Goal: Task Accomplishment & Management: Manage account settings

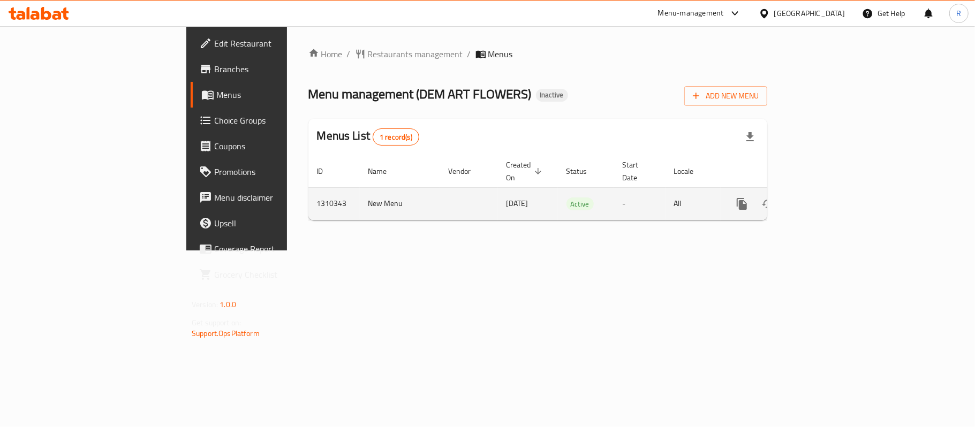
click at [825, 198] on icon "enhanced table" at bounding box center [819, 204] width 13 height 13
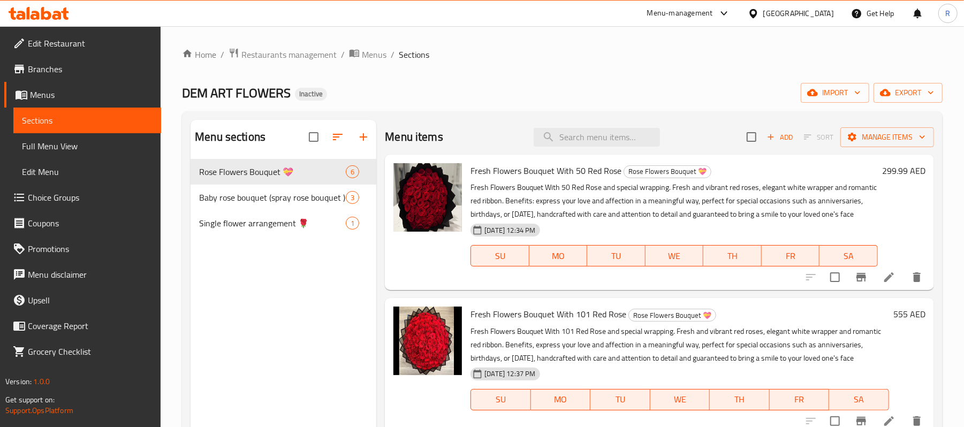
click at [108, 63] on span "Branches" at bounding box center [90, 69] width 125 height 13
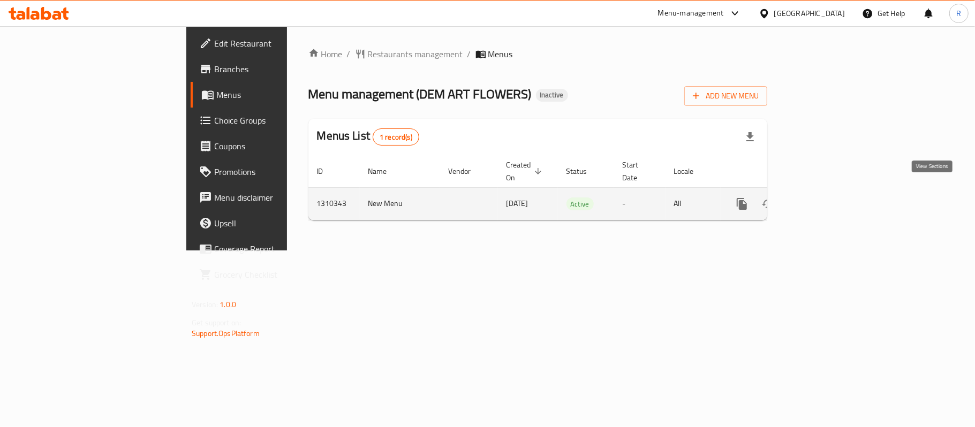
click at [825, 198] on icon "enhanced table" at bounding box center [819, 204] width 13 height 13
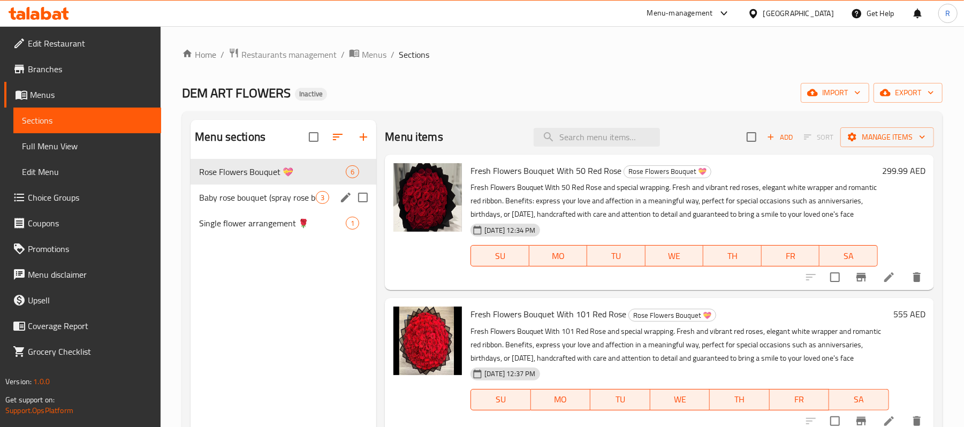
click at [264, 189] on div "Baby rose bouquet (spray rose bouquet ) 3" at bounding box center [284, 198] width 186 height 26
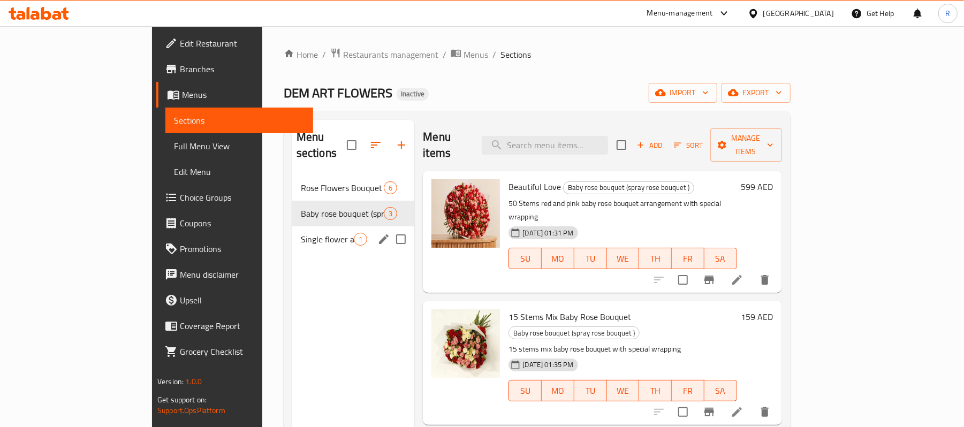
click at [301, 233] on span "Single flower arrangement 🌹" at bounding box center [328, 239] width 54 height 13
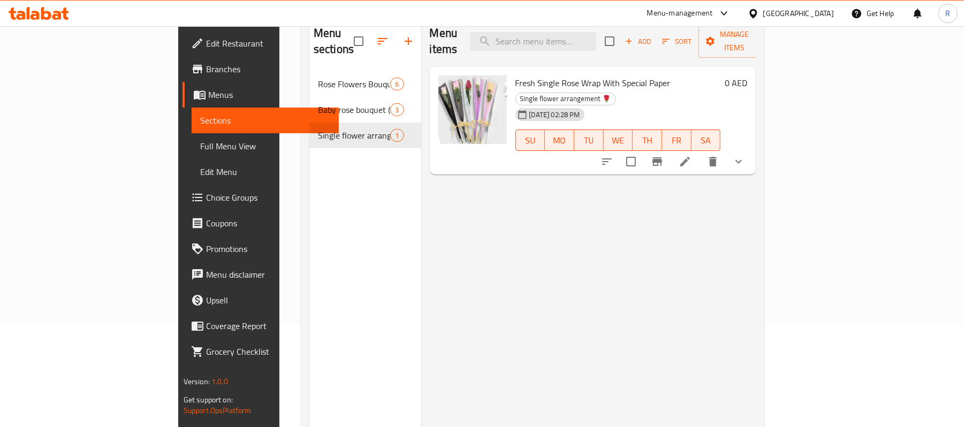
scroll to position [79, 0]
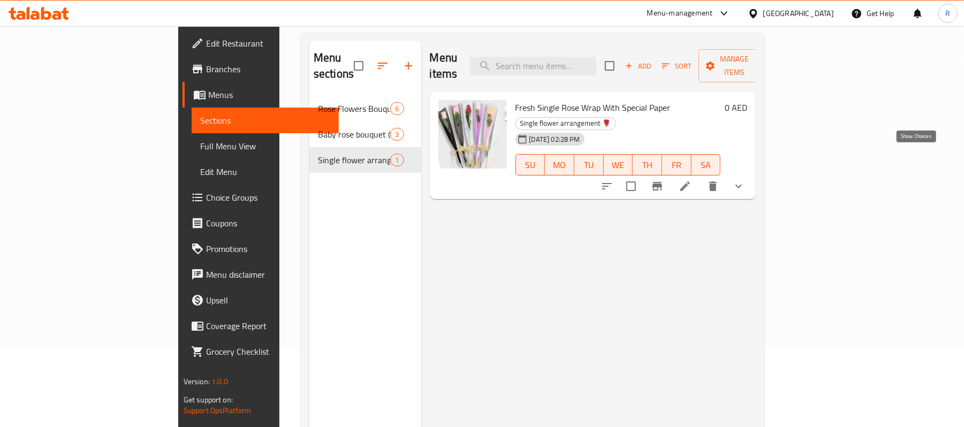
click at [745, 180] on icon "show more" at bounding box center [738, 186] width 13 height 13
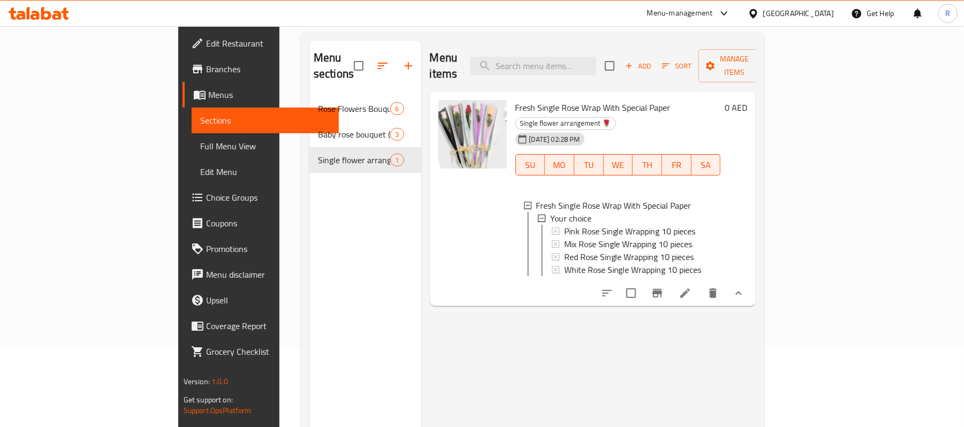
click at [309, 270] on div "Menu sections Rose Flowers Bouquet 💝 6 Baby rose bouquet (spray rose bouquet ) …" at bounding box center [365, 254] width 112 height 427
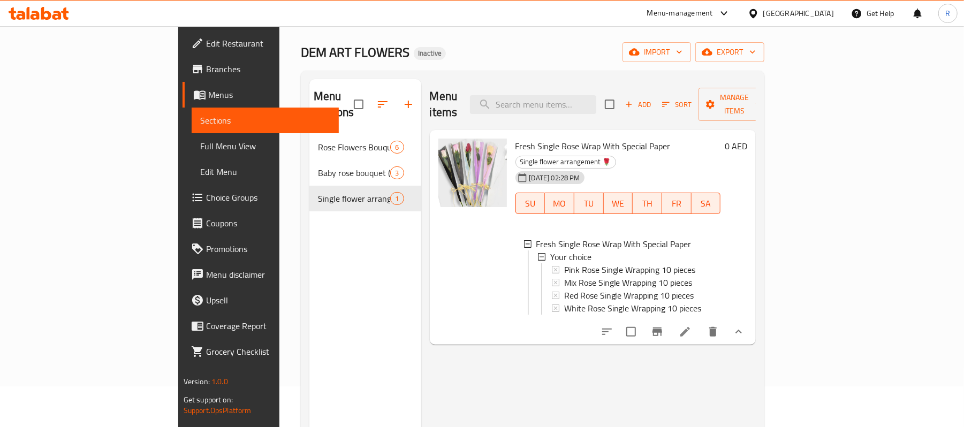
scroll to position [7, 0]
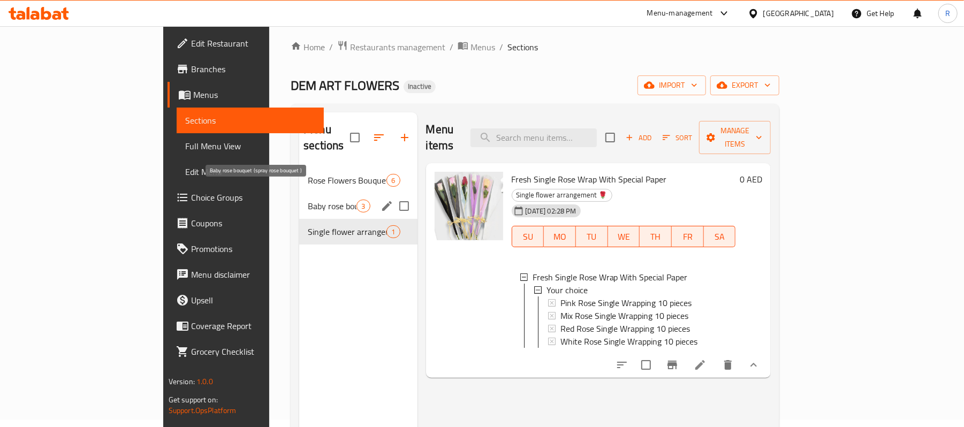
click at [308, 200] on span "Baby rose bouquet (spray rose bouquet )" at bounding box center [332, 206] width 49 height 13
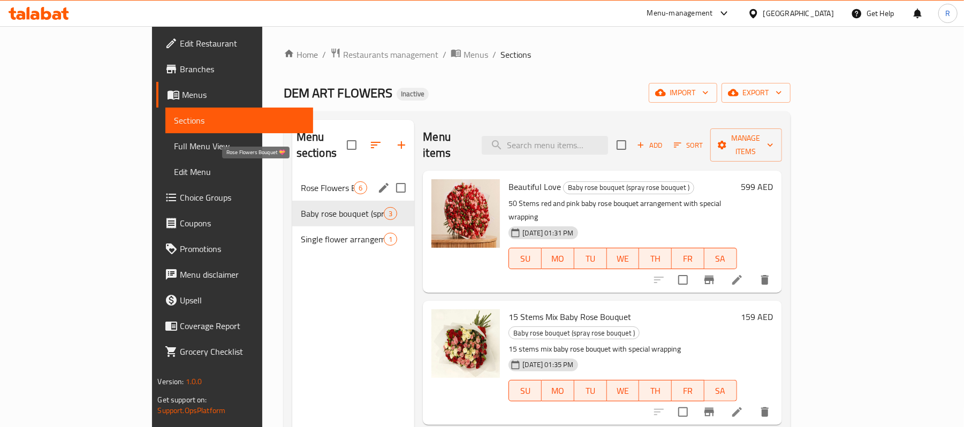
click at [301, 181] on span "Rose Flowers Bouquet 💝" at bounding box center [328, 187] width 54 height 13
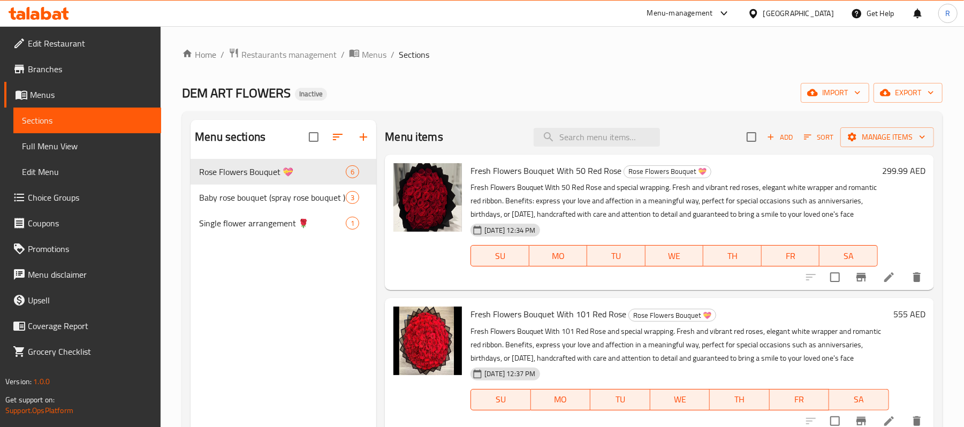
click at [883, 284] on icon at bounding box center [889, 277] width 13 height 13
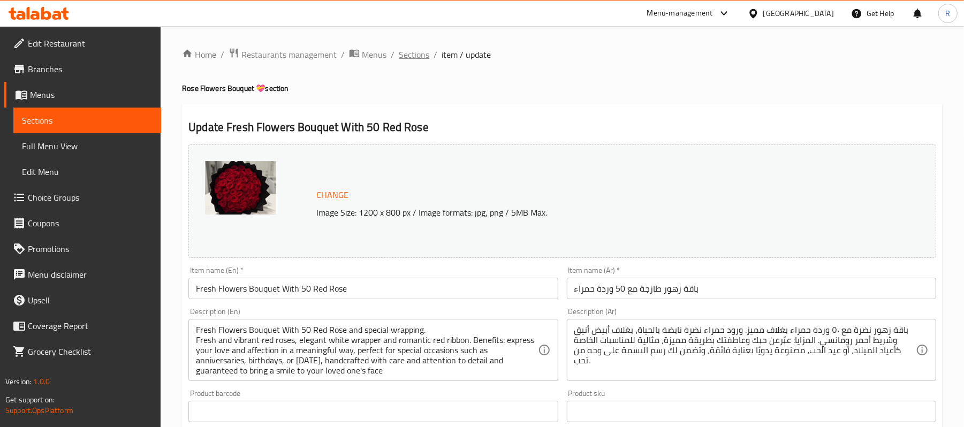
click at [413, 55] on span "Sections" at bounding box center [414, 54] width 31 height 13
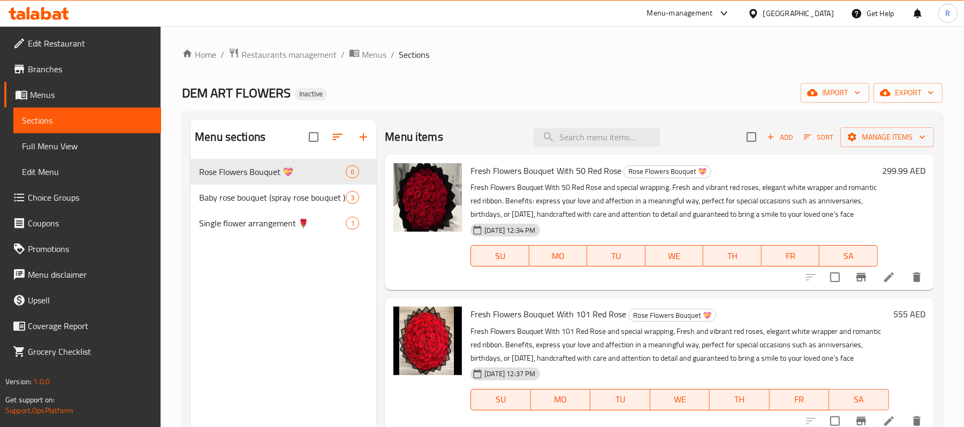
click at [106, 150] on span "Full Menu View" at bounding box center [87, 146] width 131 height 13
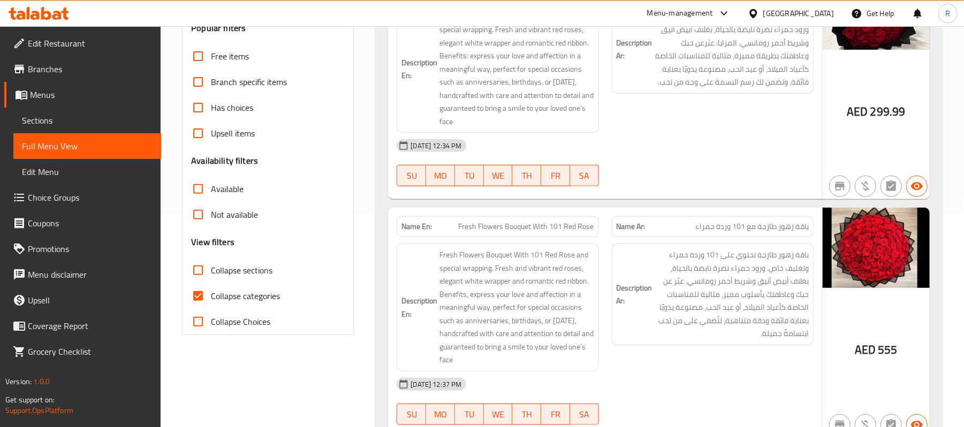
scroll to position [214, 0]
click at [204, 299] on input "Collapse categories" at bounding box center [198, 295] width 26 height 26
checkbox input "false"
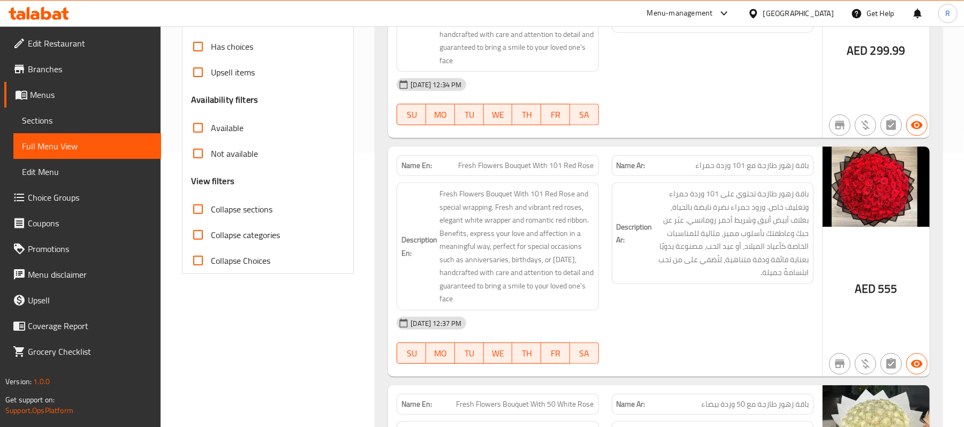
scroll to position [0, 0]
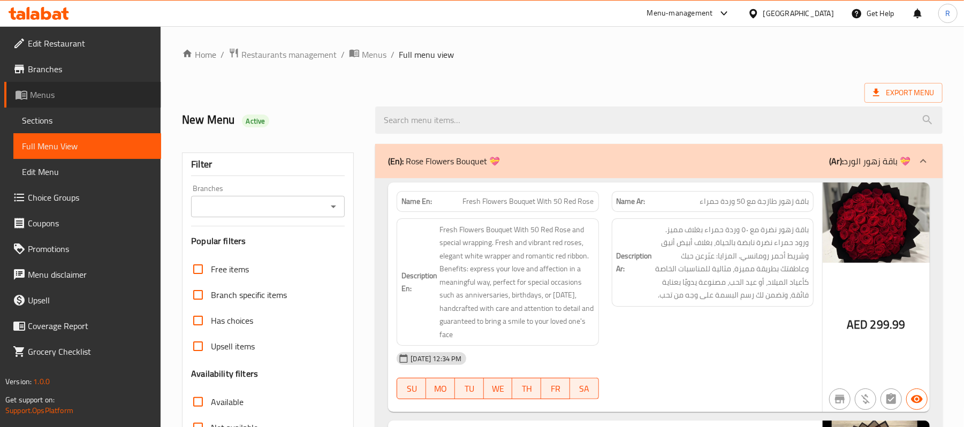
click at [75, 97] on span "Menus" at bounding box center [91, 94] width 123 height 13
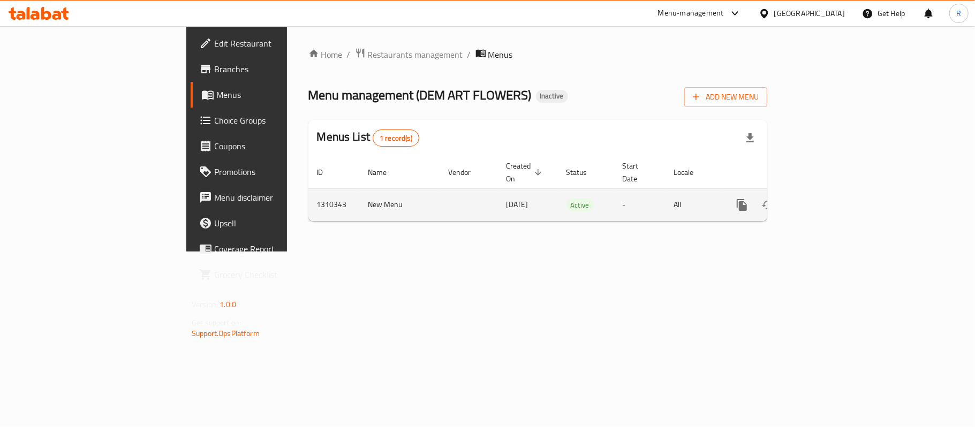
click at [832, 192] on link "enhanced table" at bounding box center [819, 205] width 26 height 26
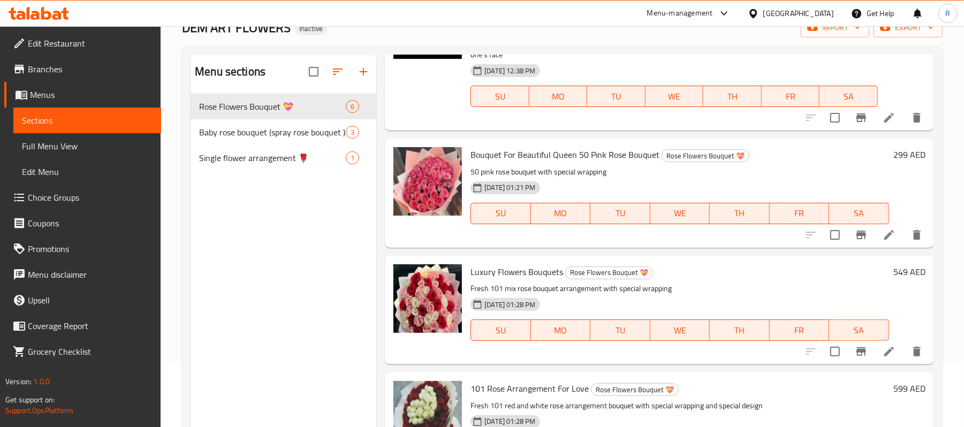
scroll to position [150, 0]
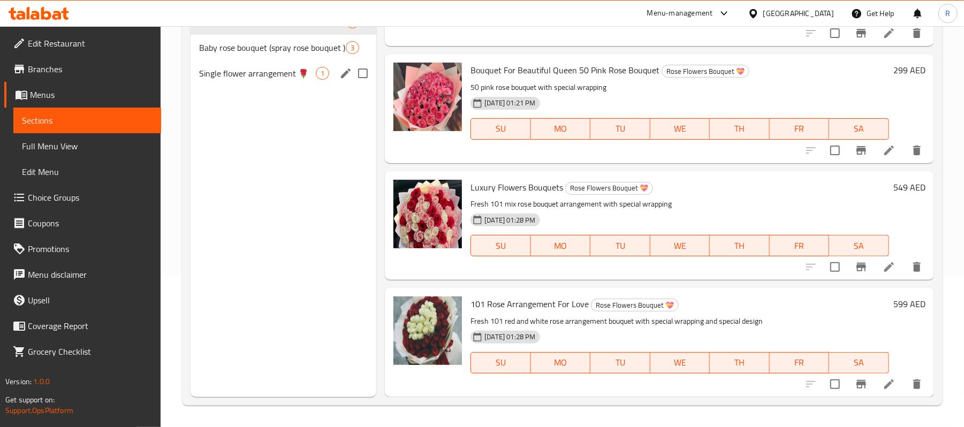
click at [262, 78] on span "Single flower arrangement 🌹" at bounding box center [257, 73] width 117 height 13
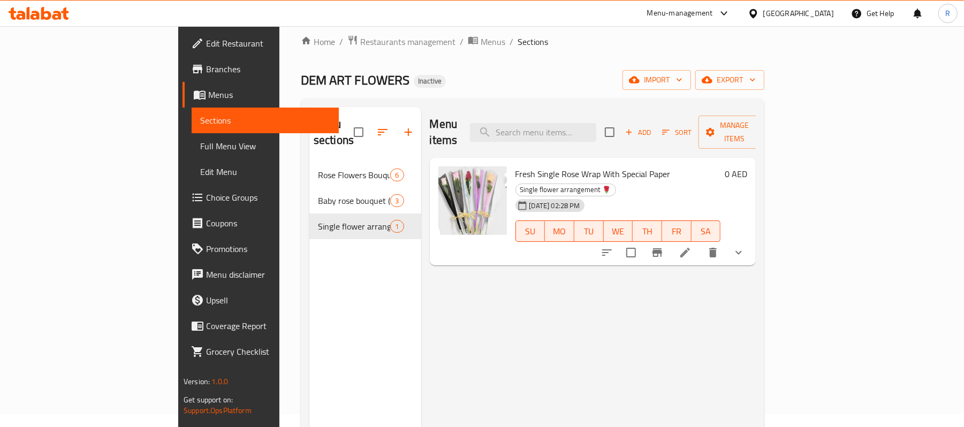
scroll to position [7, 0]
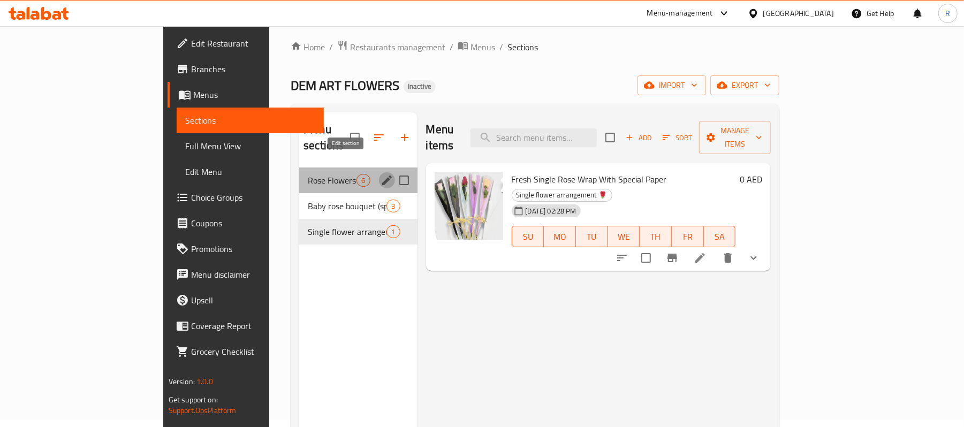
click at [381, 174] on icon "edit" at bounding box center [387, 180] width 13 height 13
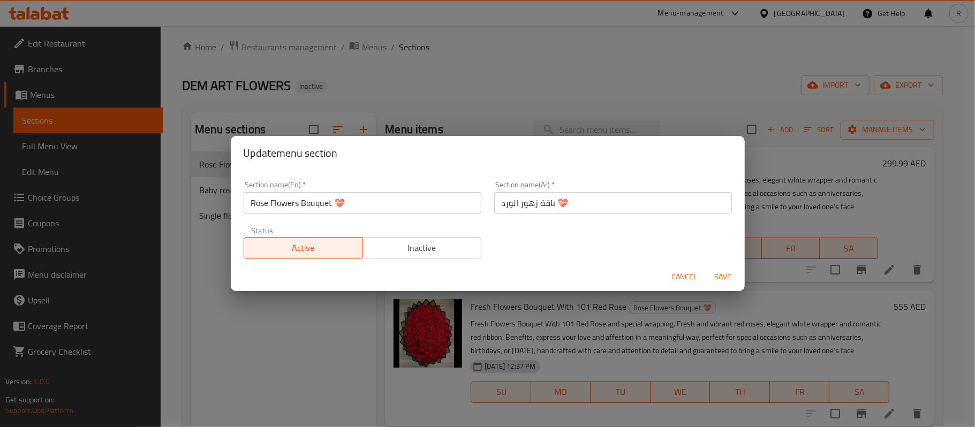
click at [677, 278] on span "Cancel" at bounding box center [685, 276] width 26 height 13
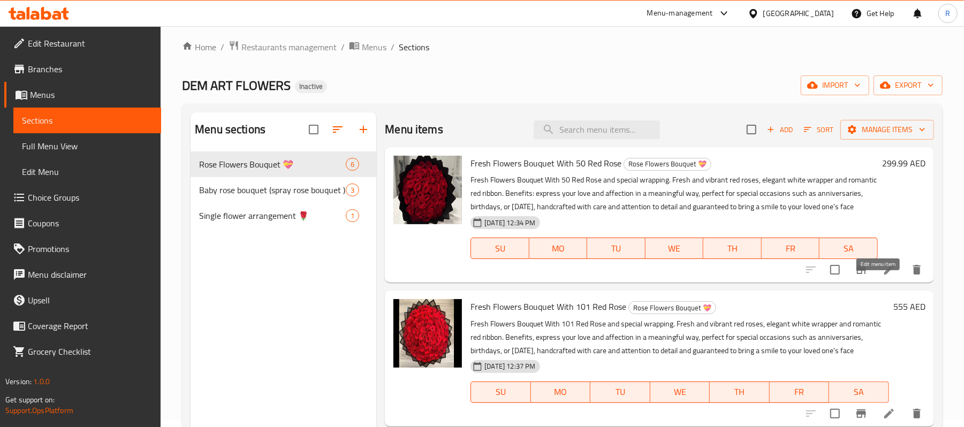
click at [883, 276] on icon at bounding box center [889, 269] width 13 height 13
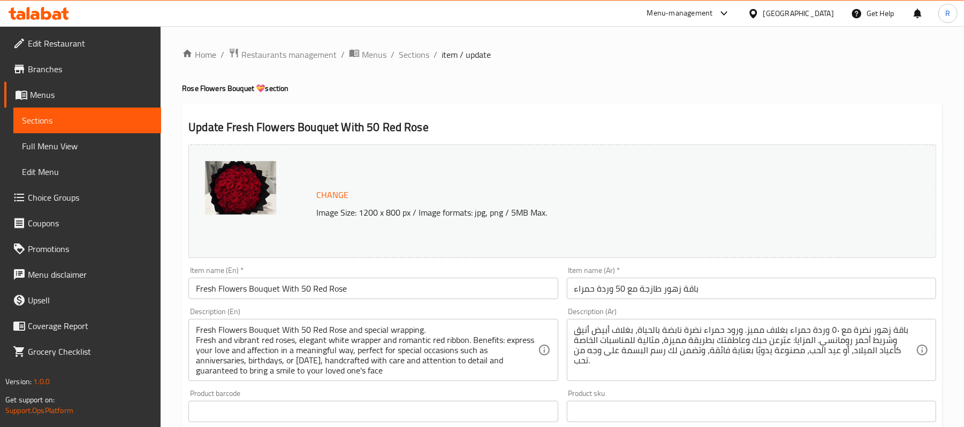
scroll to position [71, 0]
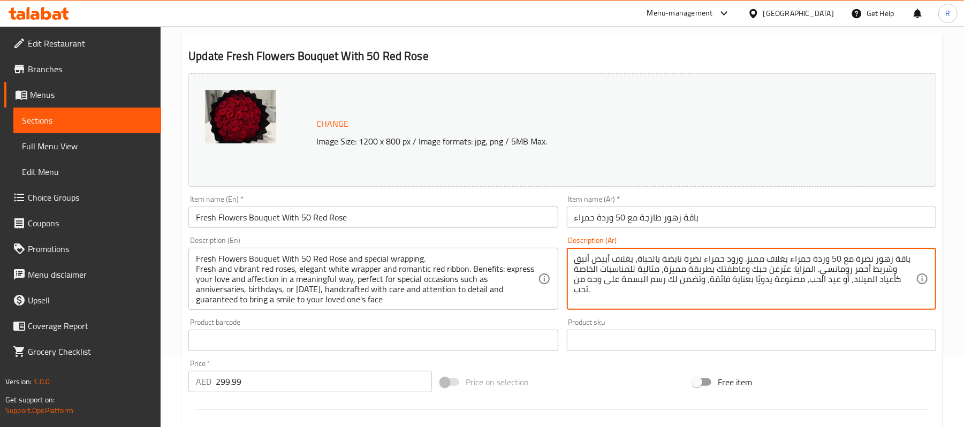
type textarea "باقة زهور نضرة مع 50 وردة حمراء بغلاف مميز. ورود حمراء نضرة نابضة بالحياة، بغلا…"
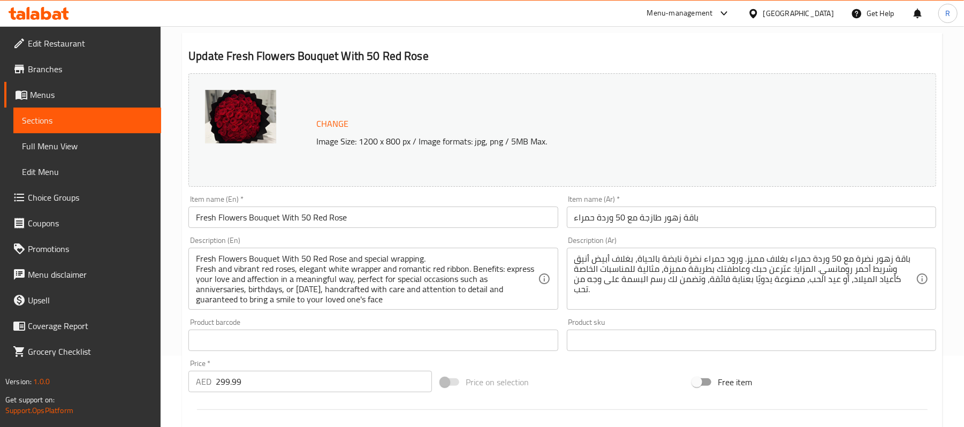
click at [563, 359] on div "Change Image Size: 1200 x 800 px / Image formats: jpg, png / 5MB Max. Item name…" at bounding box center [562, 307] width 756 height 477
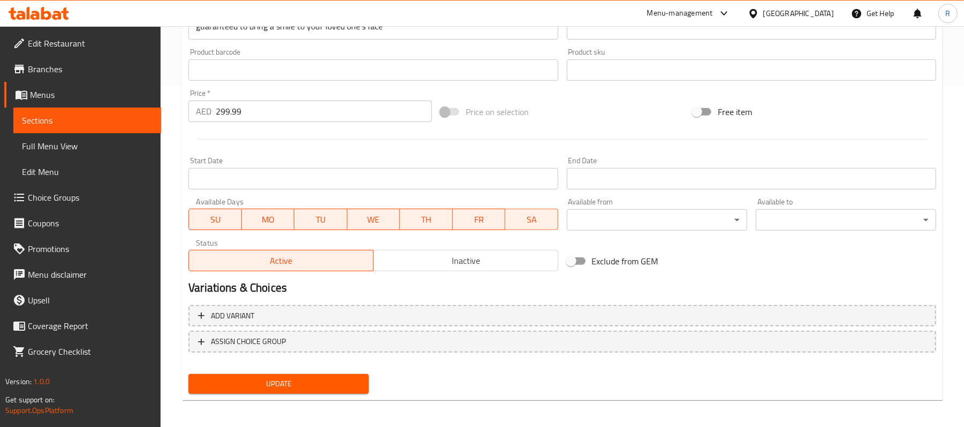
scroll to position [344, 0]
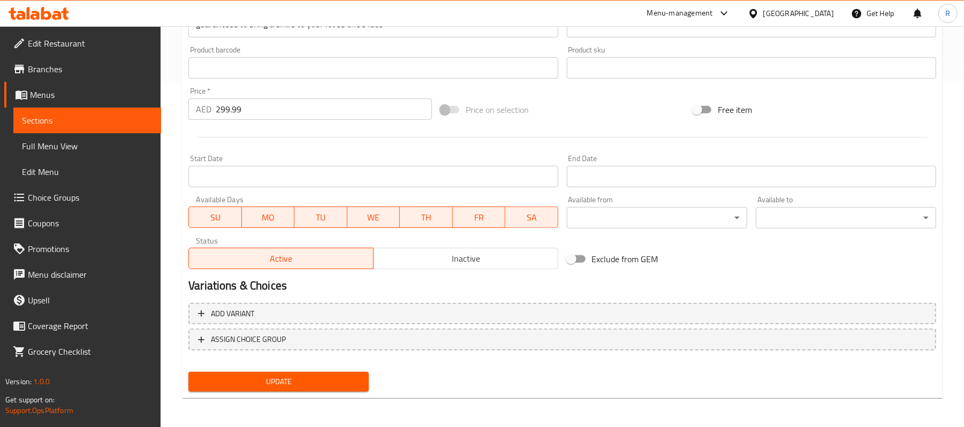
click at [262, 375] on span "Update" at bounding box center [278, 381] width 163 height 13
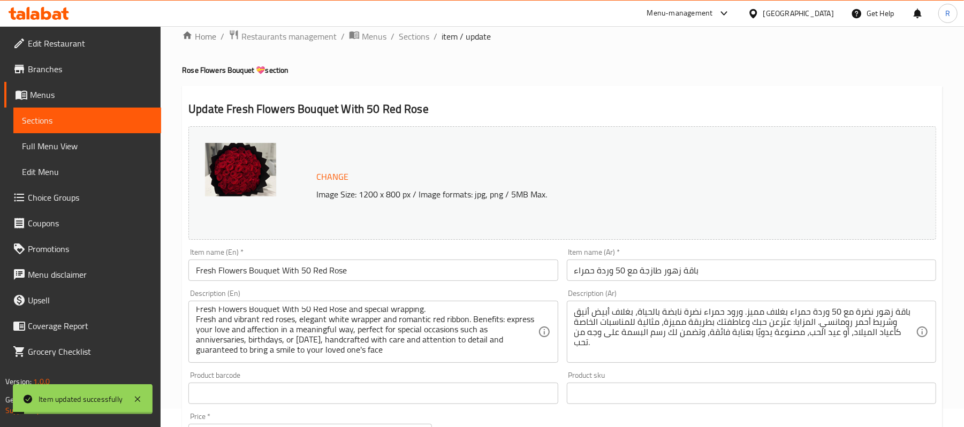
scroll to position [0, 0]
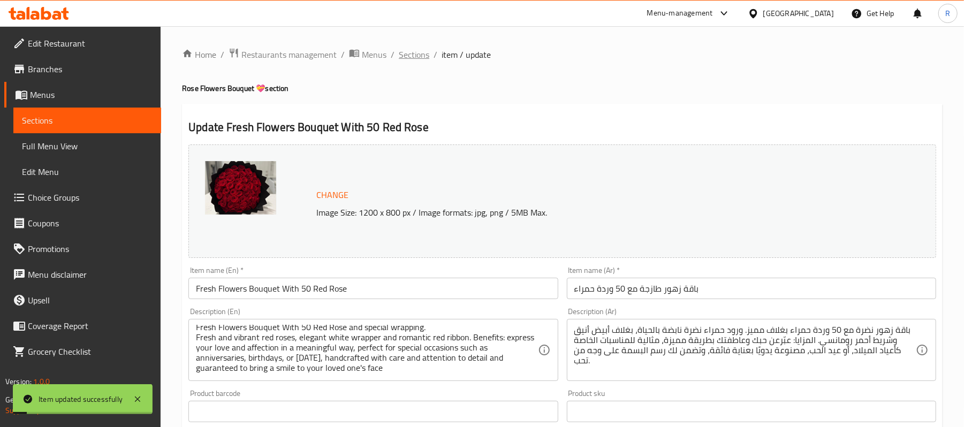
click at [414, 52] on span "Sections" at bounding box center [414, 54] width 31 height 13
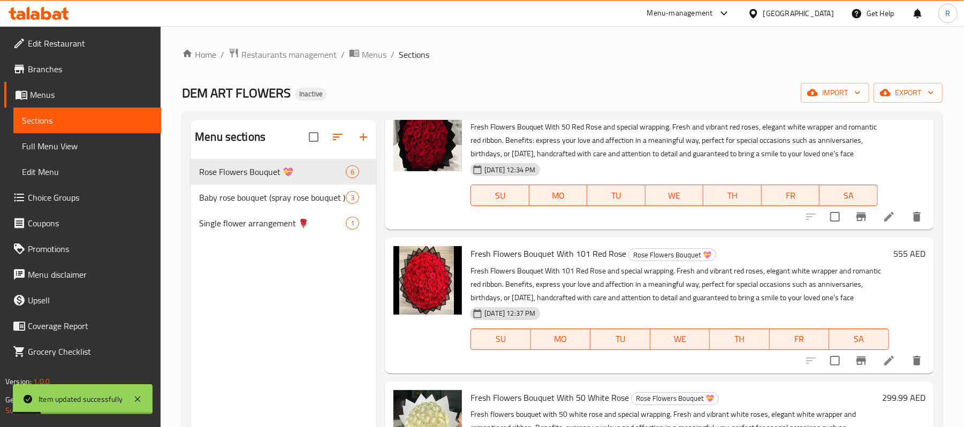
scroll to position [142, 0]
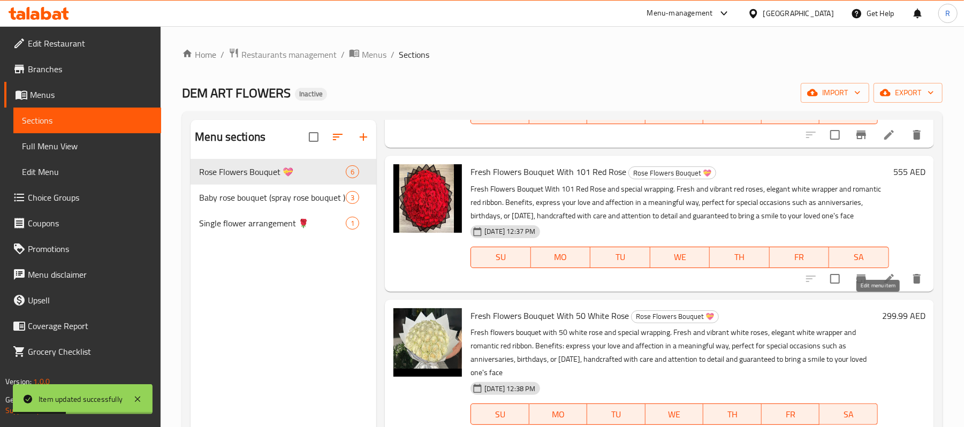
click at [884, 284] on icon at bounding box center [889, 279] width 10 height 10
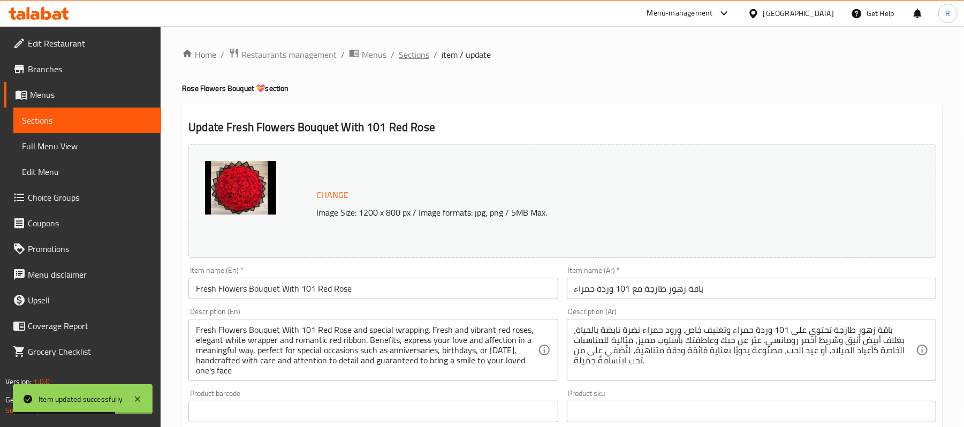
click at [405, 50] on span "Sections" at bounding box center [414, 54] width 31 height 13
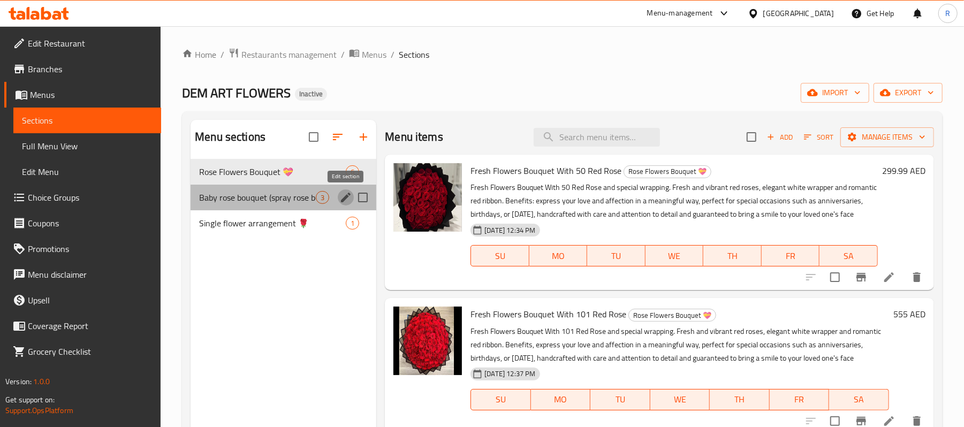
click at [344, 197] on icon "edit" at bounding box center [345, 197] width 13 height 13
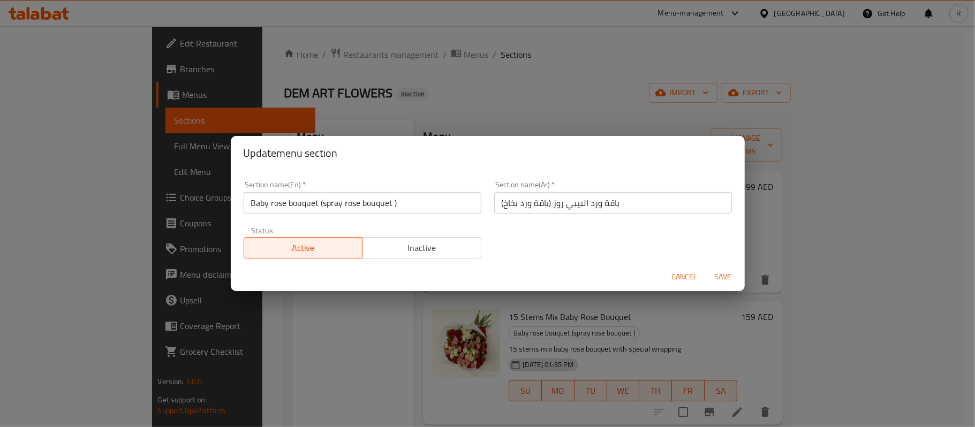
click at [324, 319] on div "Update menu section Section name(En)   * Baby rose bouquet (spray rose bouquet …" at bounding box center [487, 213] width 975 height 427
click at [682, 277] on span "Cancel" at bounding box center [685, 276] width 26 height 13
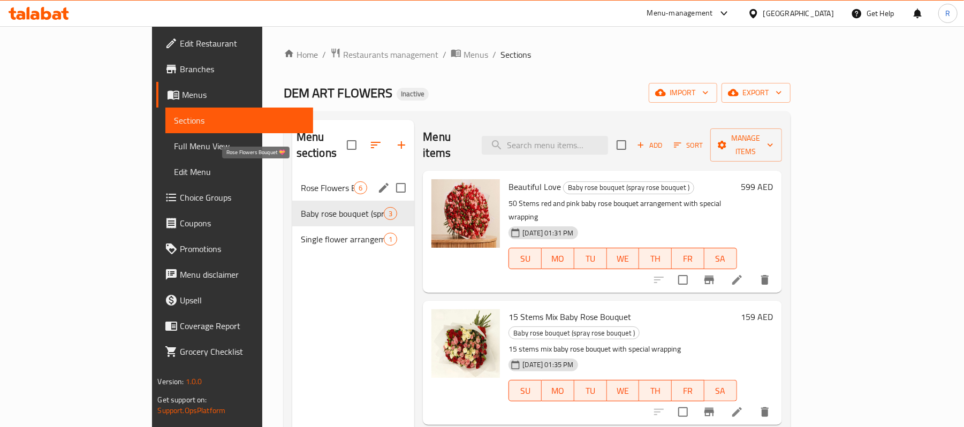
click at [301, 181] on span "Rose Flowers Bouquet 💝" at bounding box center [328, 187] width 54 height 13
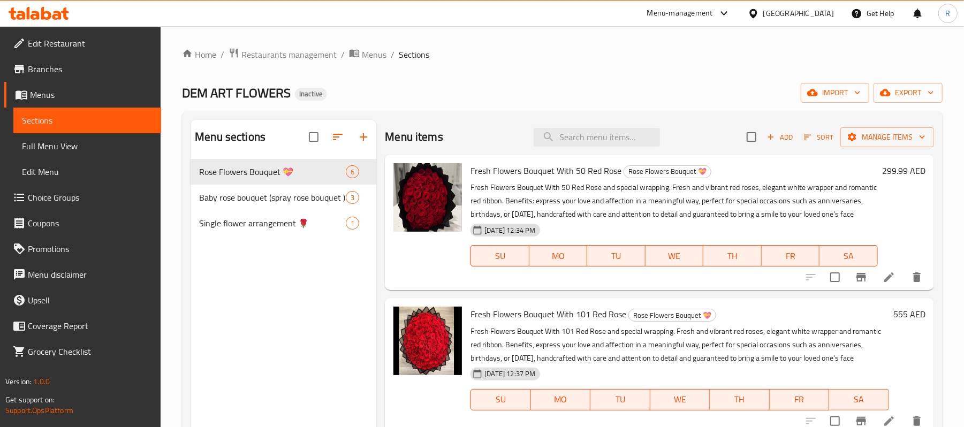
click at [125, 140] on span "Full Menu View" at bounding box center [87, 146] width 131 height 13
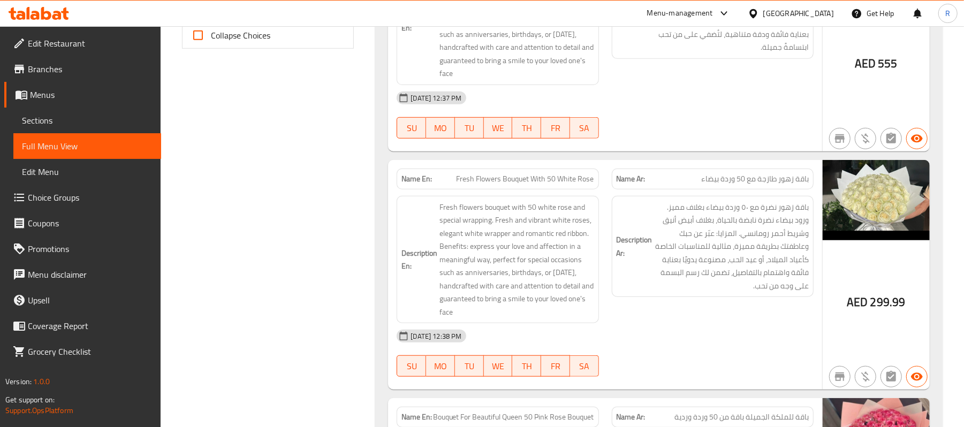
scroll to position [428, 0]
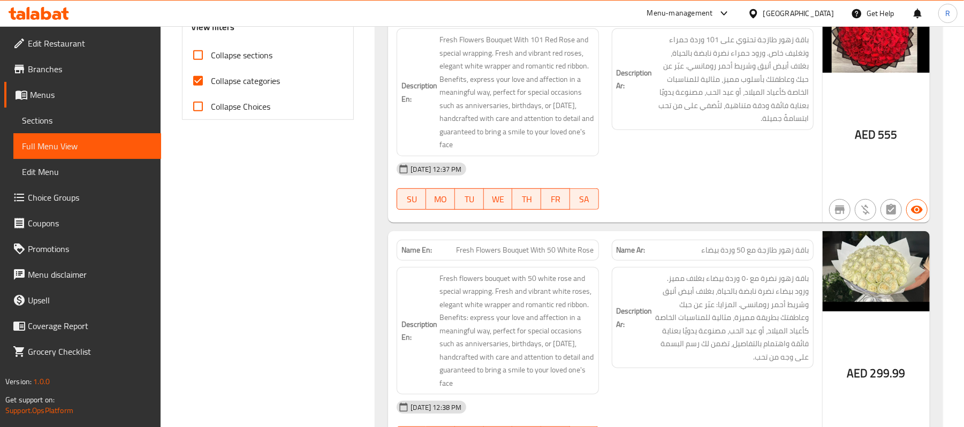
click at [103, 67] on span "Branches" at bounding box center [90, 69] width 125 height 13
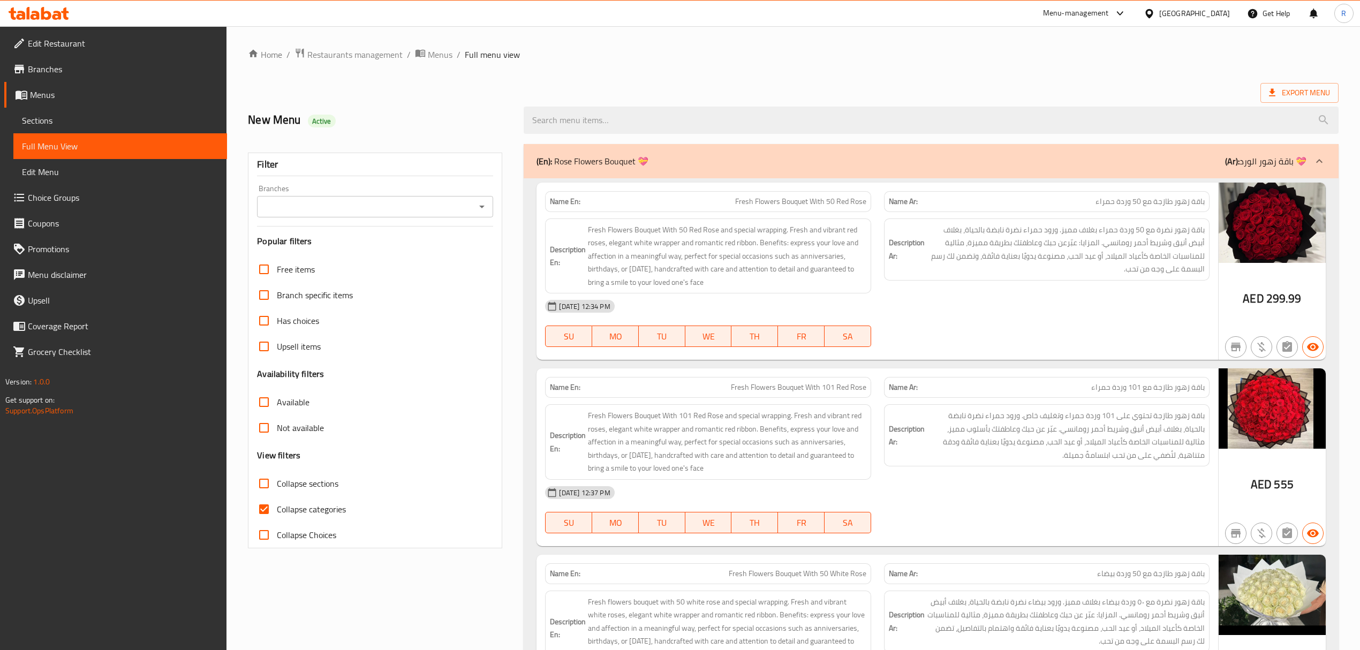
click at [86, 90] on span "Menus" at bounding box center [124, 94] width 188 height 13
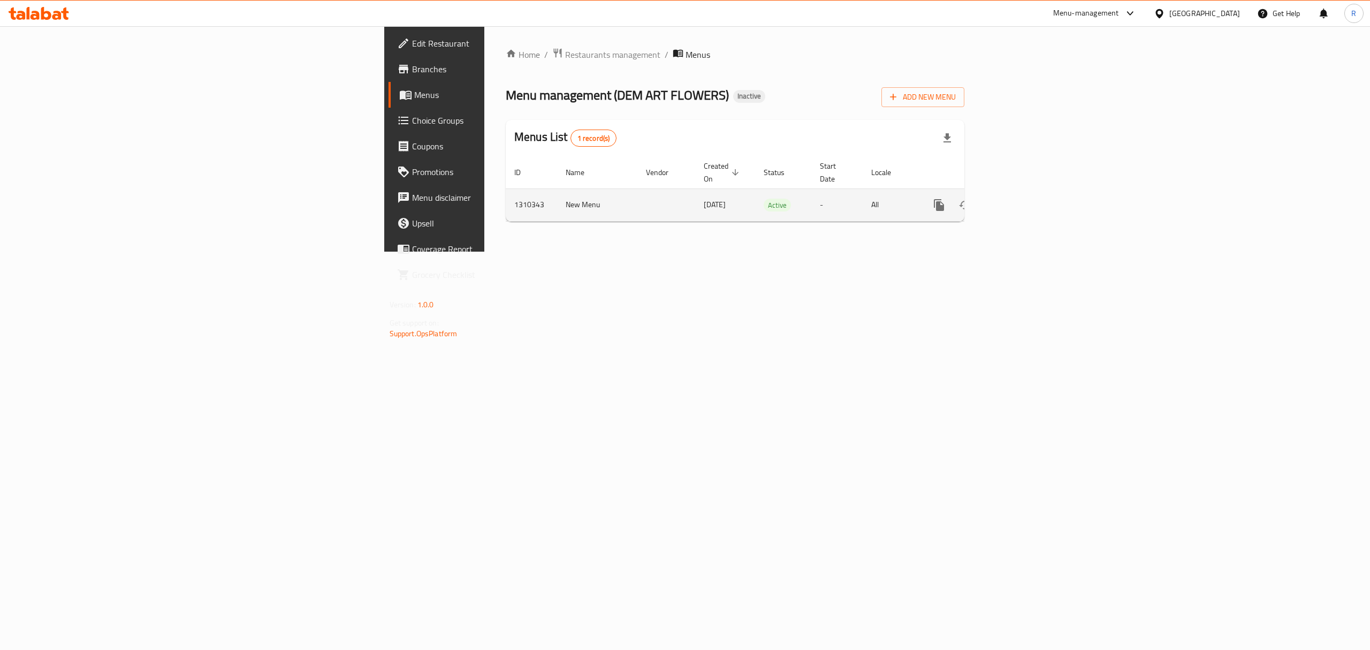
click at [1023, 199] on icon "enhanced table" at bounding box center [1016, 205] width 13 height 13
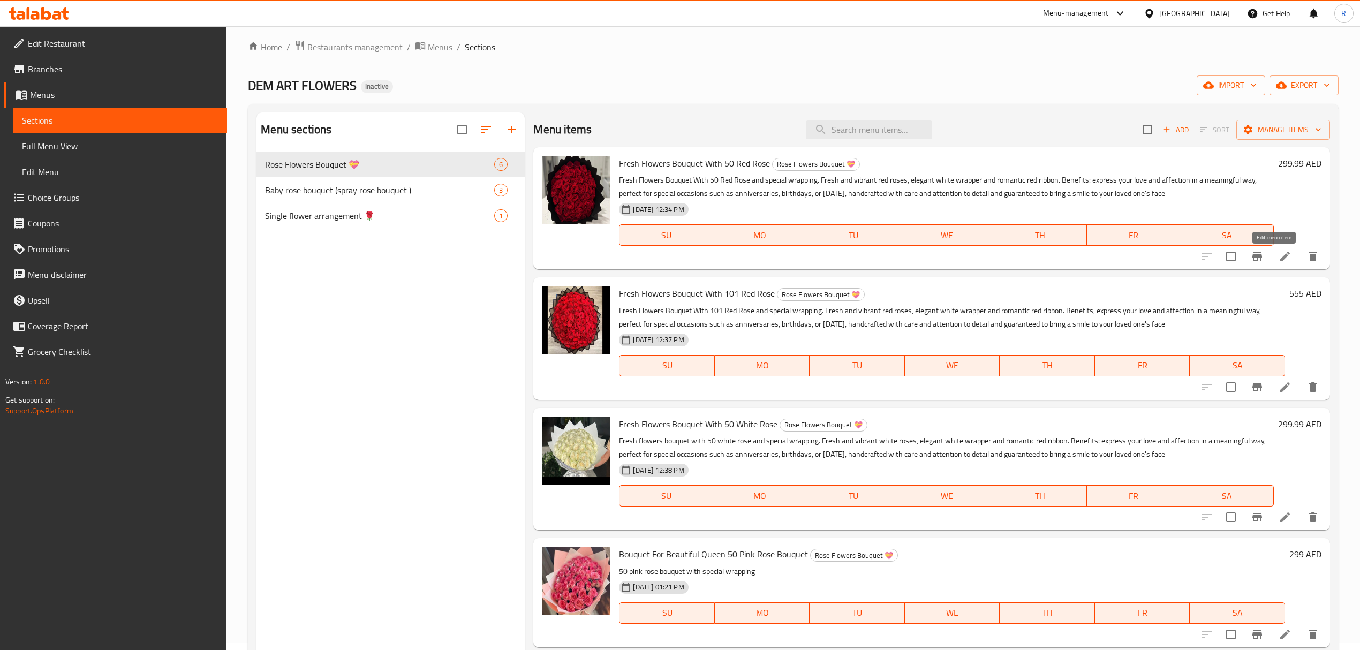
click at [1278, 261] on icon at bounding box center [1284, 256] width 13 height 13
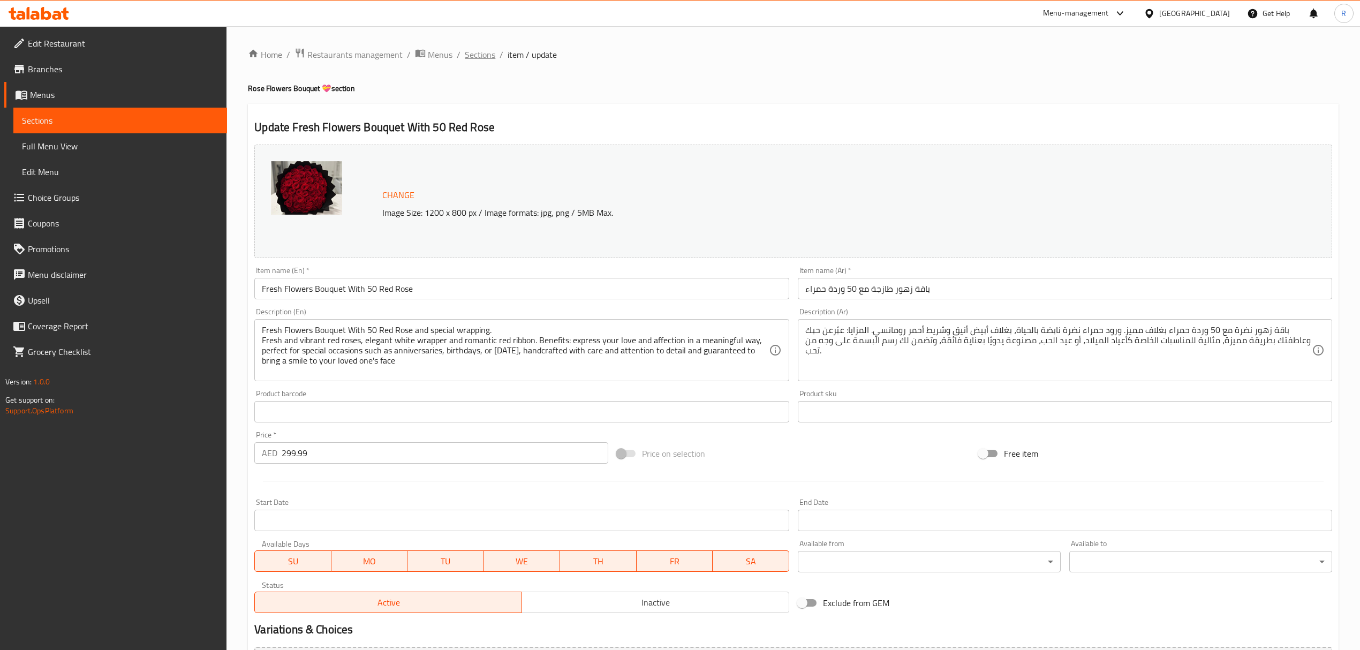
click at [484, 56] on span "Sections" at bounding box center [480, 54] width 31 height 13
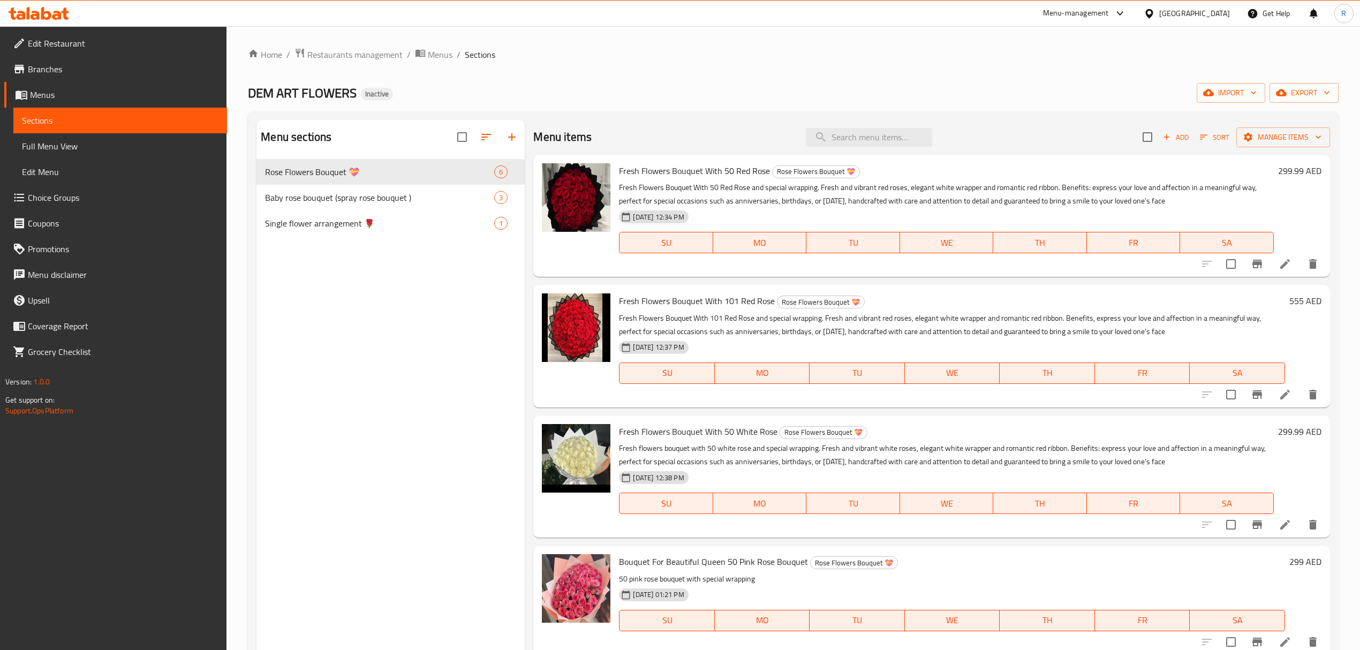
click at [1278, 397] on icon at bounding box center [1284, 394] width 13 height 13
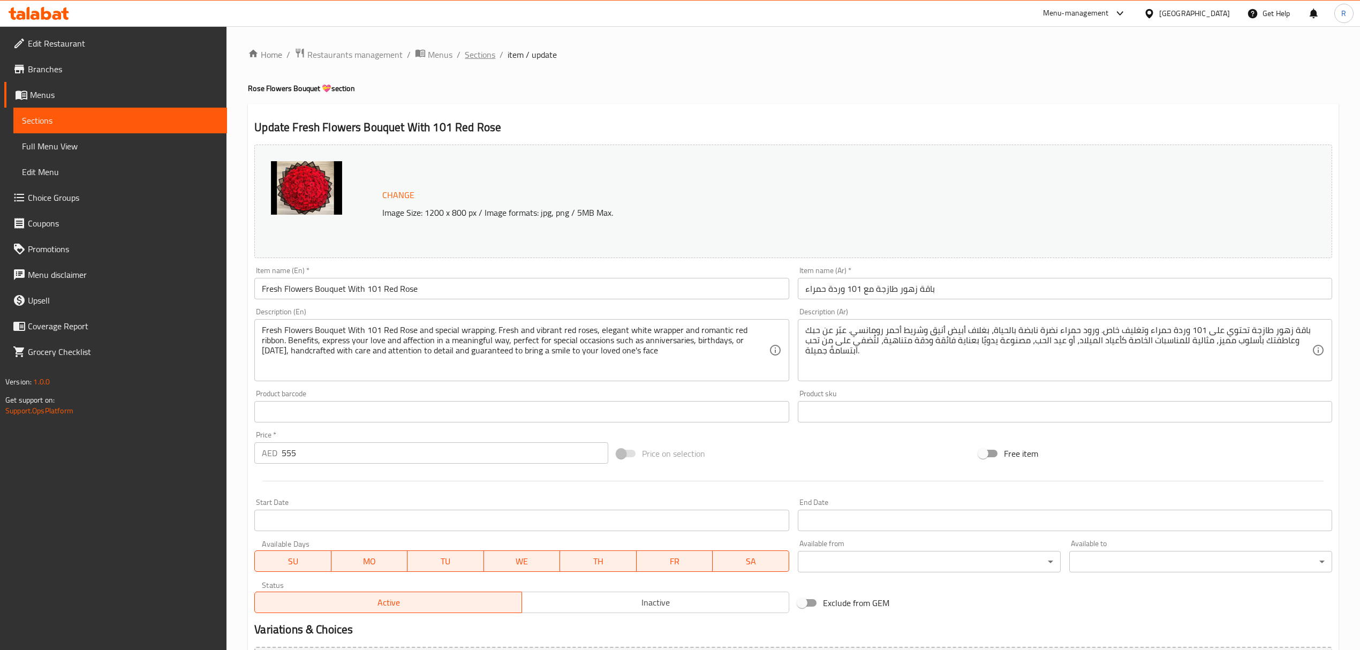
click at [469, 58] on span "Sections" at bounding box center [480, 54] width 31 height 13
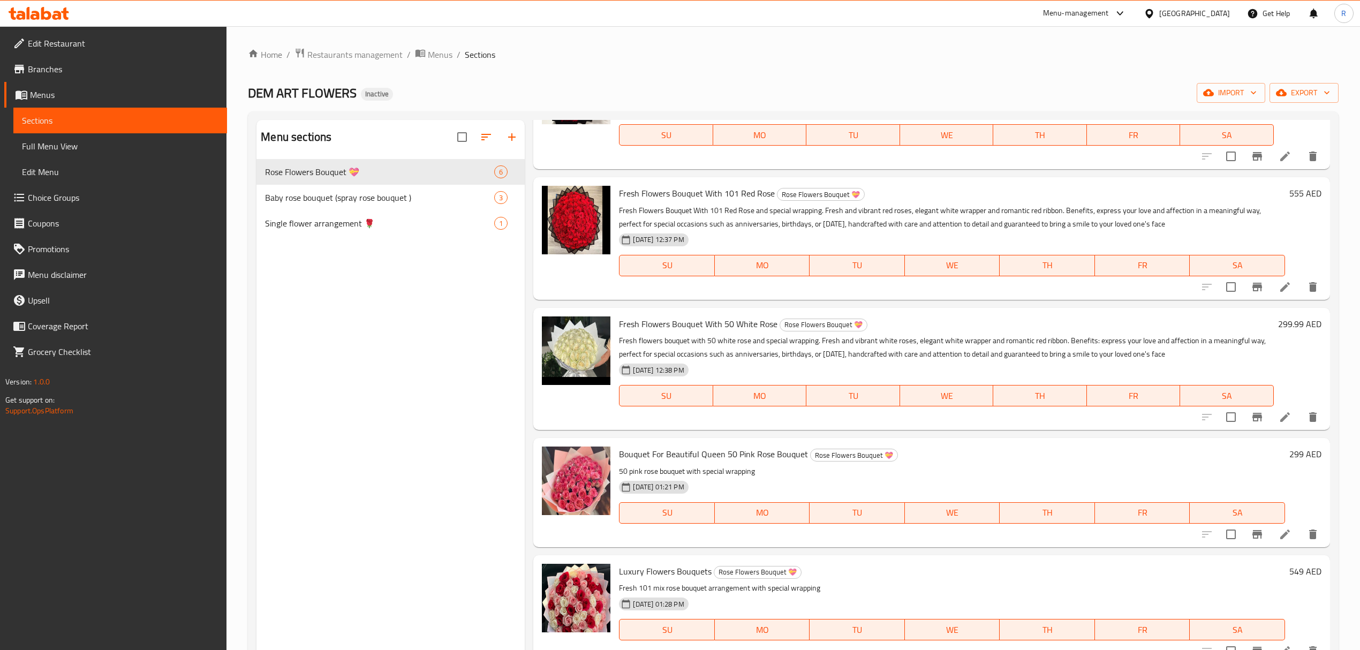
scroll to position [118, 0]
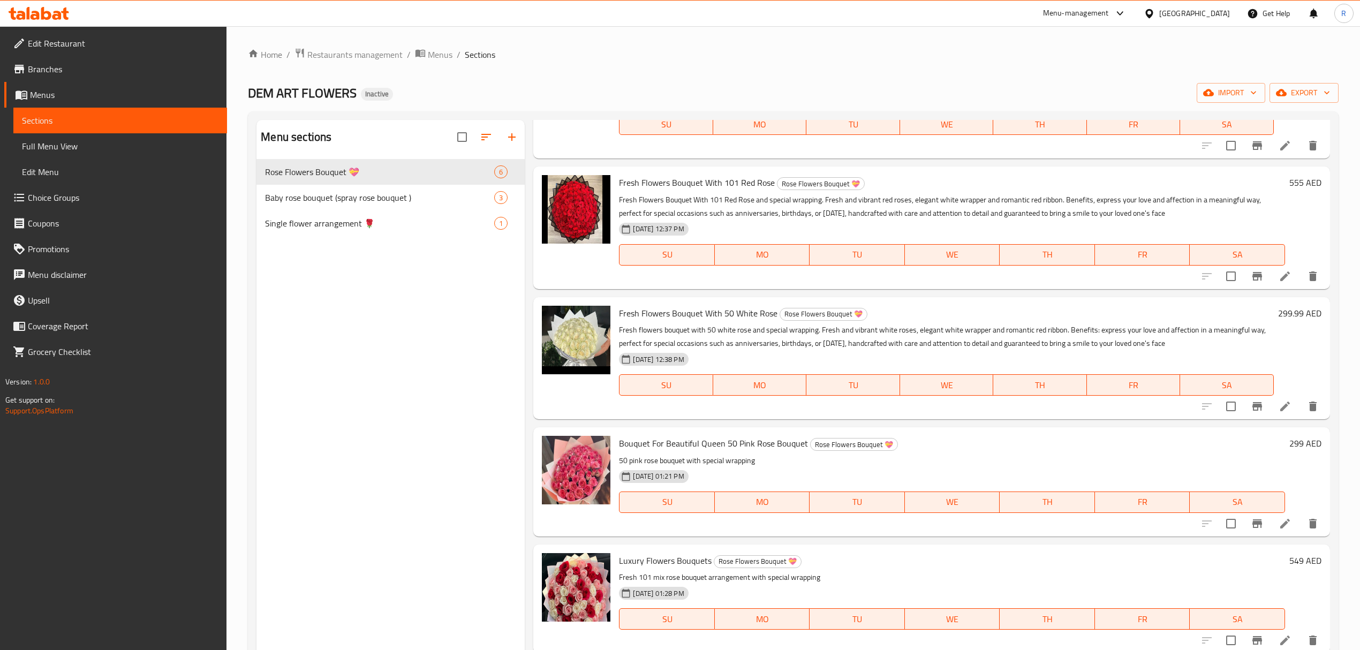
click at [1270, 405] on li at bounding box center [1285, 406] width 30 height 19
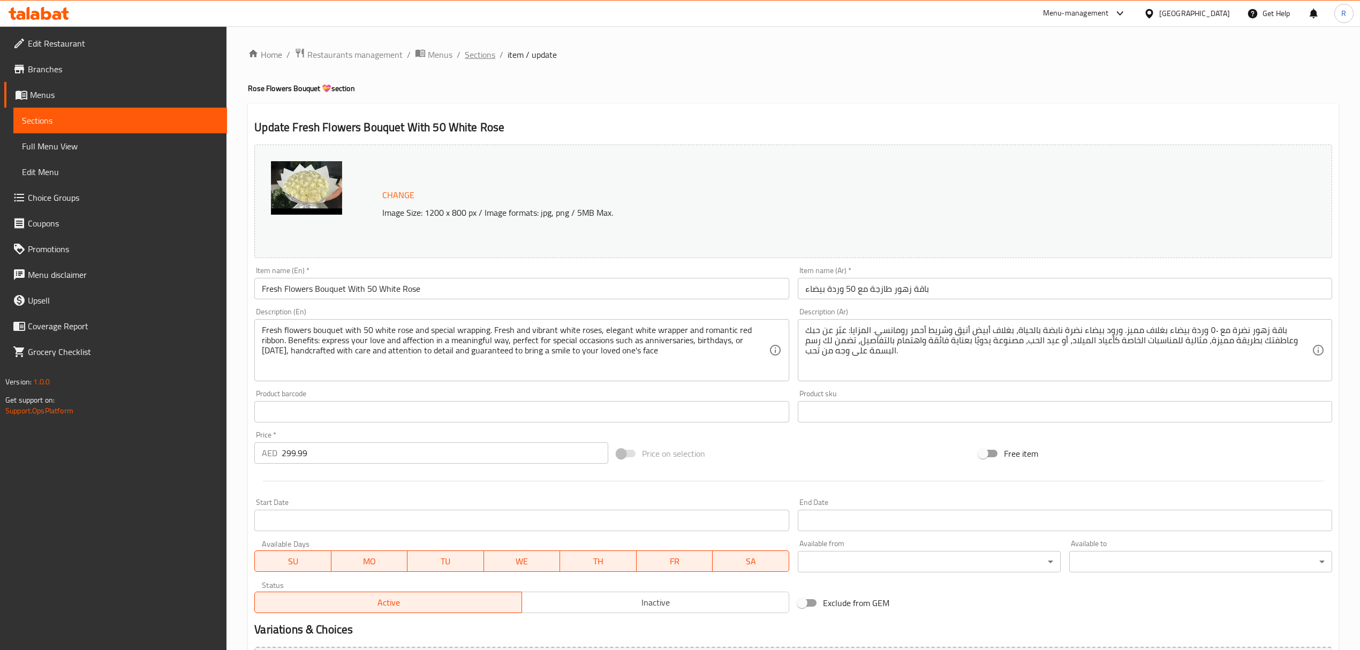
click at [472, 54] on span "Sections" at bounding box center [480, 54] width 31 height 13
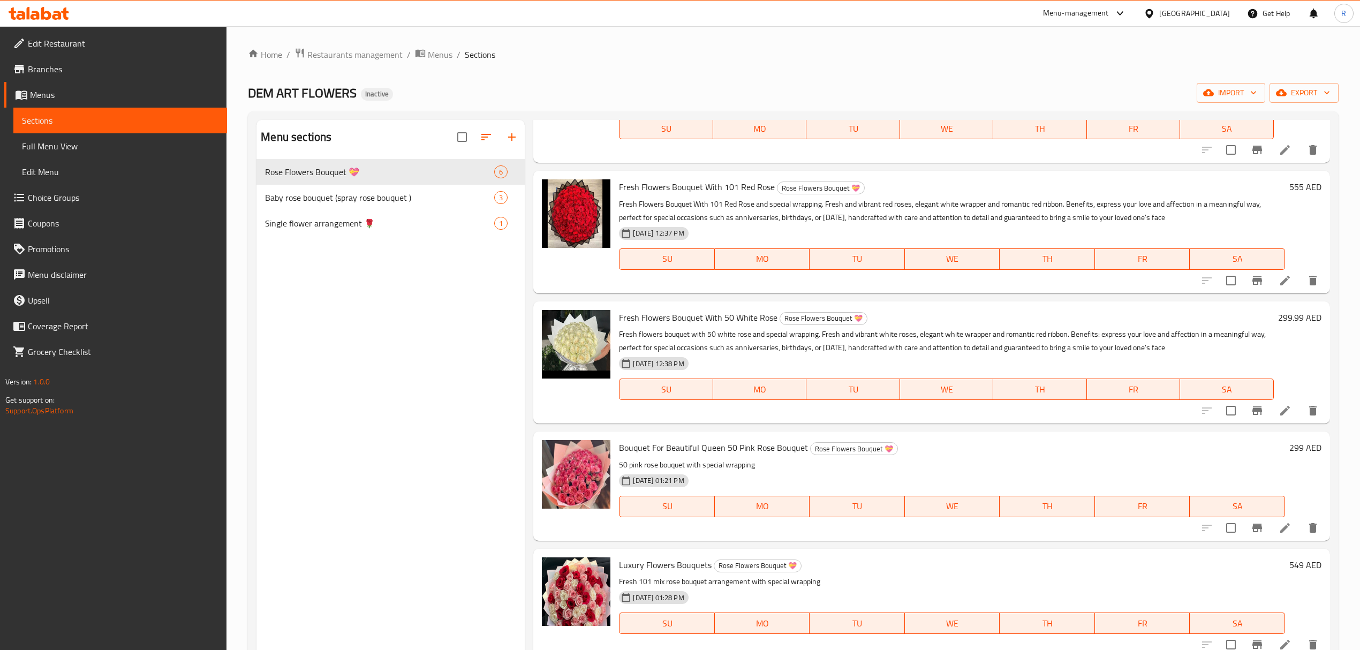
scroll to position [118, 0]
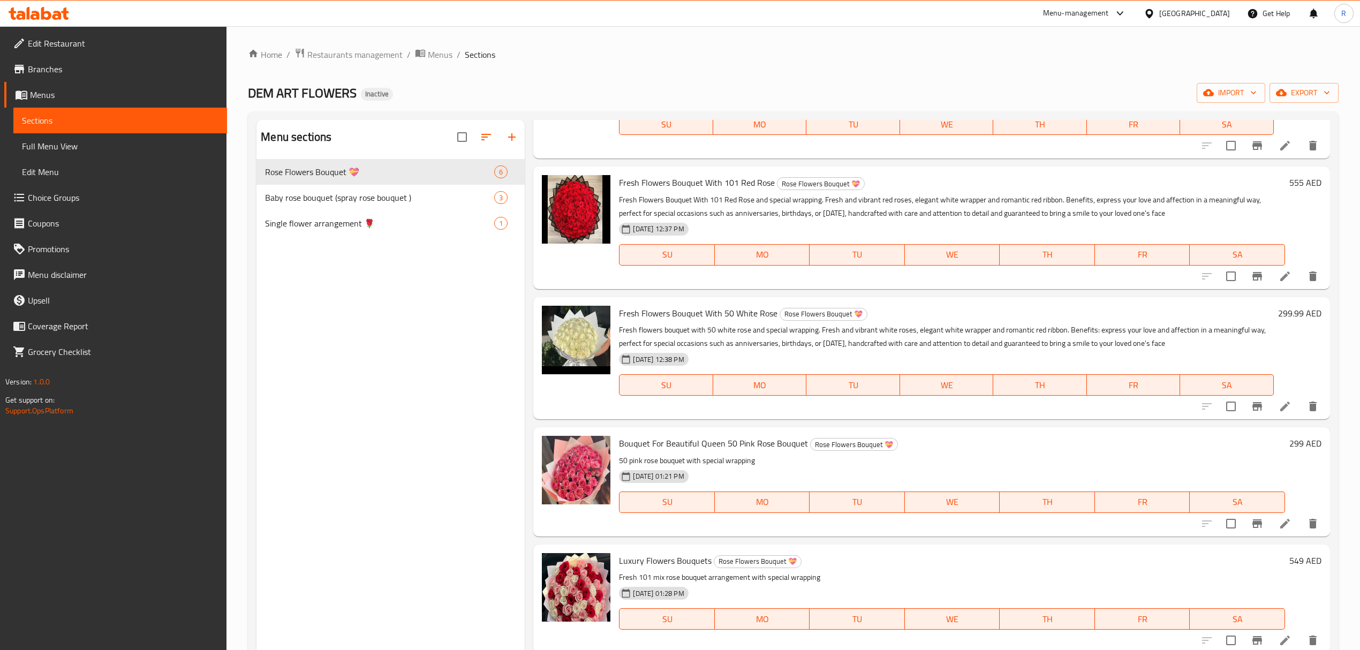
click at [1278, 407] on icon at bounding box center [1284, 406] width 13 height 13
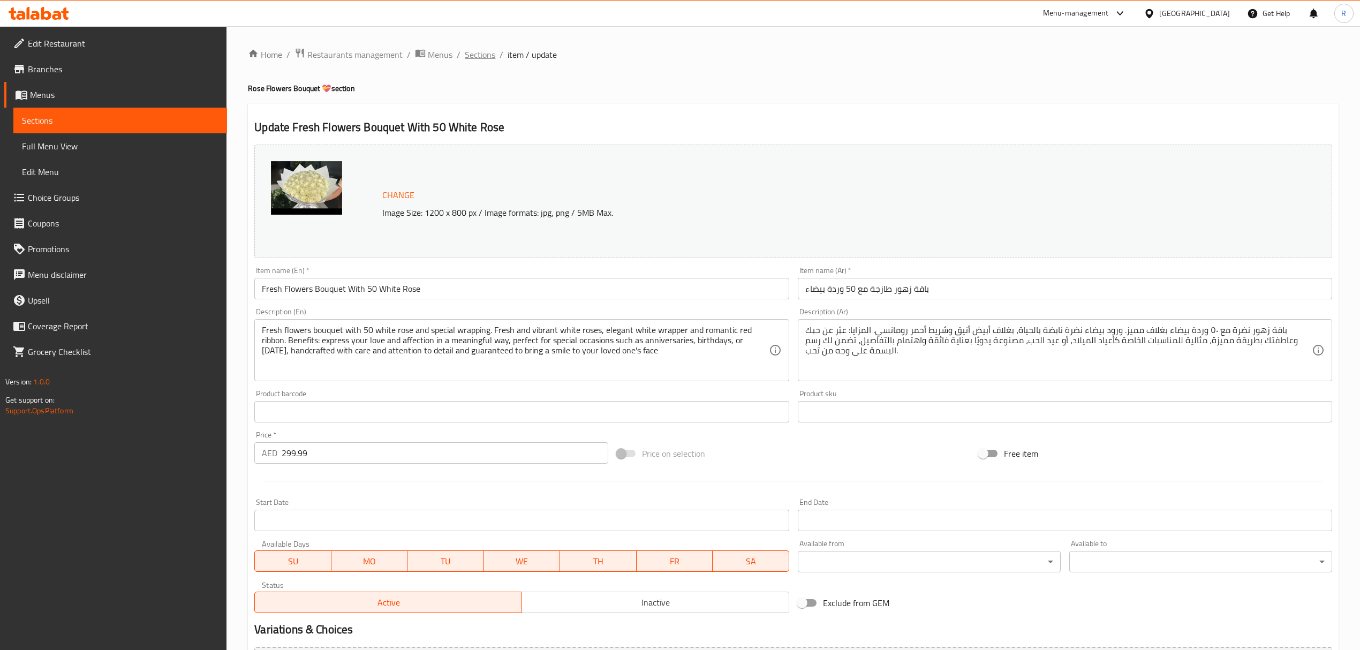
click at [489, 59] on span "Sections" at bounding box center [480, 54] width 31 height 13
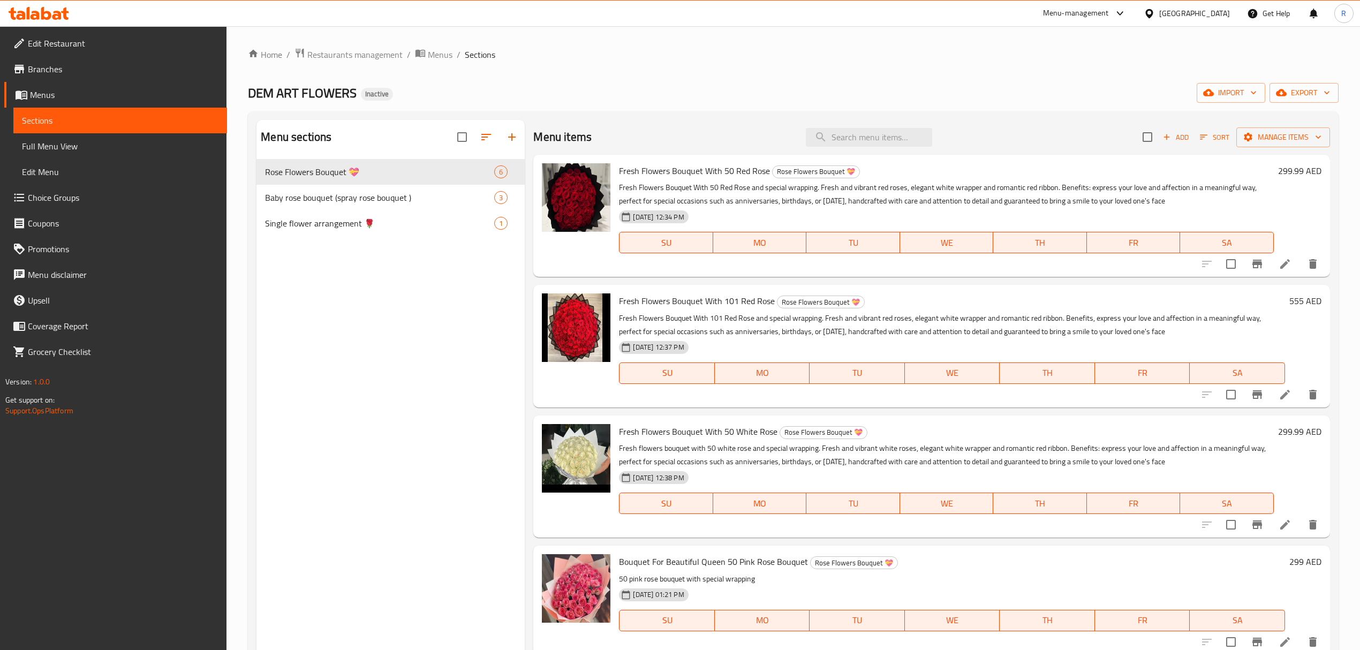
scroll to position [118, 0]
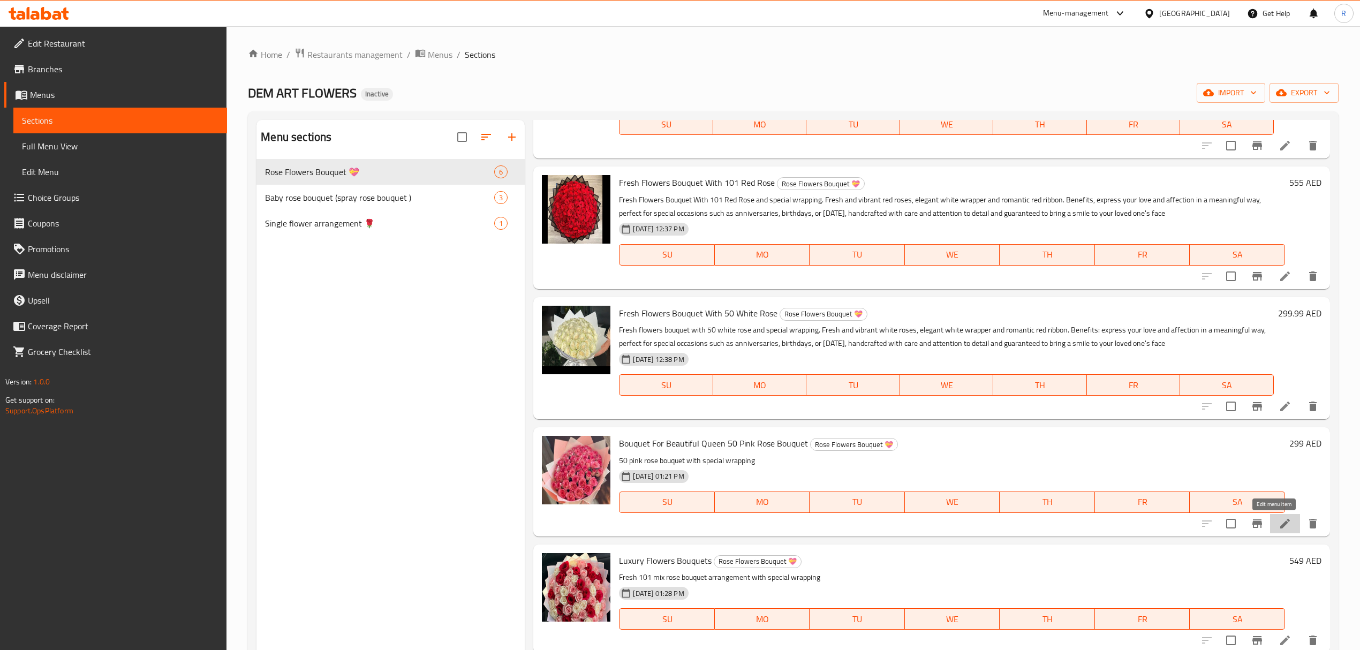
click at [1280, 523] on icon at bounding box center [1285, 524] width 10 height 10
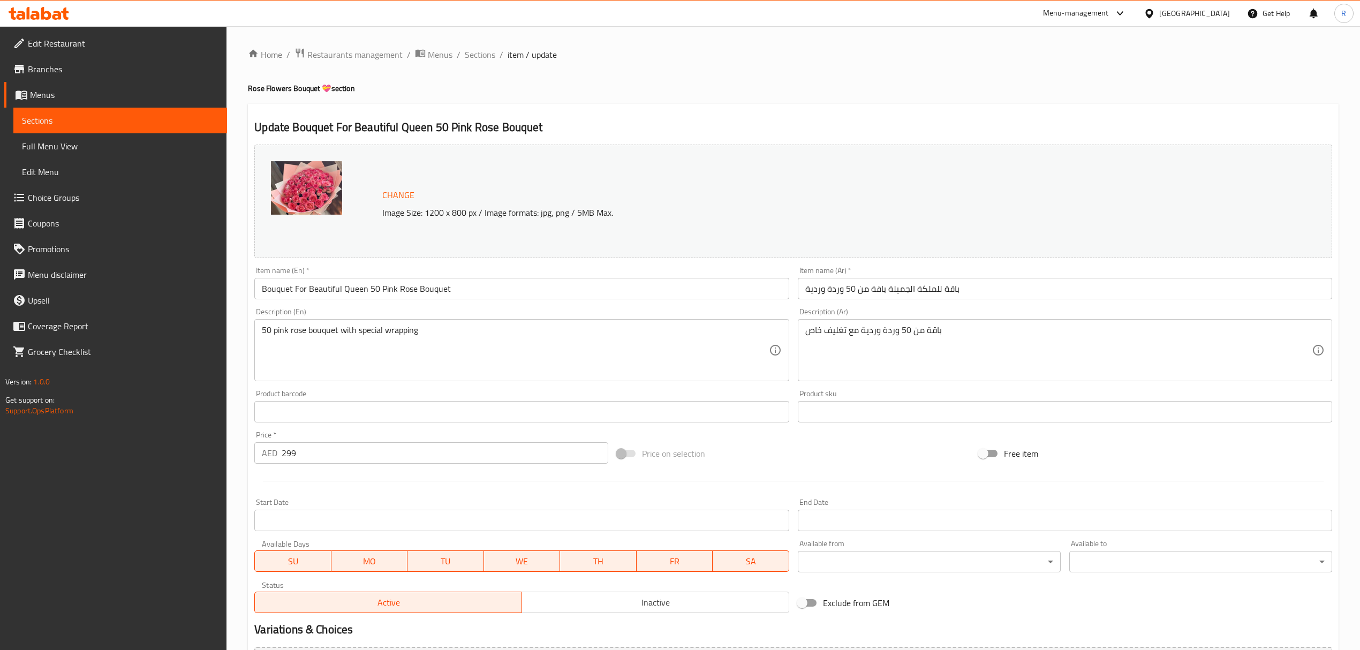
drag, startPoint x: 803, startPoint y: 333, endPoint x: 819, endPoint y: 330, distance: 15.8
click at [819, 330] on div "باقة من 50 وردة وردية مع تغليف خاص Description (Ar)" at bounding box center [1065, 350] width 534 height 62
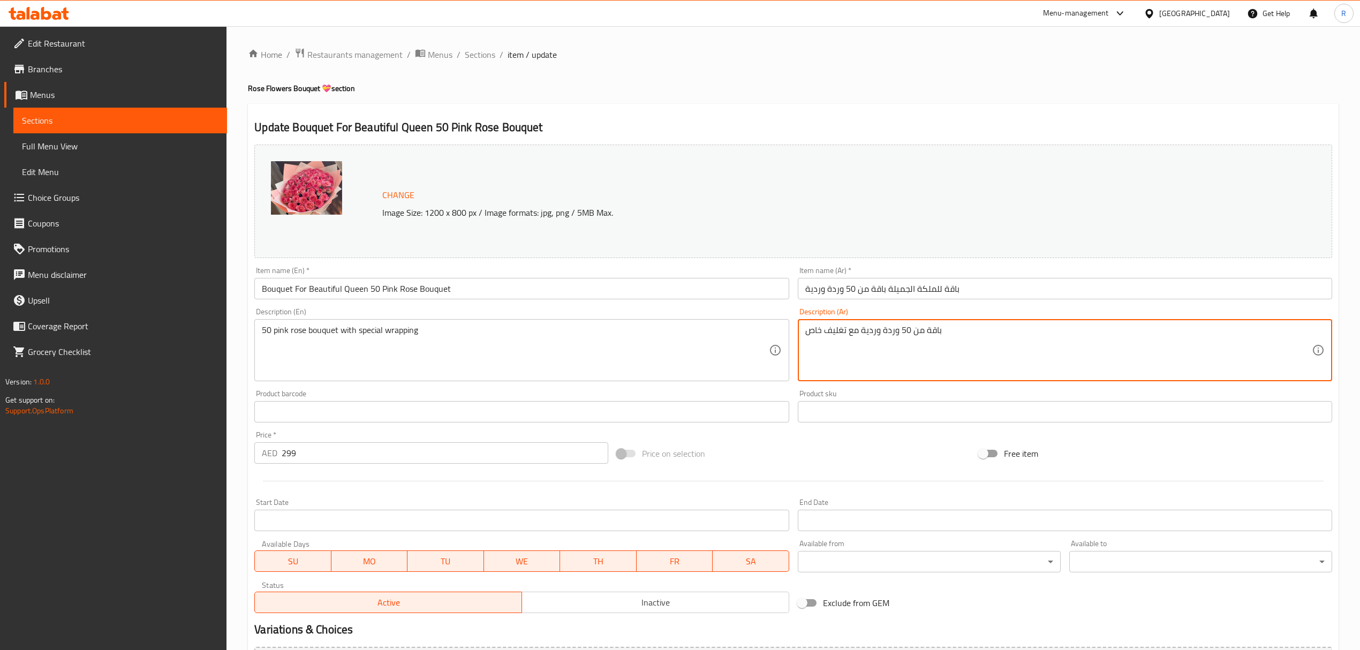
drag, startPoint x: 806, startPoint y: 330, endPoint x: 821, endPoint y: 328, distance: 15.1
click at [821, 328] on textarea "باقة من 50 وردة وردية مع تغليف خاص" at bounding box center [1058, 350] width 506 height 51
type textarea "باقة من 50 وردة وردية مع تغليف اسبيشيال"
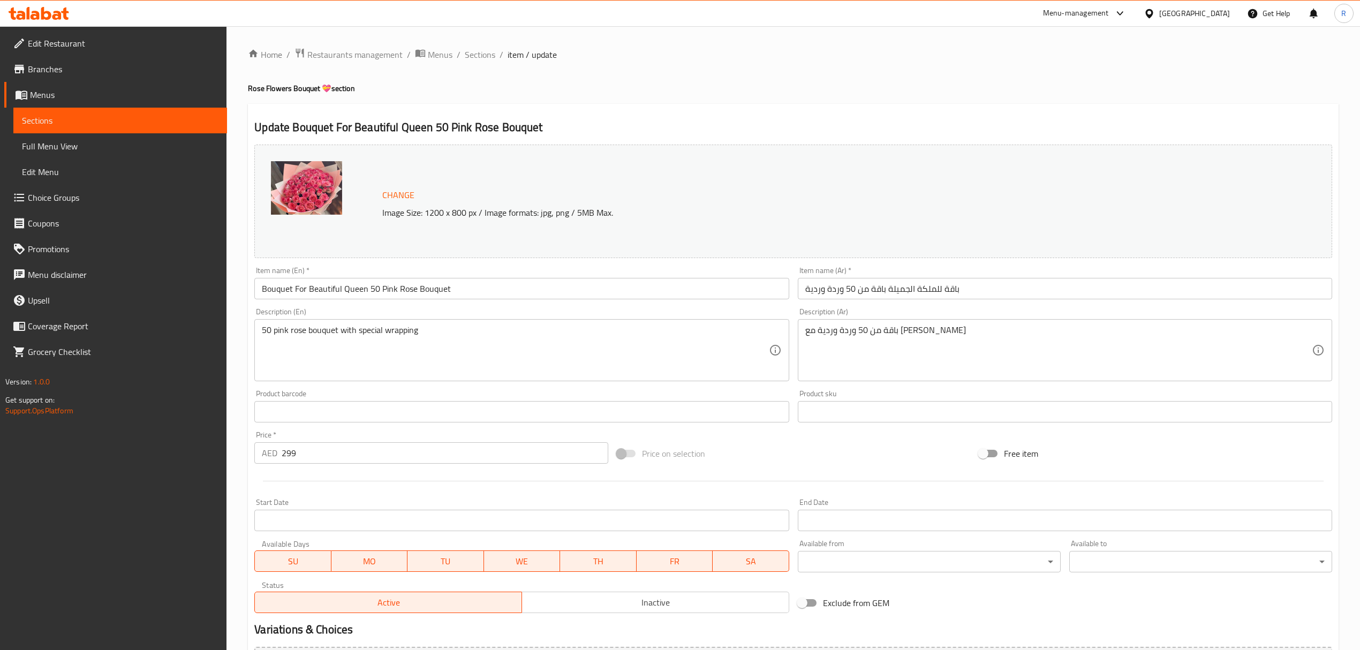
click at [795, 432] on div "Change Image Size: 1200 x 800 px / Image formats: jpg, png / 5MB Max. Item name…" at bounding box center [793, 378] width 1086 height 477
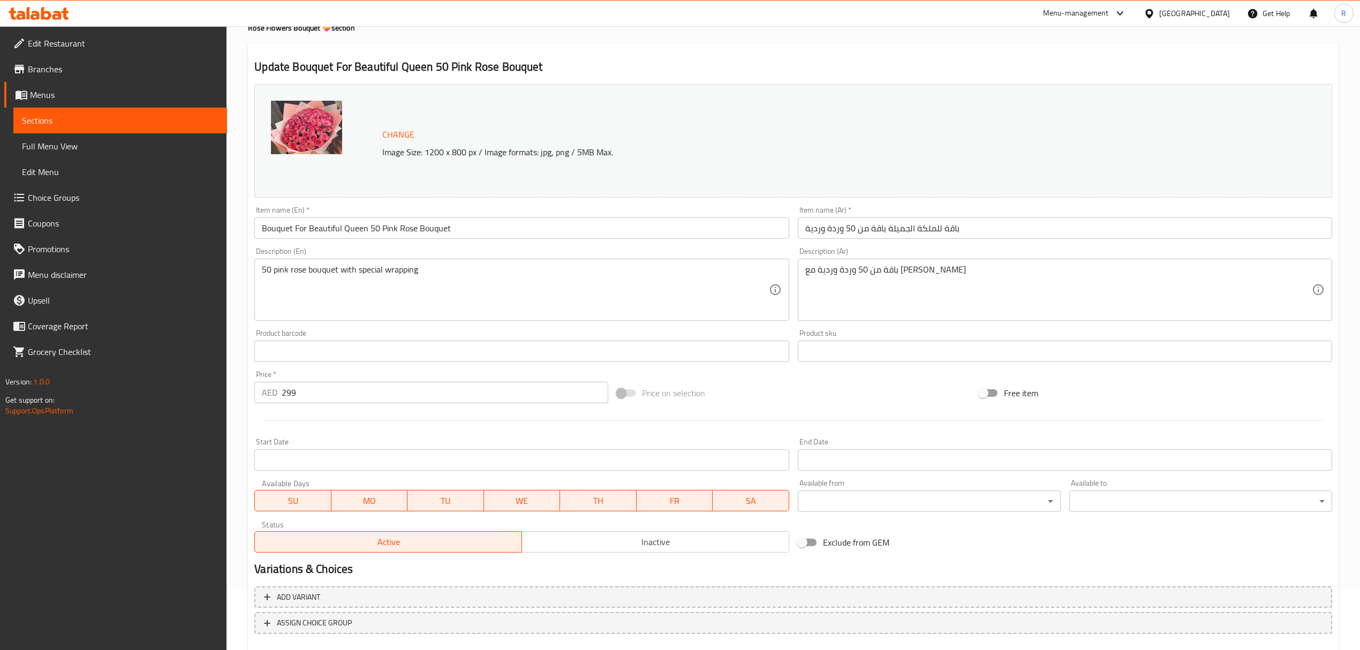
scroll to position [121, 0]
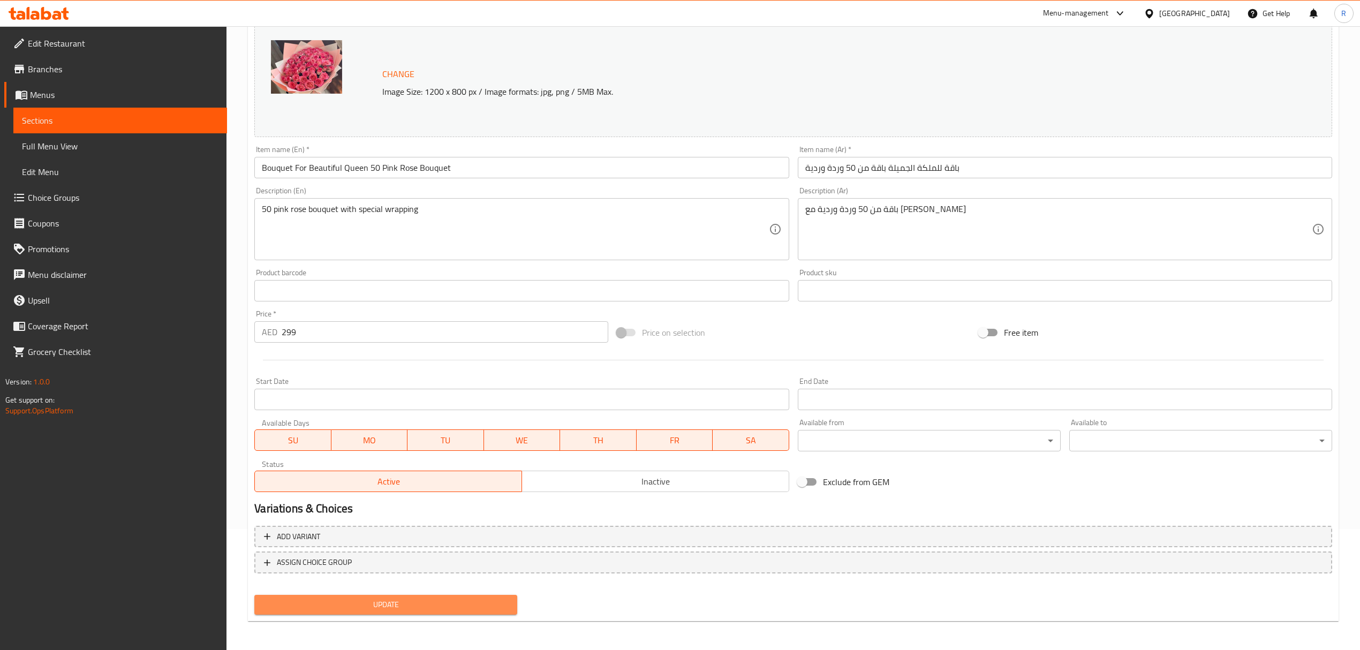
click at [435, 601] on span "Update" at bounding box center [386, 604] width 246 height 13
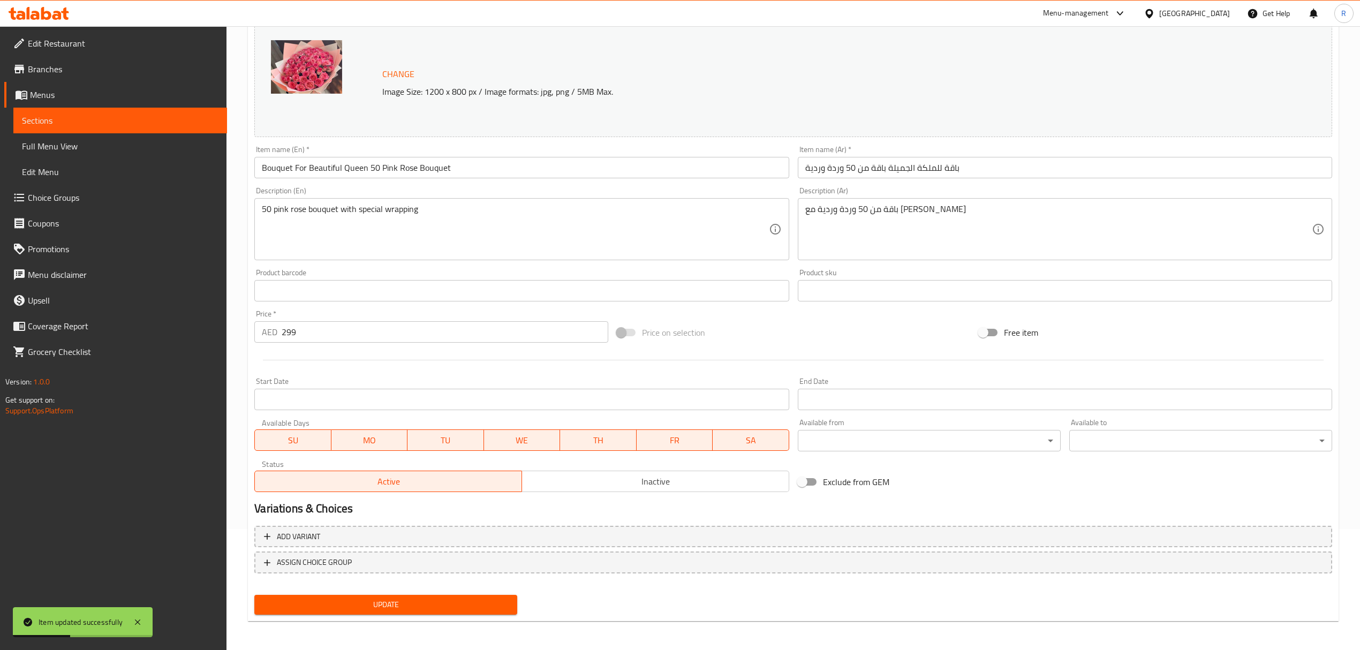
click at [435, 601] on span "Update" at bounding box center [386, 604] width 246 height 13
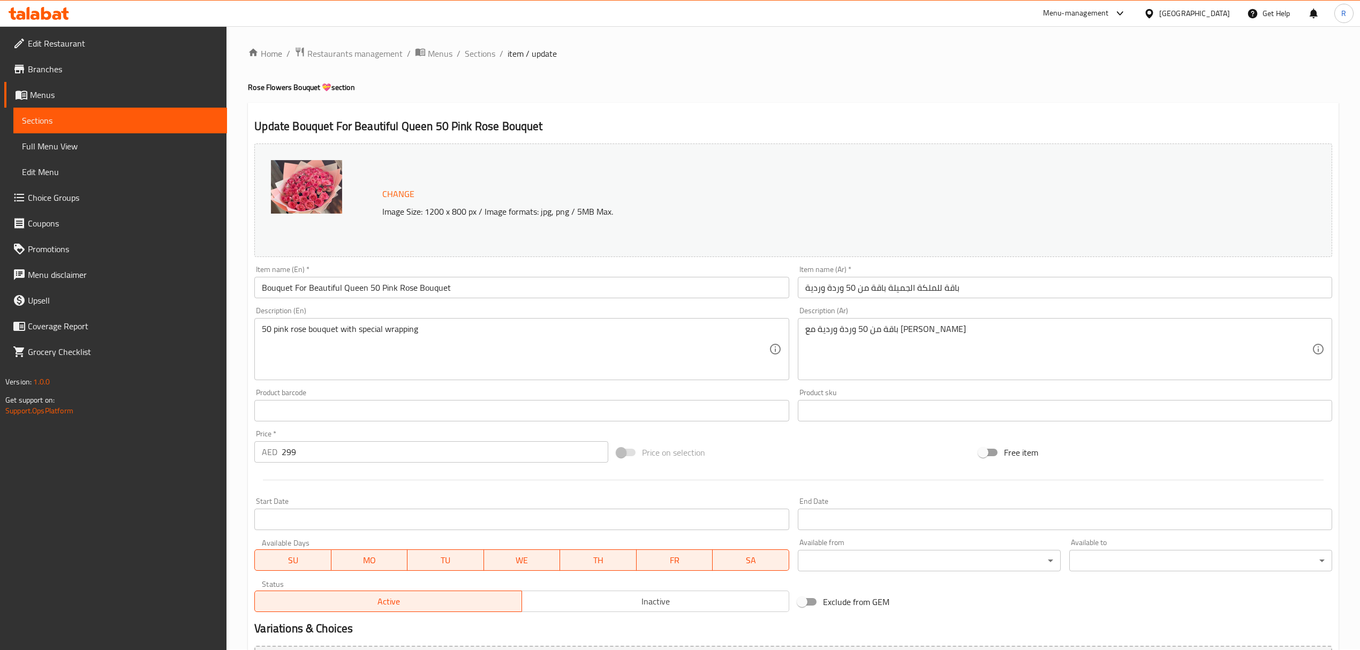
scroll to position [0, 0]
click at [482, 55] on span "Sections" at bounding box center [480, 54] width 31 height 13
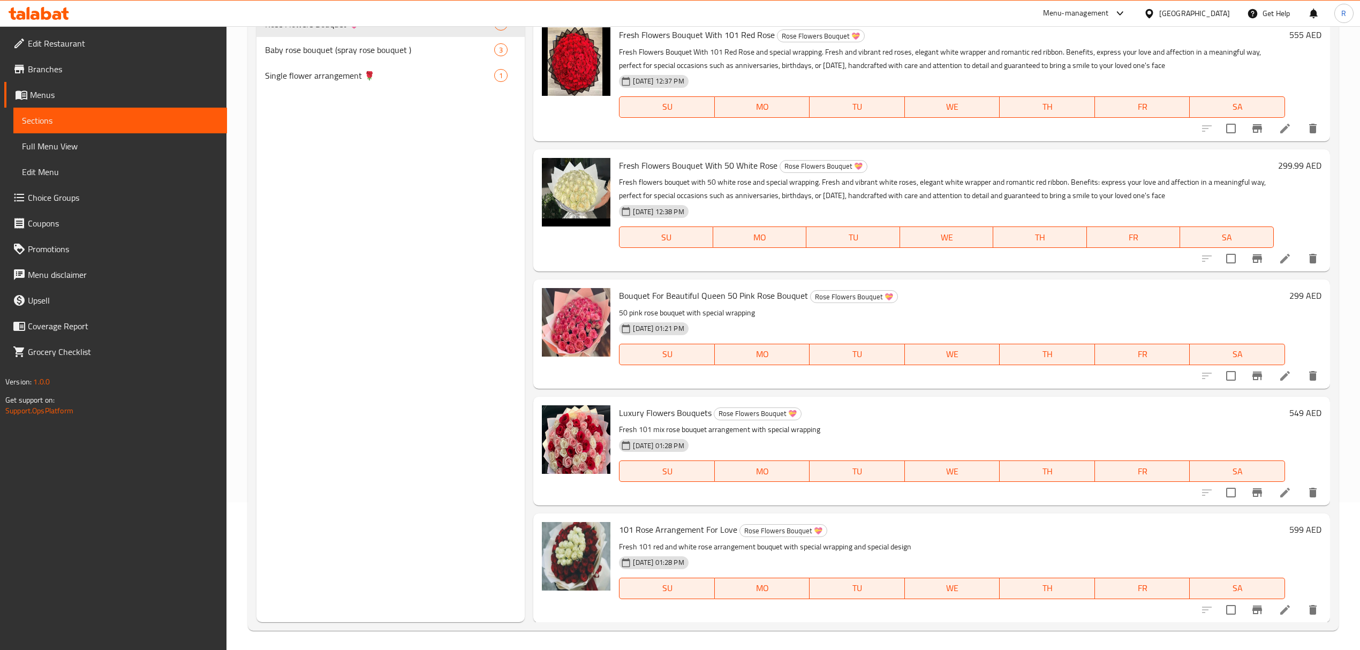
scroll to position [150, 0]
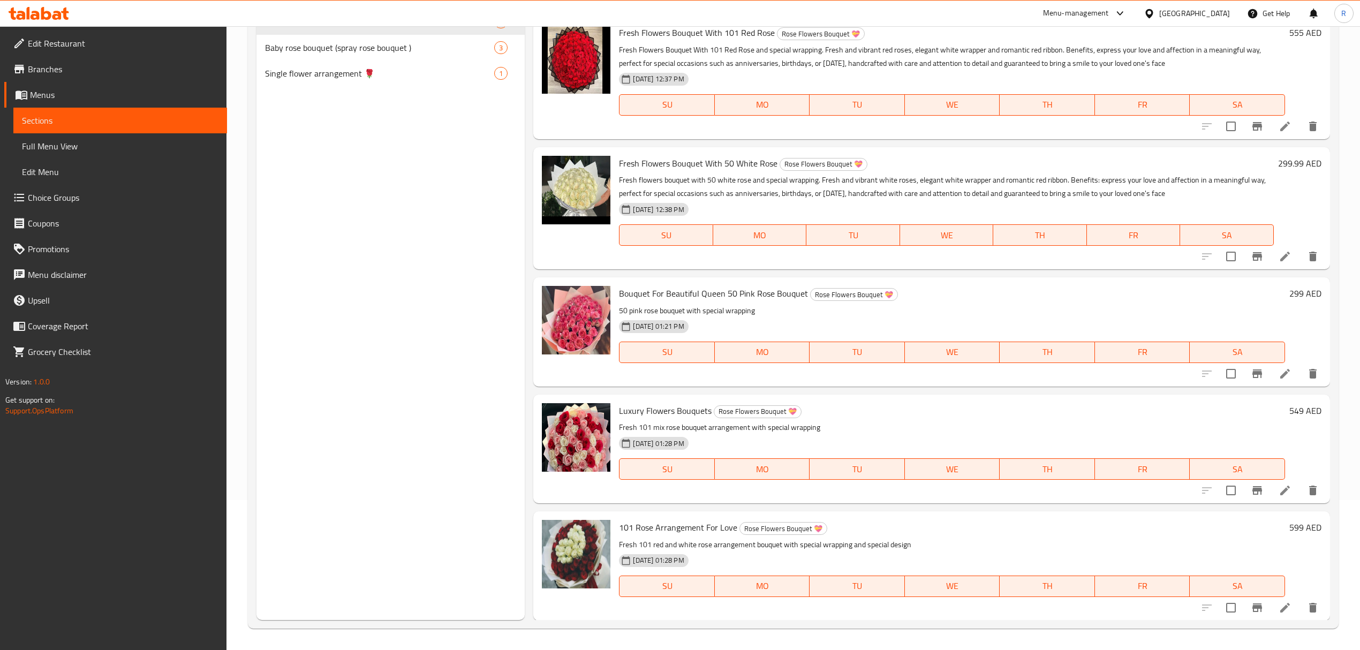
click at [1278, 496] on icon at bounding box center [1284, 490] width 13 height 13
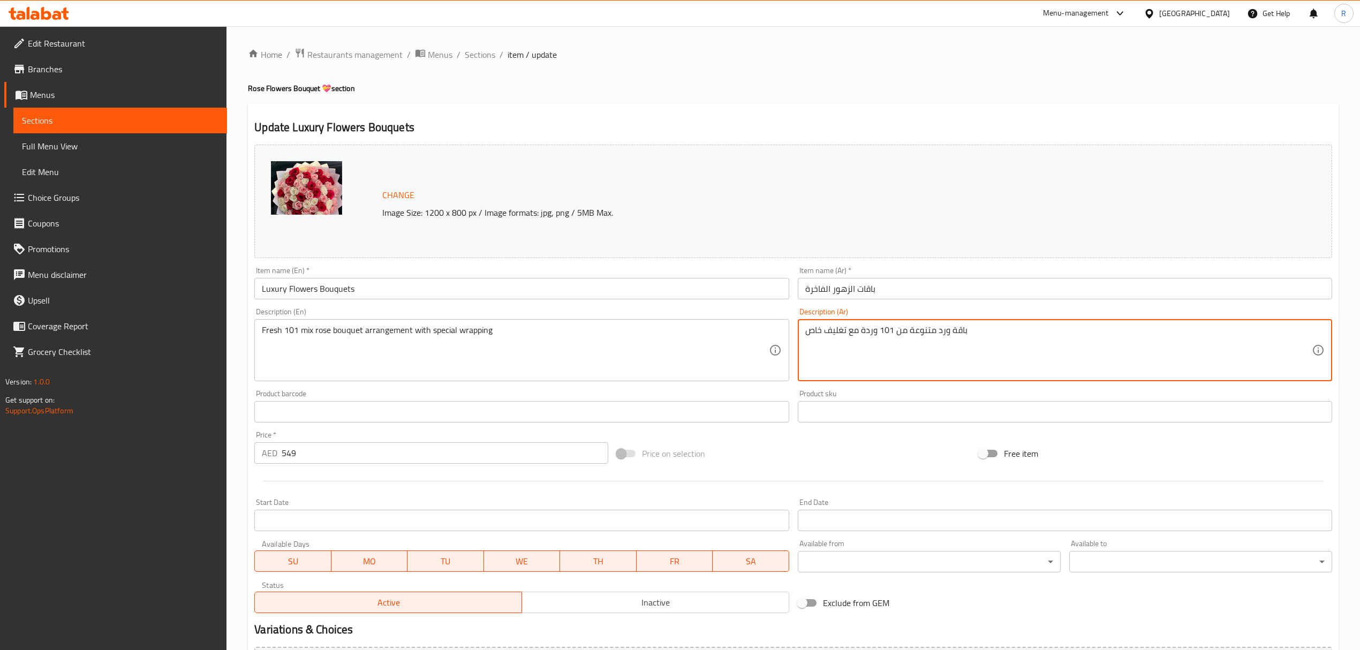
drag, startPoint x: 806, startPoint y: 334, endPoint x: 822, endPoint y: 334, distance: 16.6
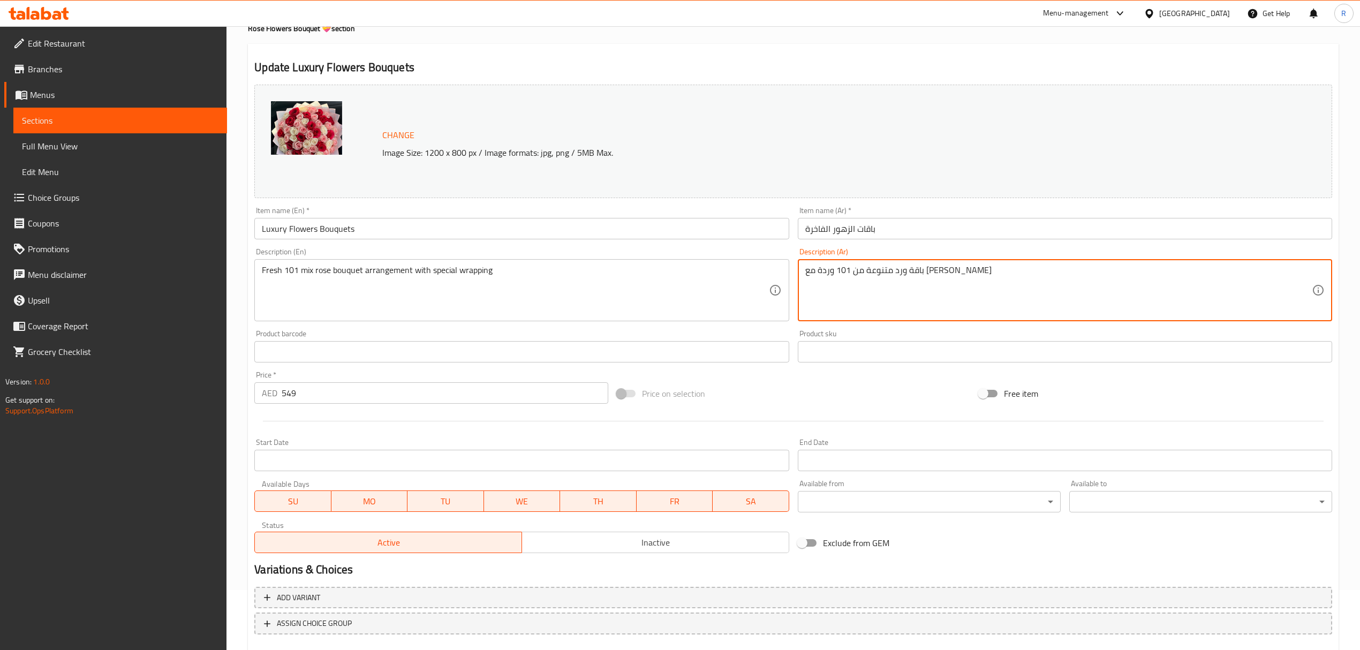
scroll to position [121, 0]
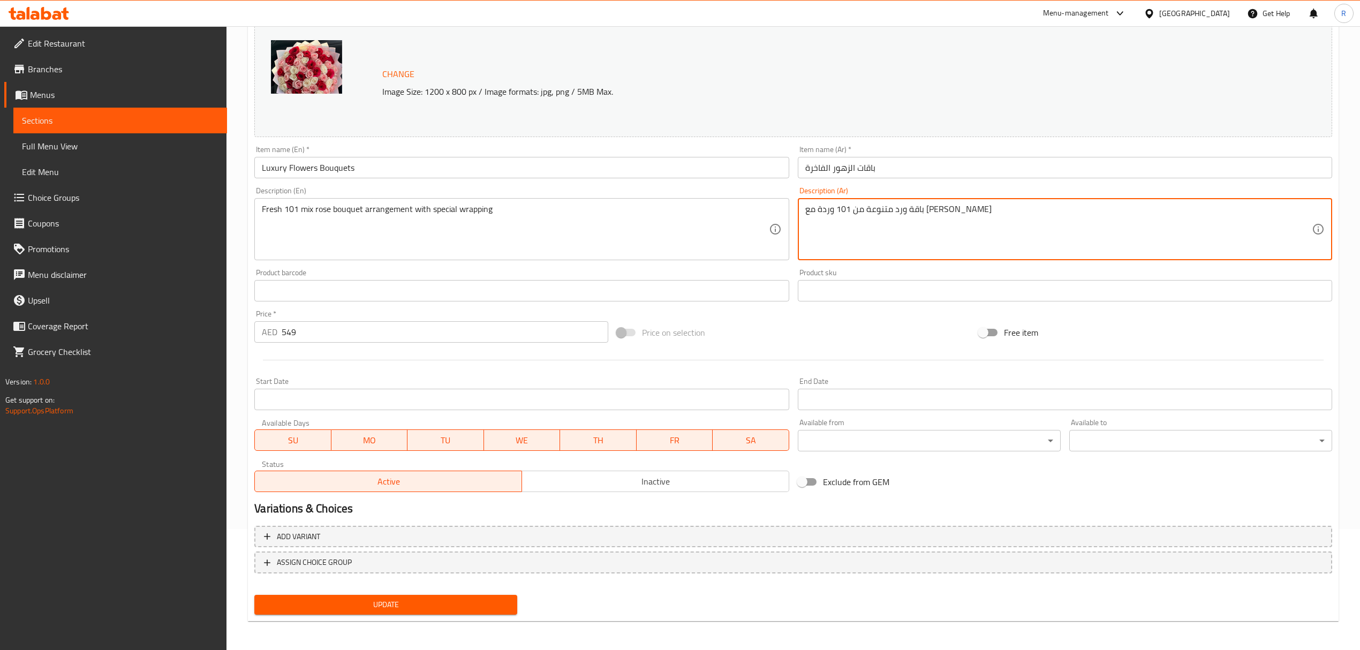
type textarea "باقة ورد متنوعة من 101 وردة مع تغليف اسيشيال"
click at [437, 604] on span "Update" at bounding box center [386, 604] width 246 height 13
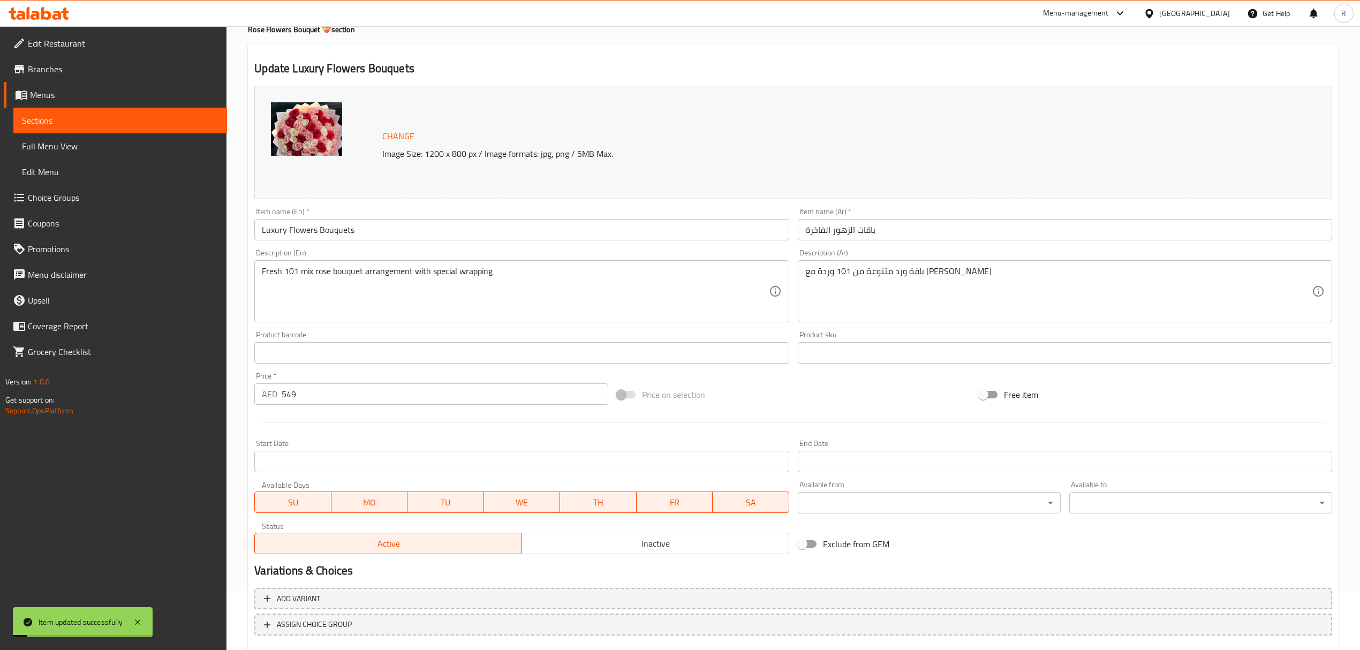
scroll to position [0, 0]
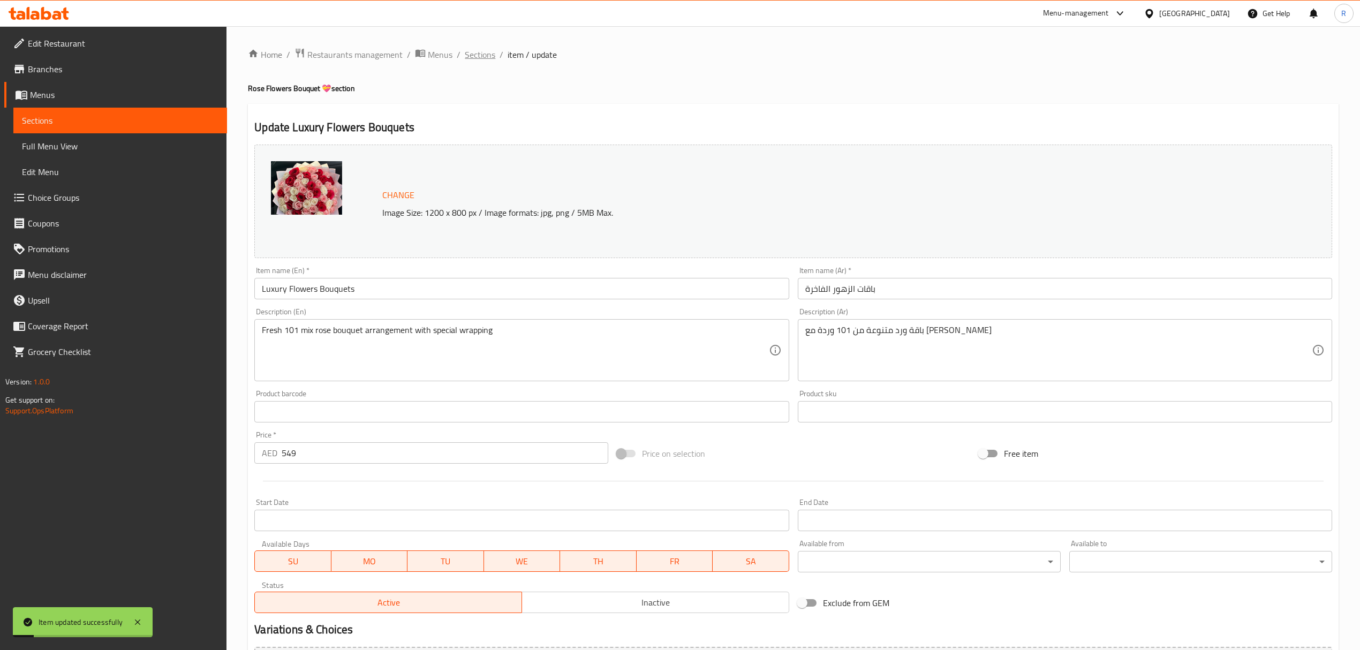
click at [487, 52] on span "Sections" at bounding box center [480, 54] width 31 height 13
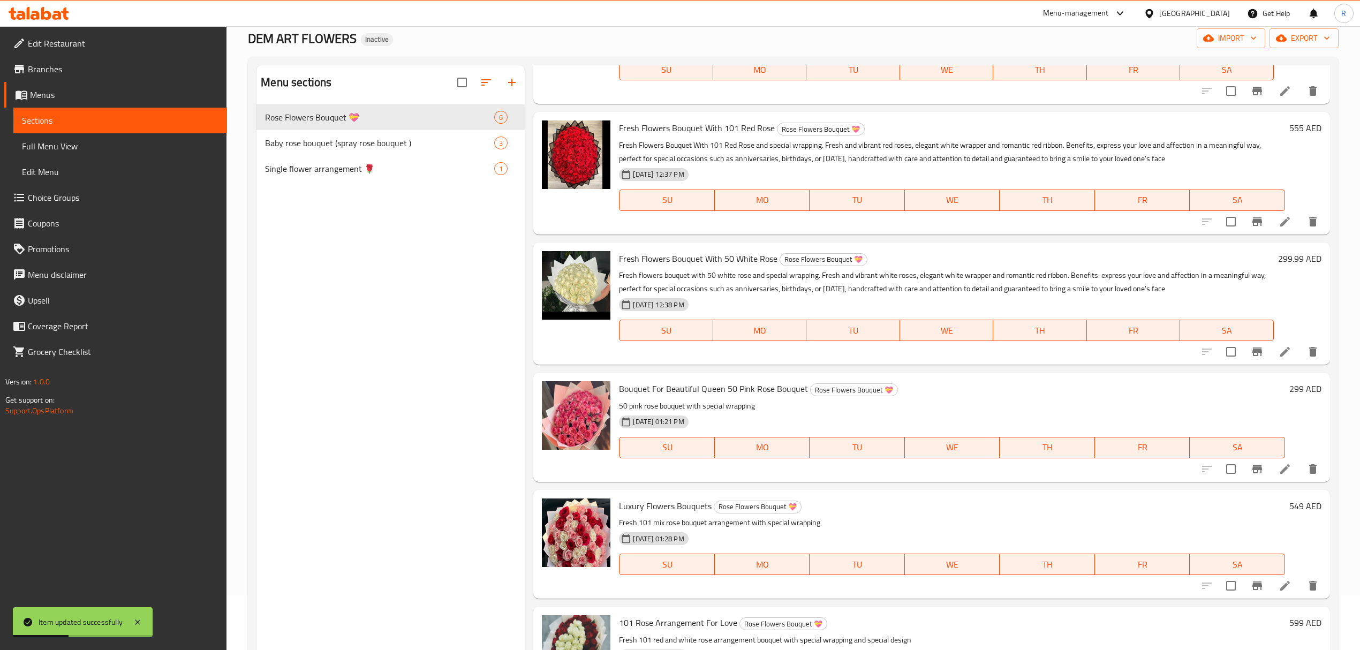
scroll to position [150, 0]
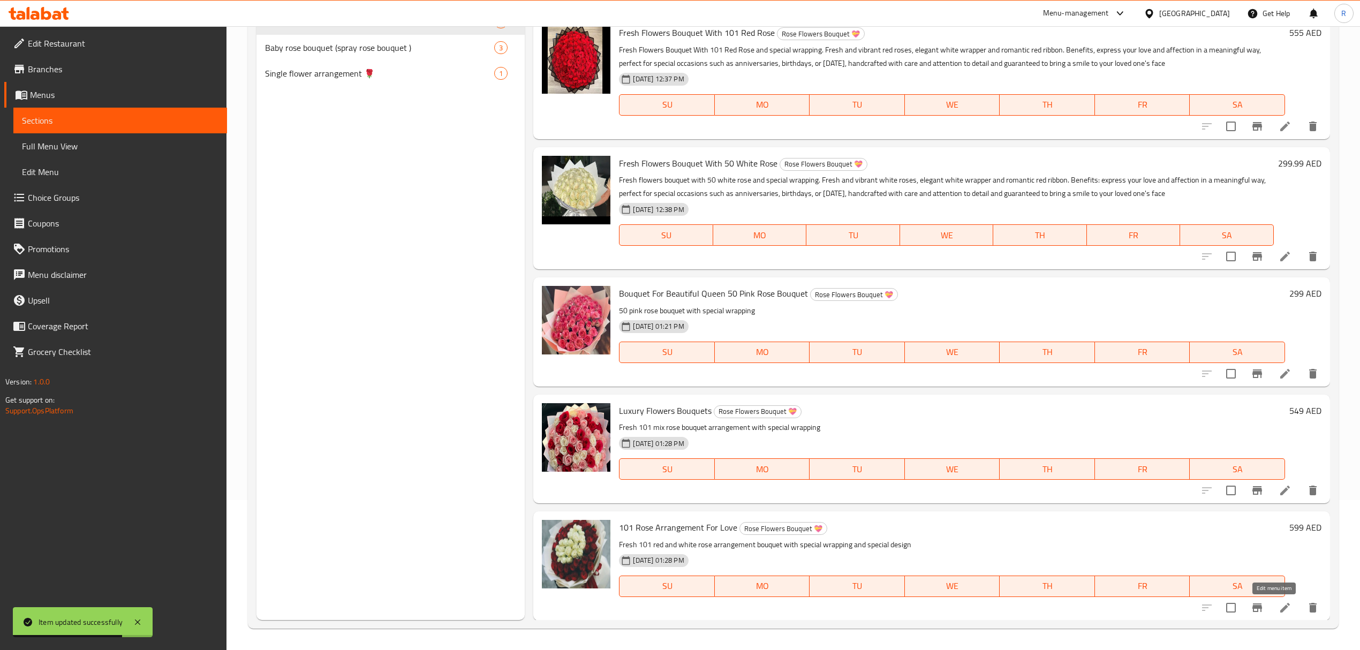
click at [1278, 606] on icon at bounding box center [1284, 607] width 13 height 13
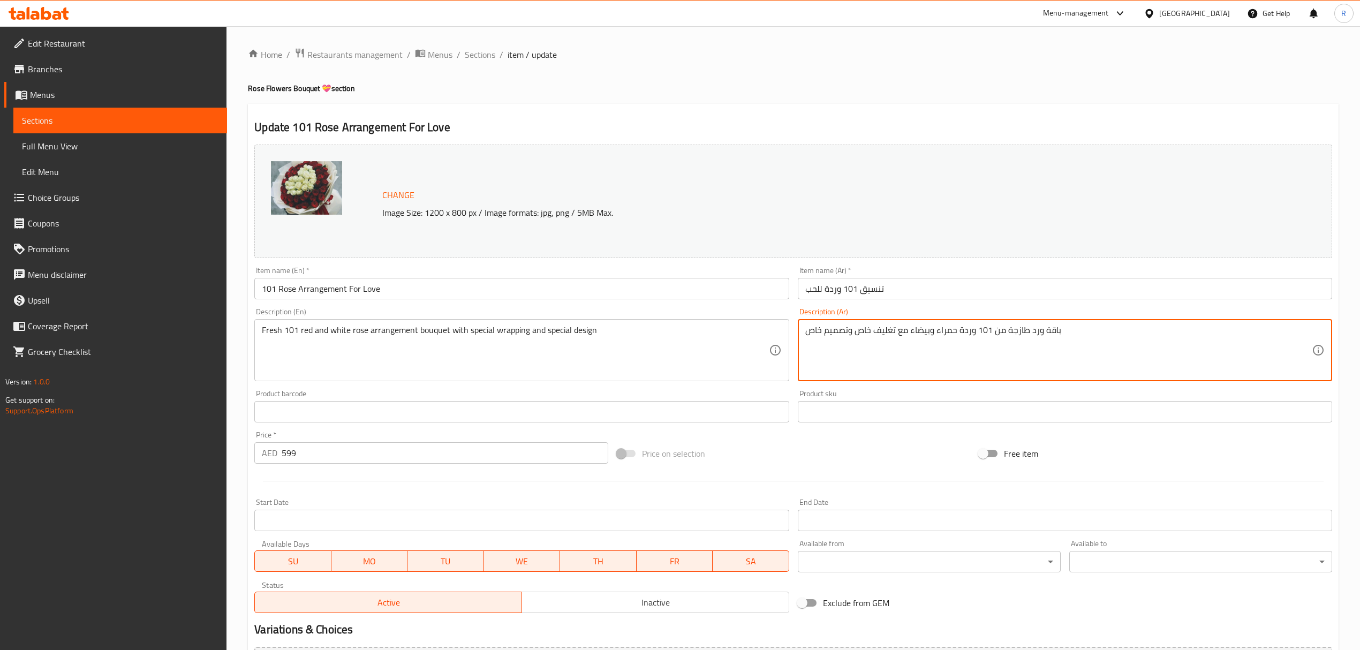
drag, startPoint x: 806, startPoint y: 332, endPoint x: 821, endPoint y: 332, distance: 15.5
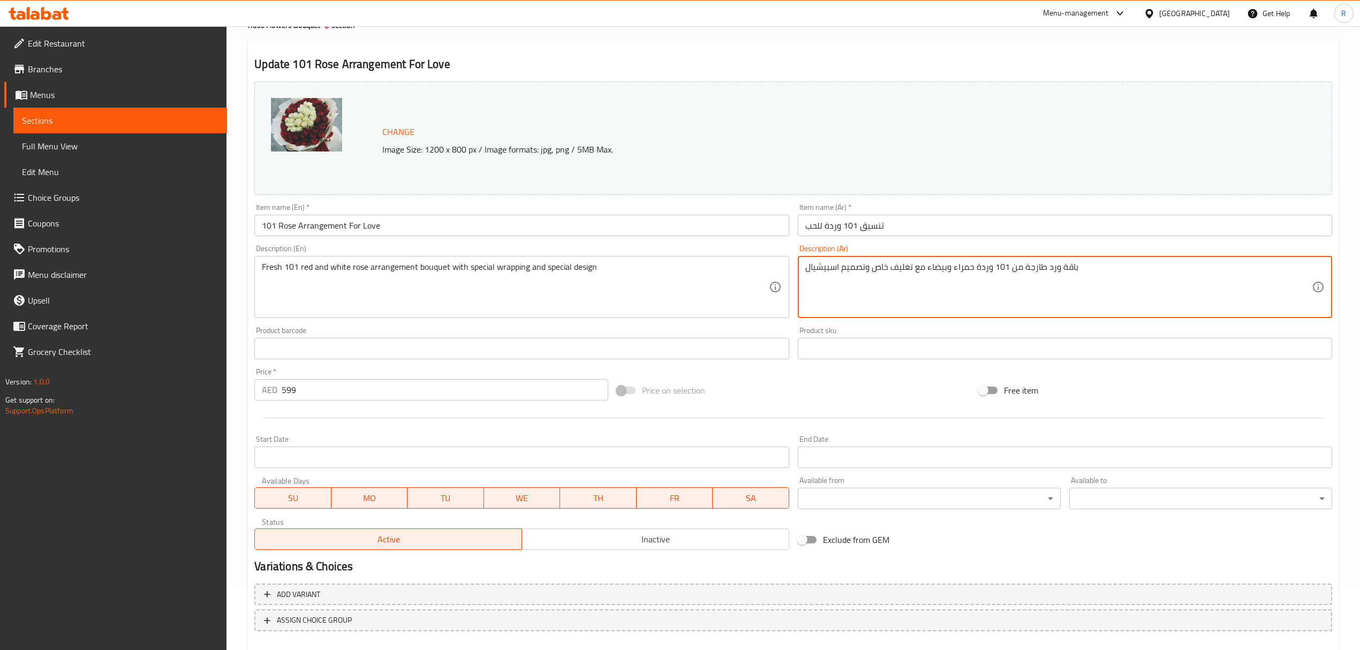
scroll to position [121, 0]
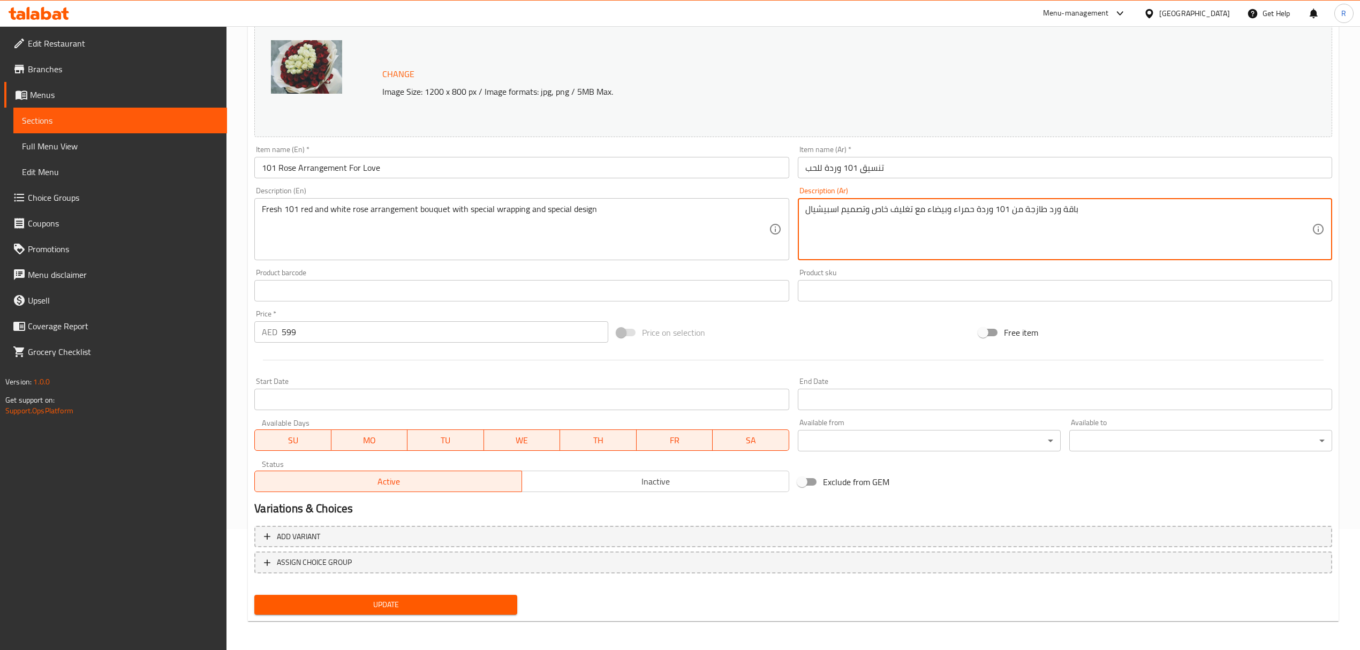
click at [498, 602] on span "Update" at bounding box center [386, 604] width 246 height 13
drag, startPoint x: 872, startPoint y: 211, endPoint x: 887, endPoint y: 206, distance: 15.9
type textarea "باقة ورد طازجة من 101 وردة حمراء وبيضاء مع تغليف اسبيشيال وتصميم اسبيشيال"
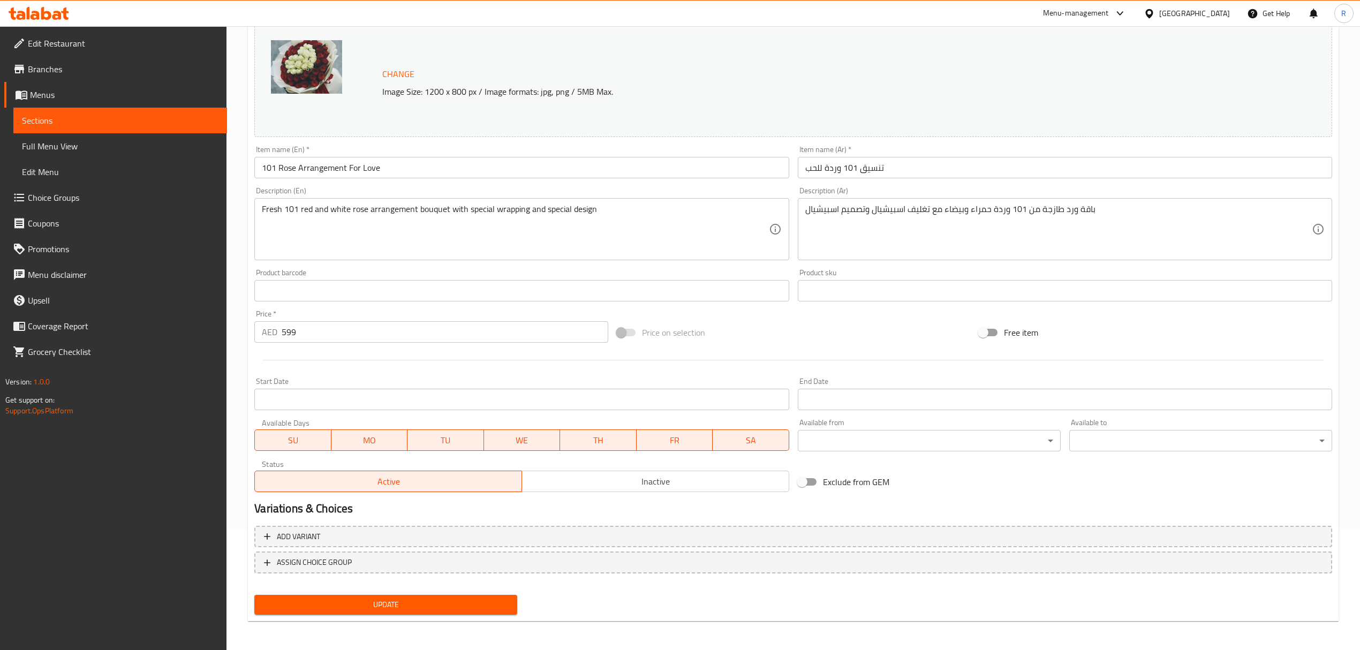
click at [785, 341] on div "Price on selection" at bounding box center [793, 332] width 362 height 29
click at [450, 599] on span "Update" at bounding box center [386, 604] width 246 height 13
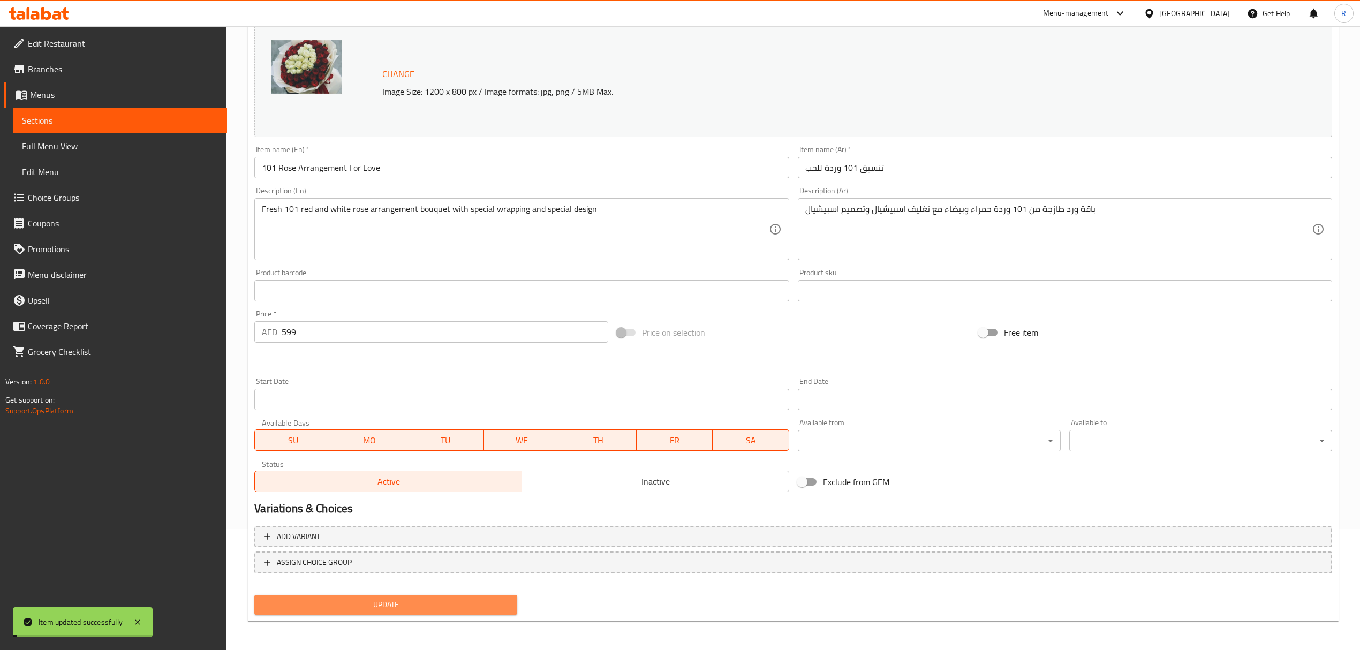
click at [450, 599] on span "Update" at bounding box center [386, 604] width 246 height 13
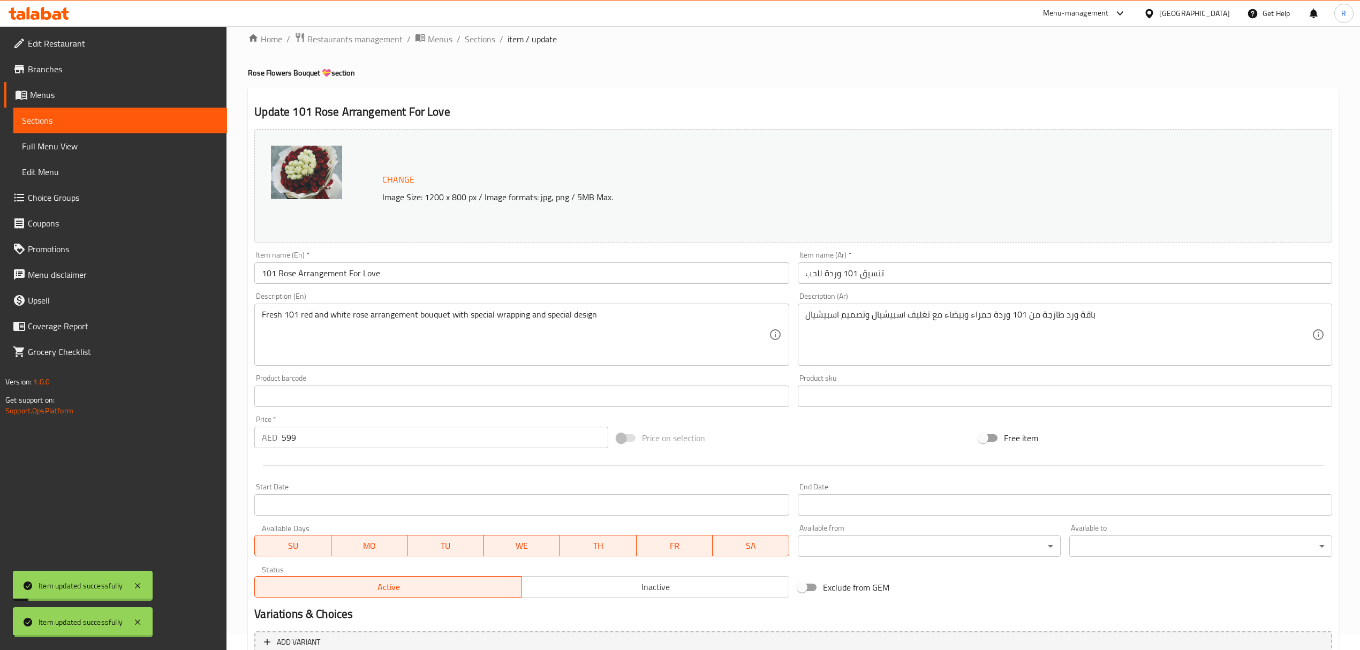
scroll to position [0, 0]
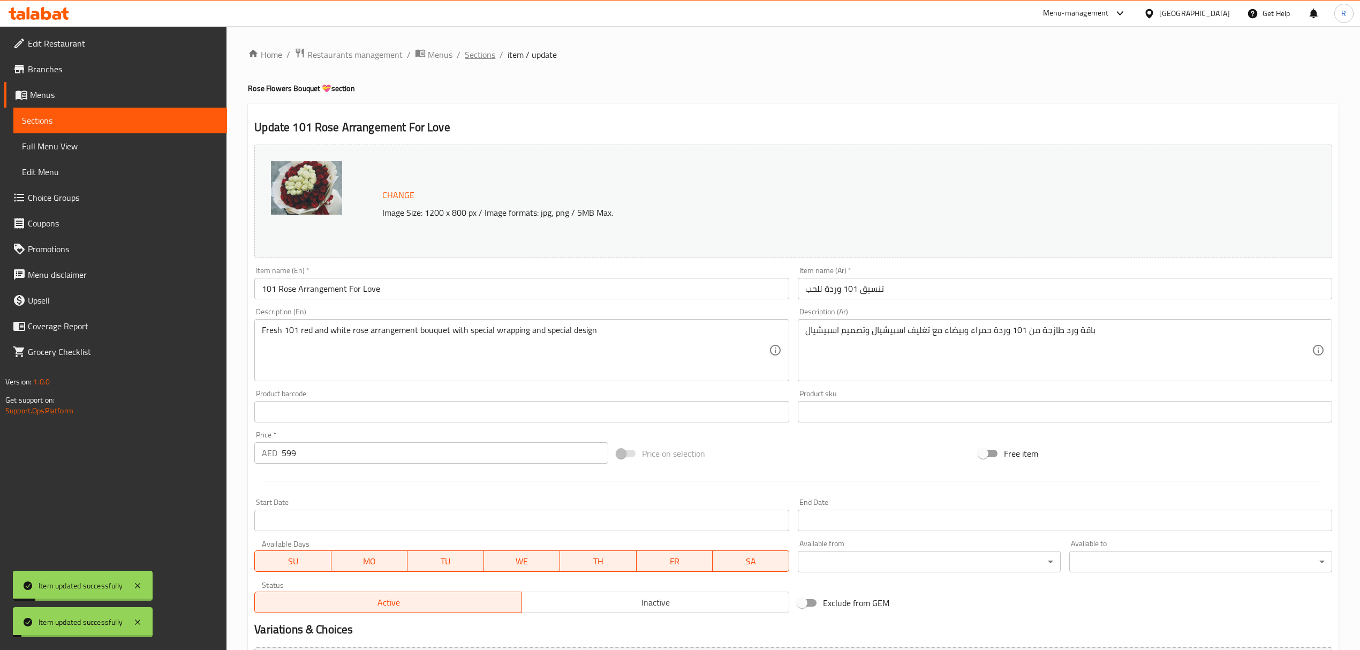
click at [492, 54] on span "Sections" at bounding box center [480, 54] width 31 height 13
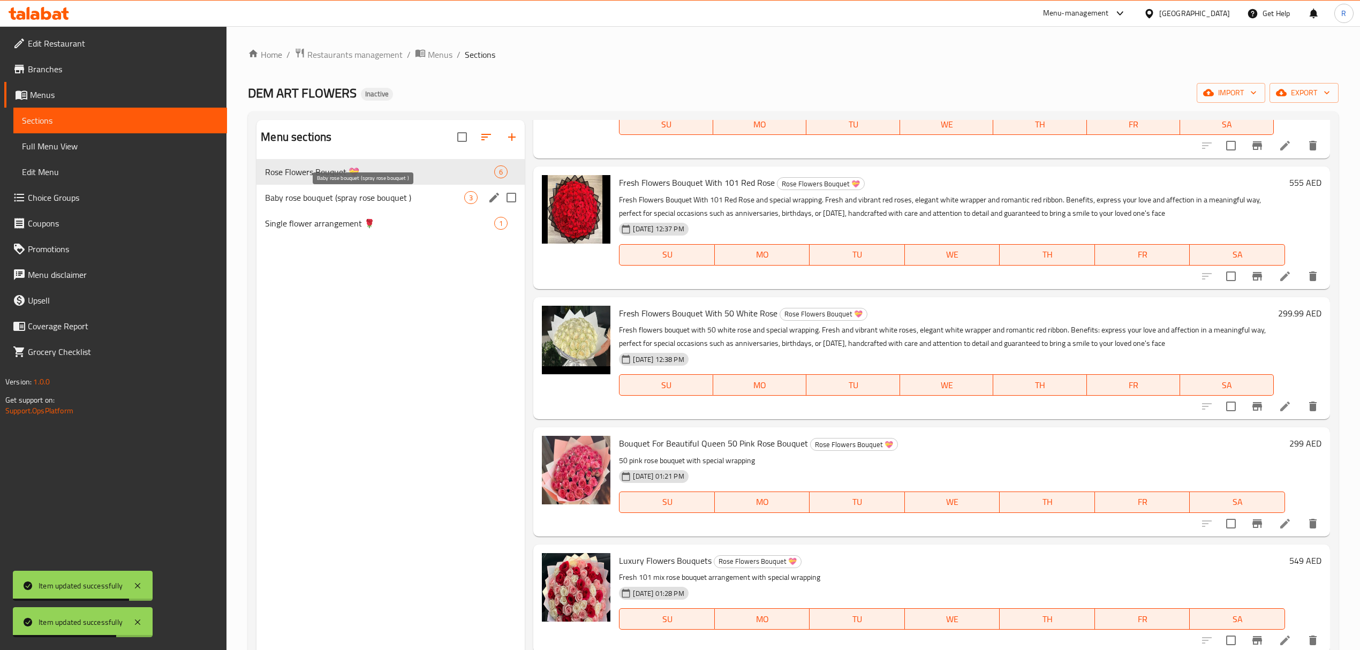
click at [377, 196] on span "Baby rose bouquet (spray rose bouquet )" at bounding box center [364, 197] width 199 height 13
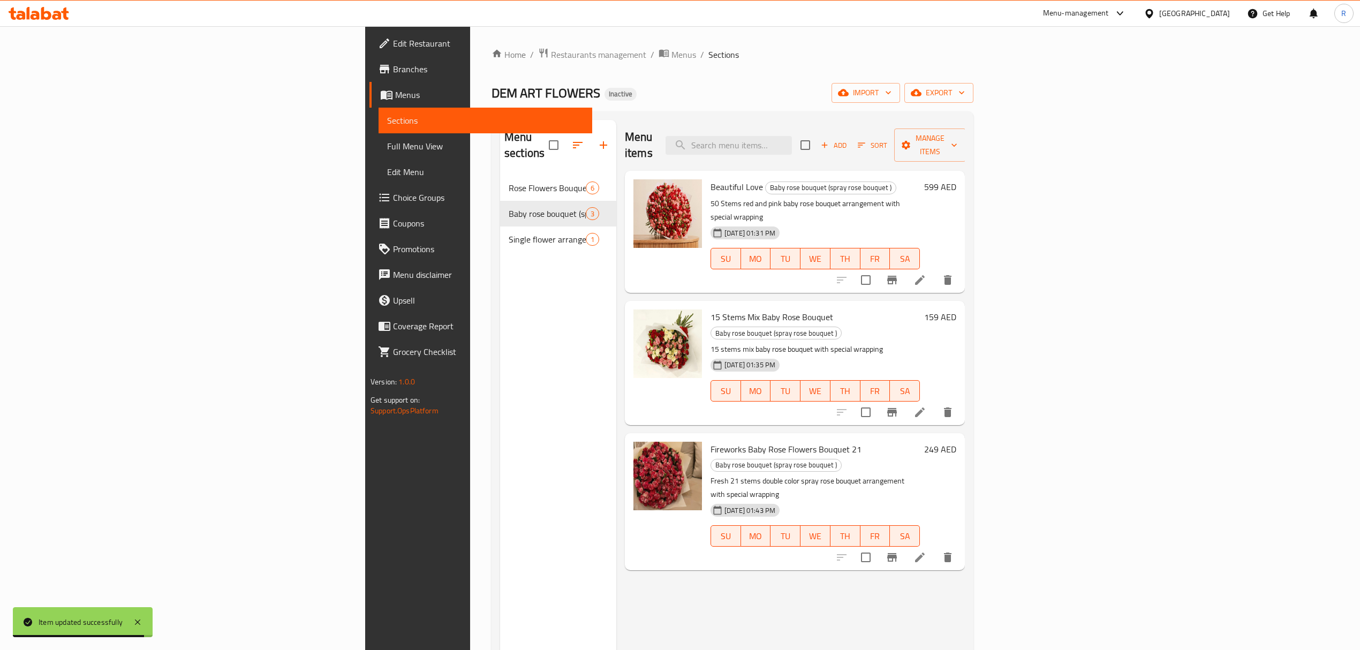
click at [935, 270] on li at bounding box center [920, 279] width 30 height 19
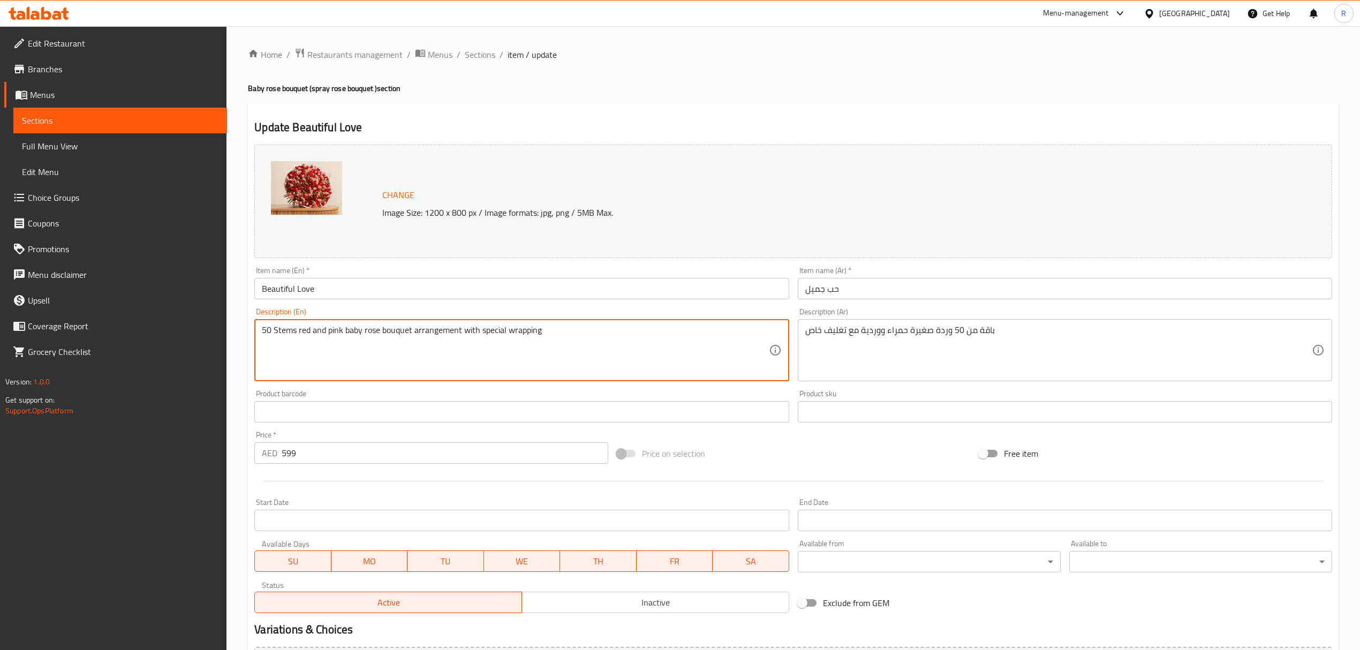
click at [272, 333] on textarea "50 Stems red and pink baby rose bouquet arrangement with special wrapping" at bounding box center [515, 350] width 506 height 51
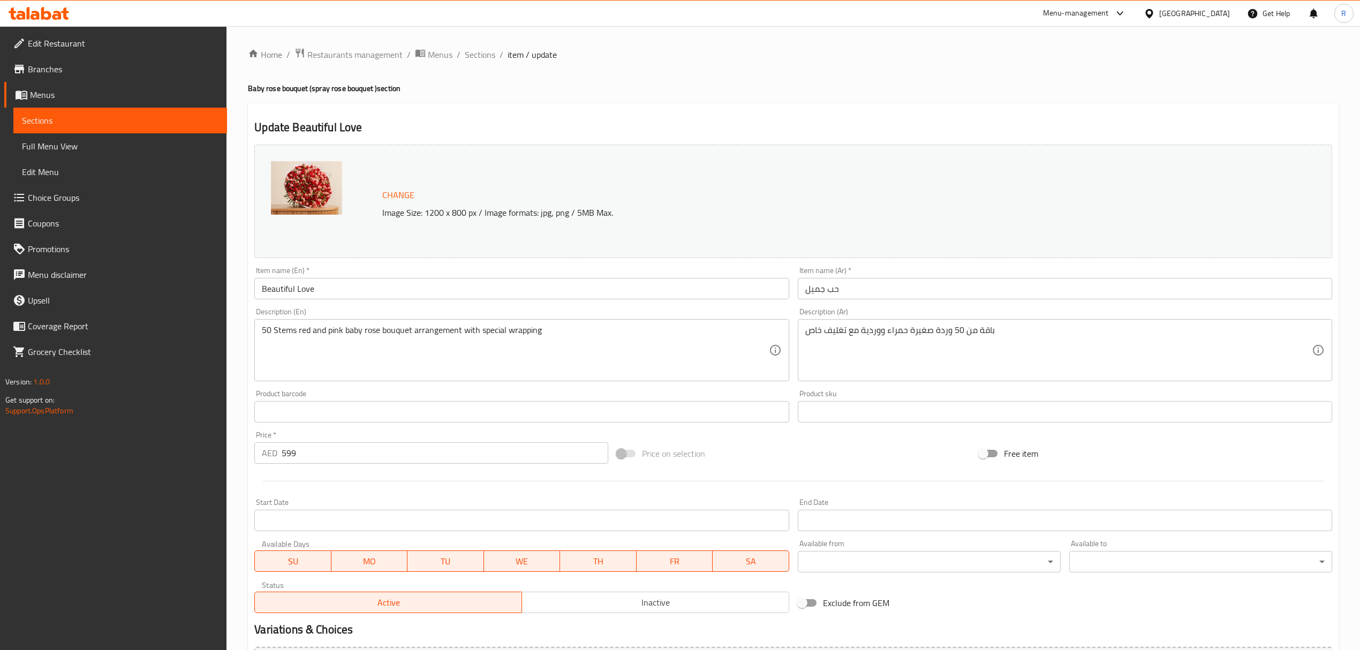
click at [966, 348] on textarea "باقة من 50 وردة صغيرة حمراء ووردية مع تغليف خاص" at bounding box center [1058, 350] width 506 height 51
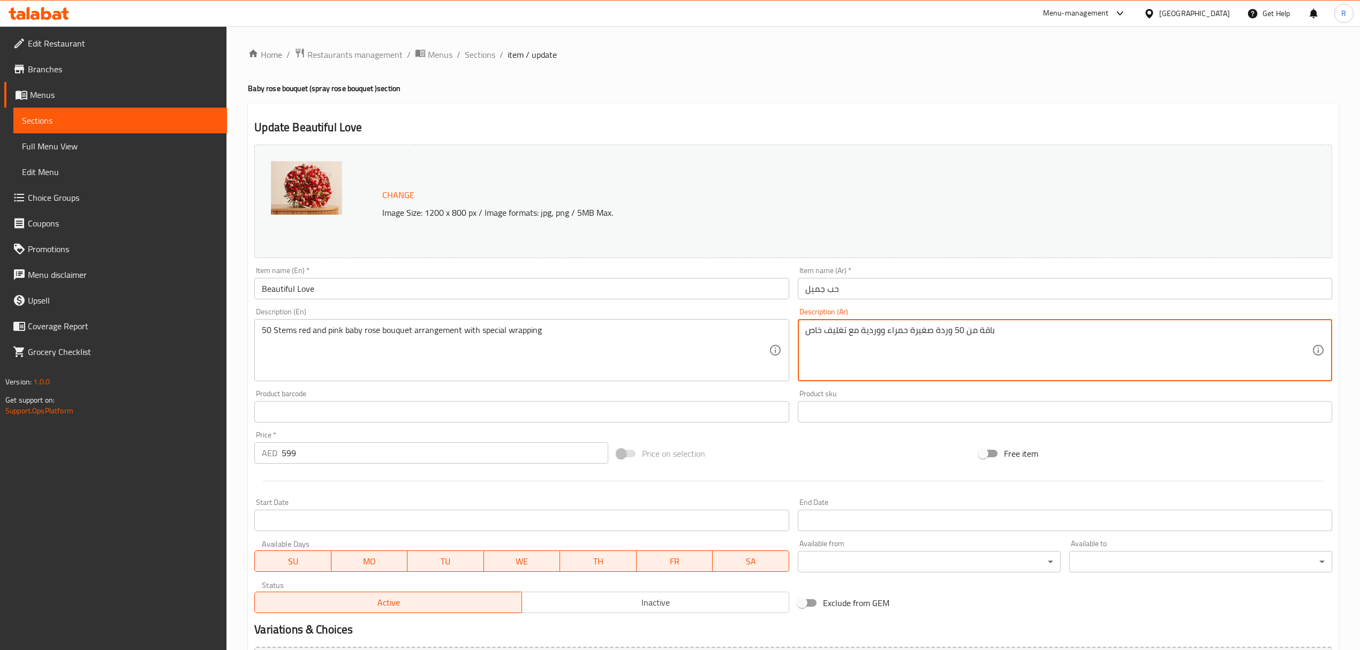
click at [951, 329] on textarea "باقة من 50 وردة صغيرة حمراء ووردية مع تغليف خاص" at bounding box center [1058, 350] width 506 height 51
click at [964, 326] on textarea "باقة من 50 وردة صغيرة حمراء ووردية مع تغليف خاص" at bounding box center [1058, 350] width 506 height 51
click at [950, 330] on textarea "باقة من 50 وردة صغيرة حمراء ووردية مع تغليف خاص" at bounding box center [1058, 350] width 506 height 51
click at [813, 330] on textarea "باقة من 50 ساقا من الورد صغير حمراء ووردية مع تغليف خاص" at bounding box center [1058, 350] width 506 height 51
drag, startPoint x: 806, startPoint y: 332, endPoint x: 821, endPoint y: 330, distance: 15.7
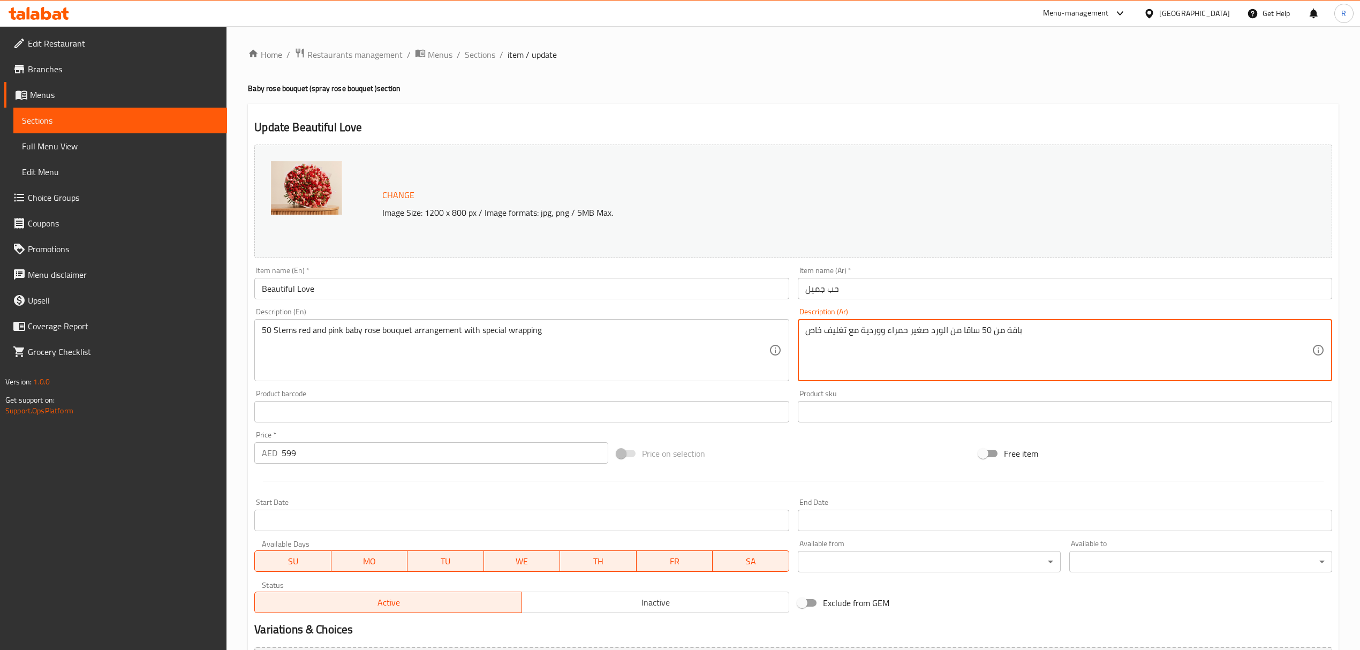
click at [821, 330] on textarea "باقة من 50 ساقا من الورد صغير حمراء ووردية مع تغليف خاص" at bounding box center [1058, 350] width 506 height 51
type textarea "باقة من 50 ساقا من الورد صغير حمراء ووردية مع تغليف اسبيشيال"
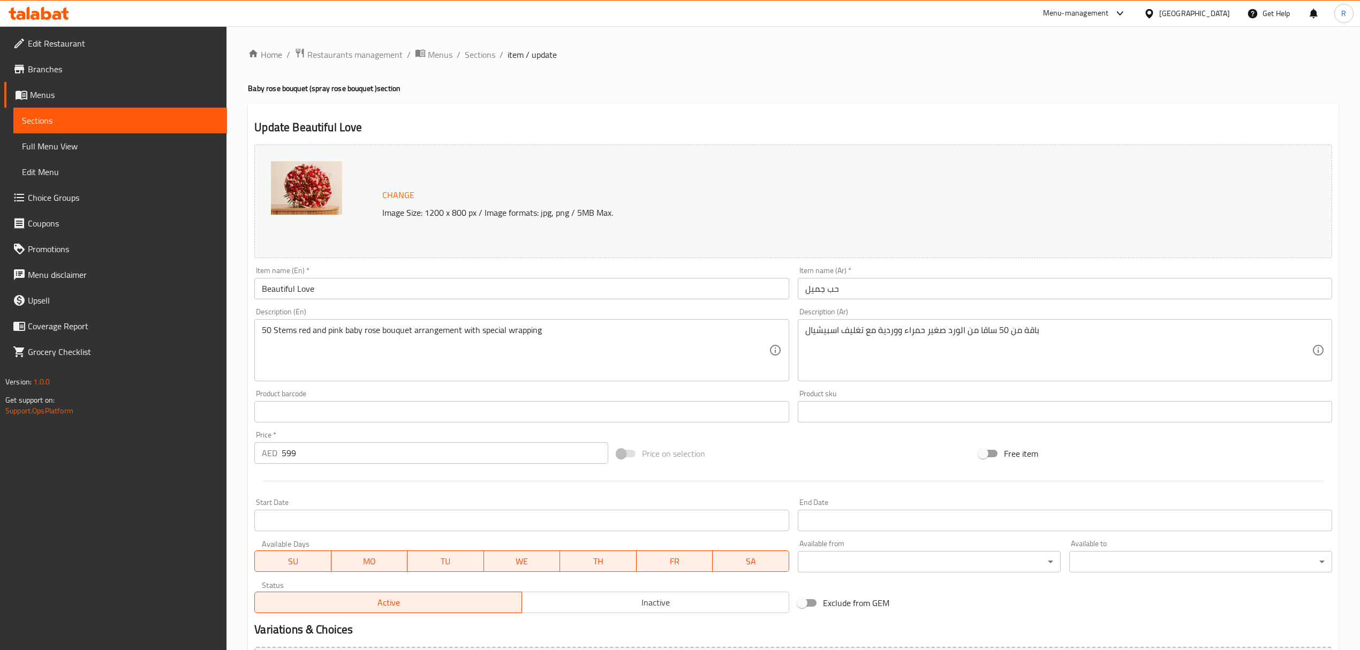
click at [806, 454] on div "Price on selection" at bounding box center [793, 453] width 362 height 29
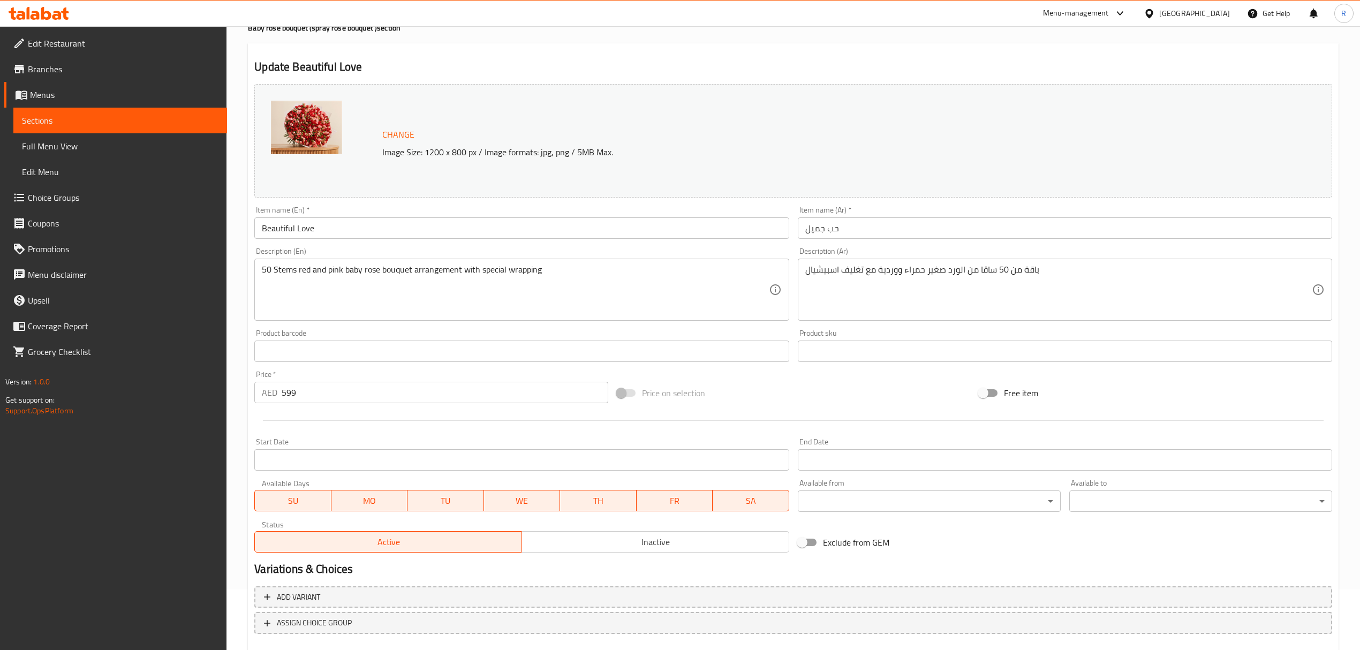
scroll to position [121, 0]
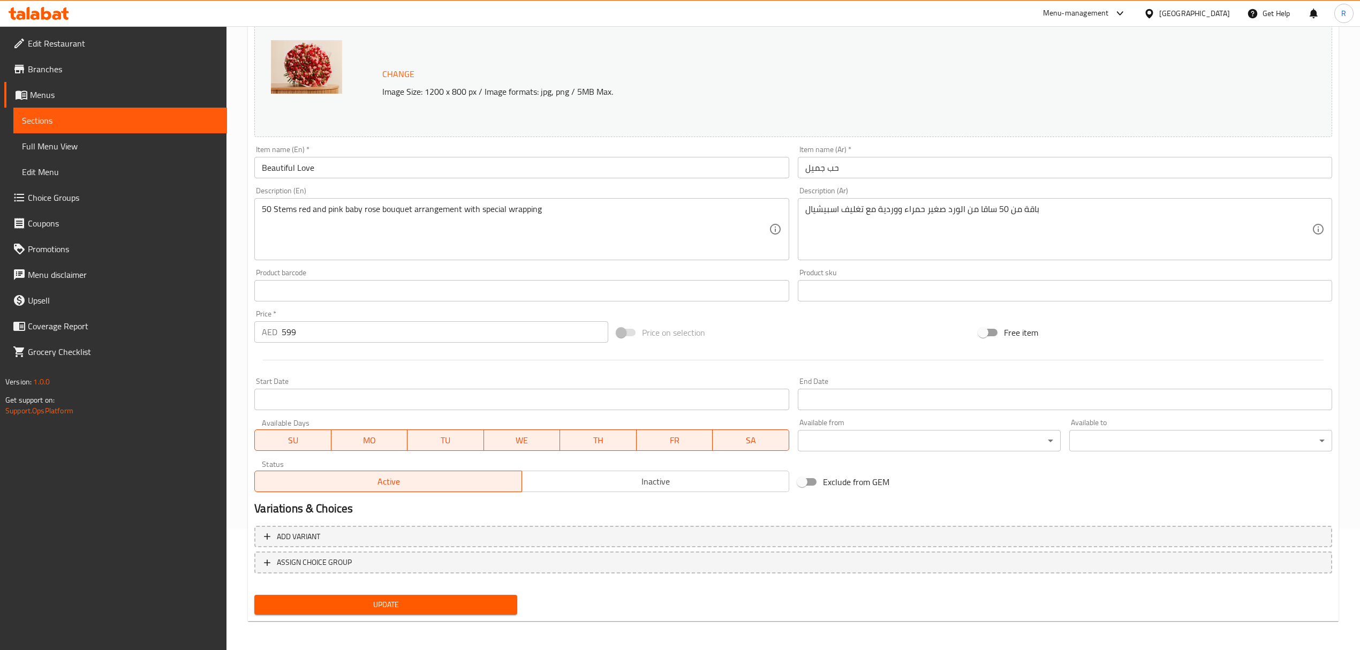
click at [490, 601] on span "Update" at bounding box center [386, 604] width 246 height 13
click at [412, 605] on span "Update" at bounding box center [386, 604] width 246 height 13
click at [412, 605] on div at bounding box center [680, 325] width 1360 height 650
click at [412, 605] on span "Update" at bounding box center [386, 604] width 246 height 13
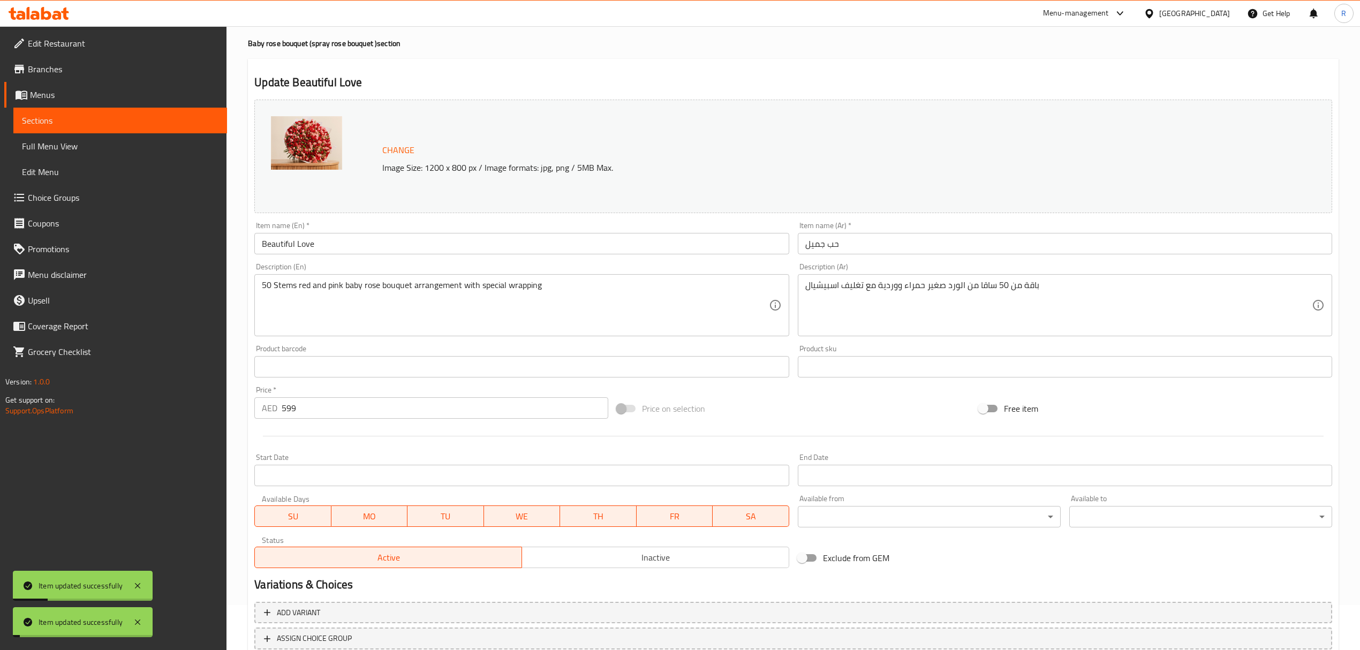
scroll to position [0, 0]
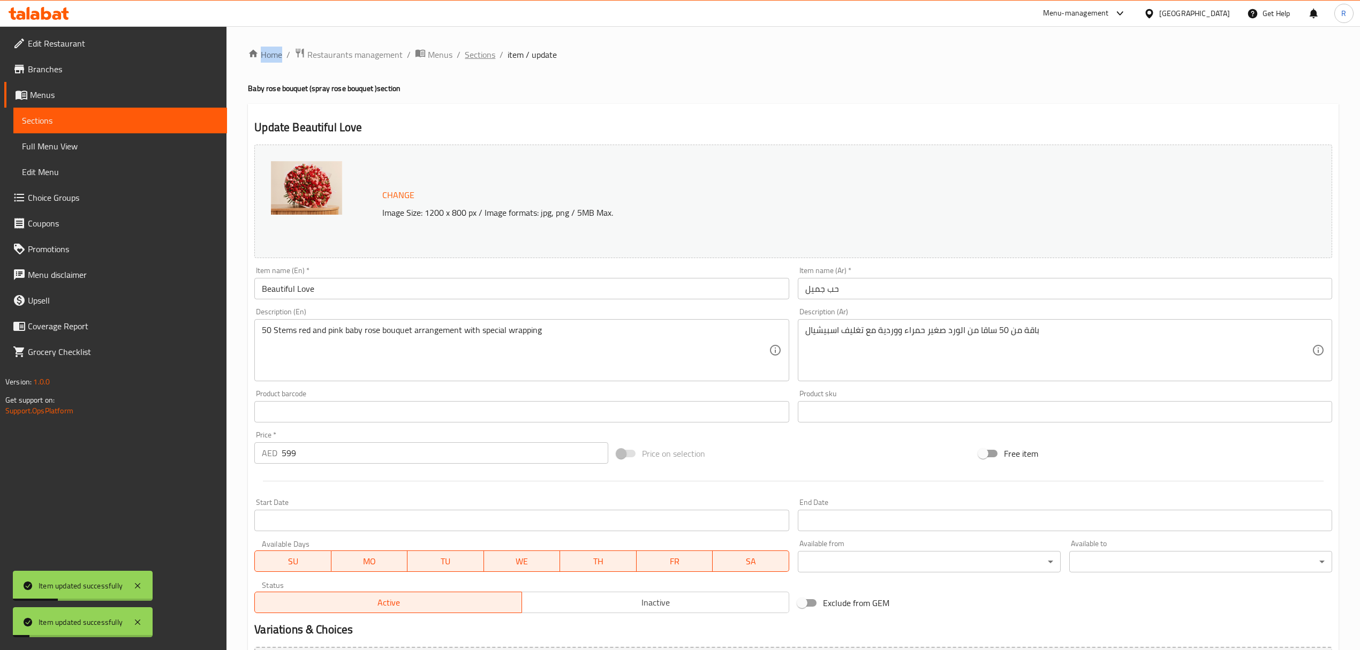
click at [488, 60] on span "Sections" at bounding box center [480, 54] width 31 height 13
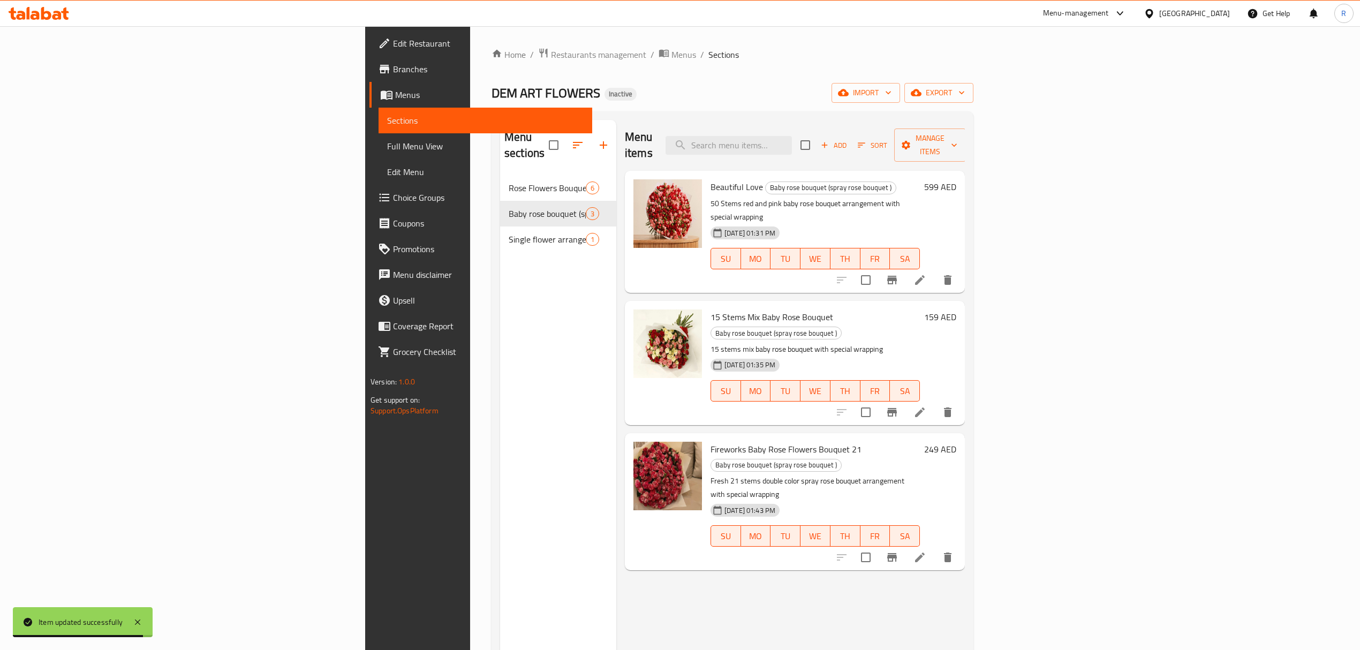
click at [926, 406] on icon at bounding box center [919, 412] width 13 height 13
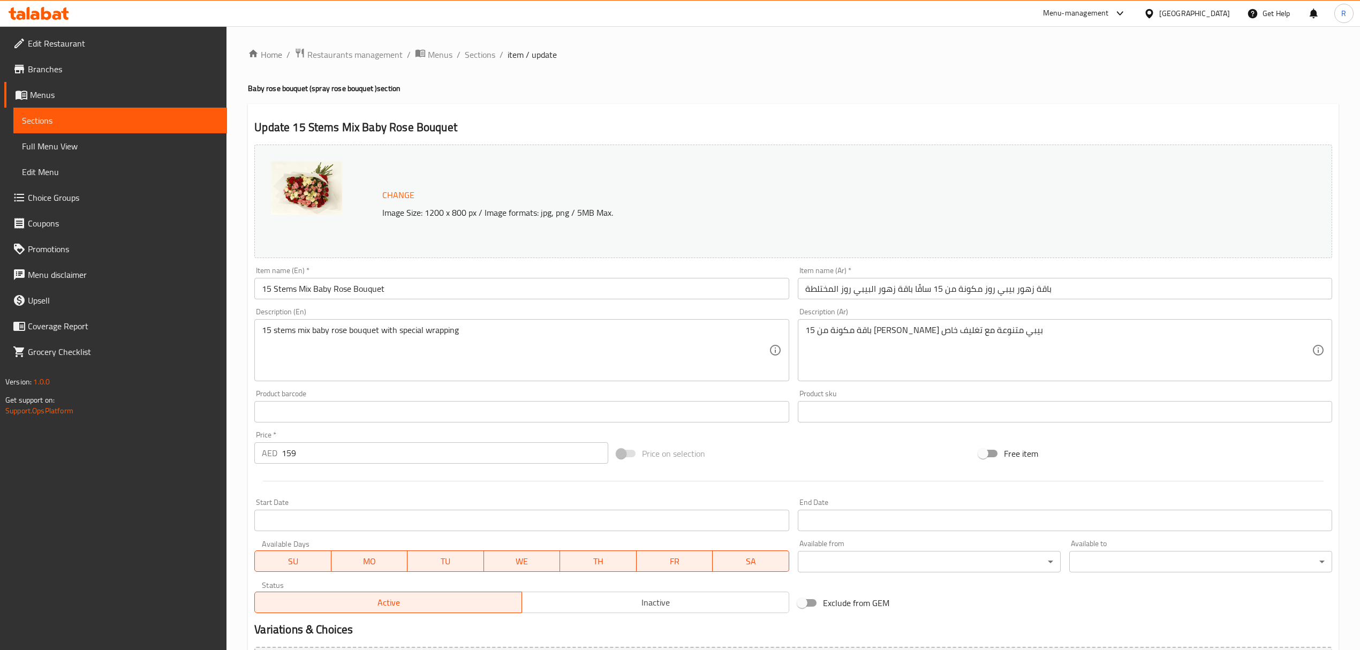
click at [626, 326] on textarea "15 stems mix baby rose bouquet with special wrapping" at bounding box center [515, 350] width 506 height 51
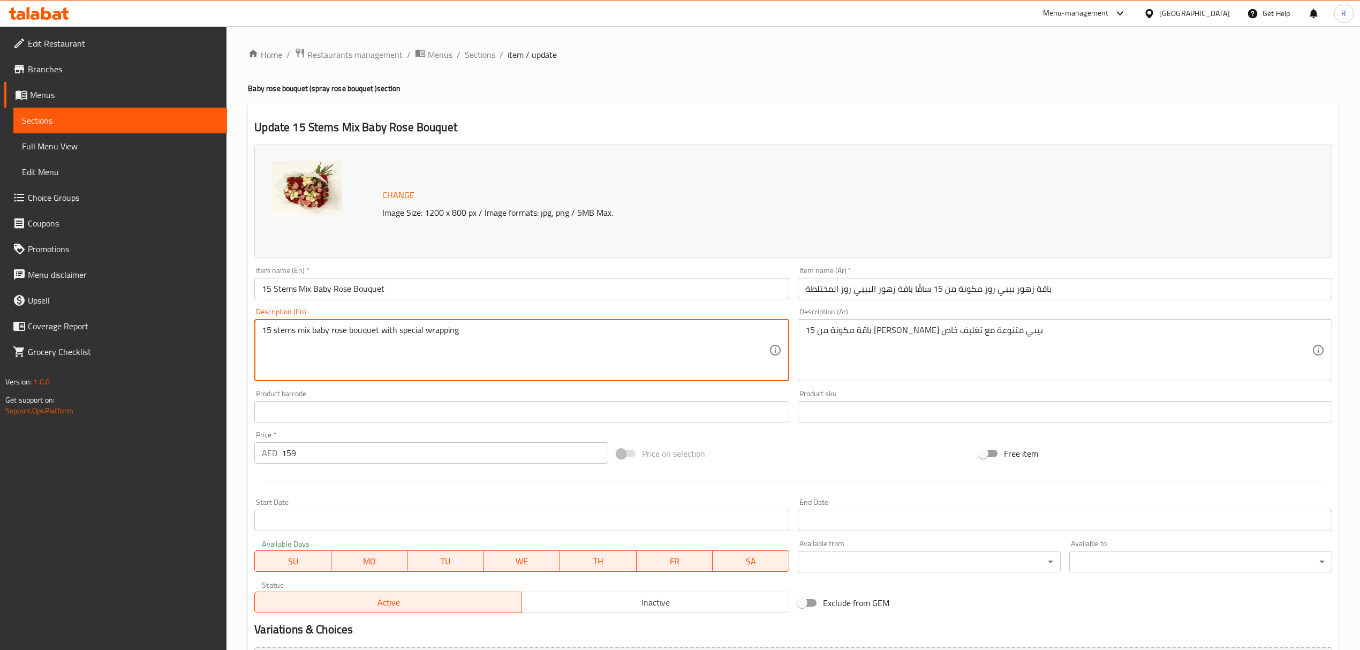
click at [626, 326] on textarea "15 stems mix baby rose bouquet with special wrapping" at bounding box center [515, 350] width 506 height 51
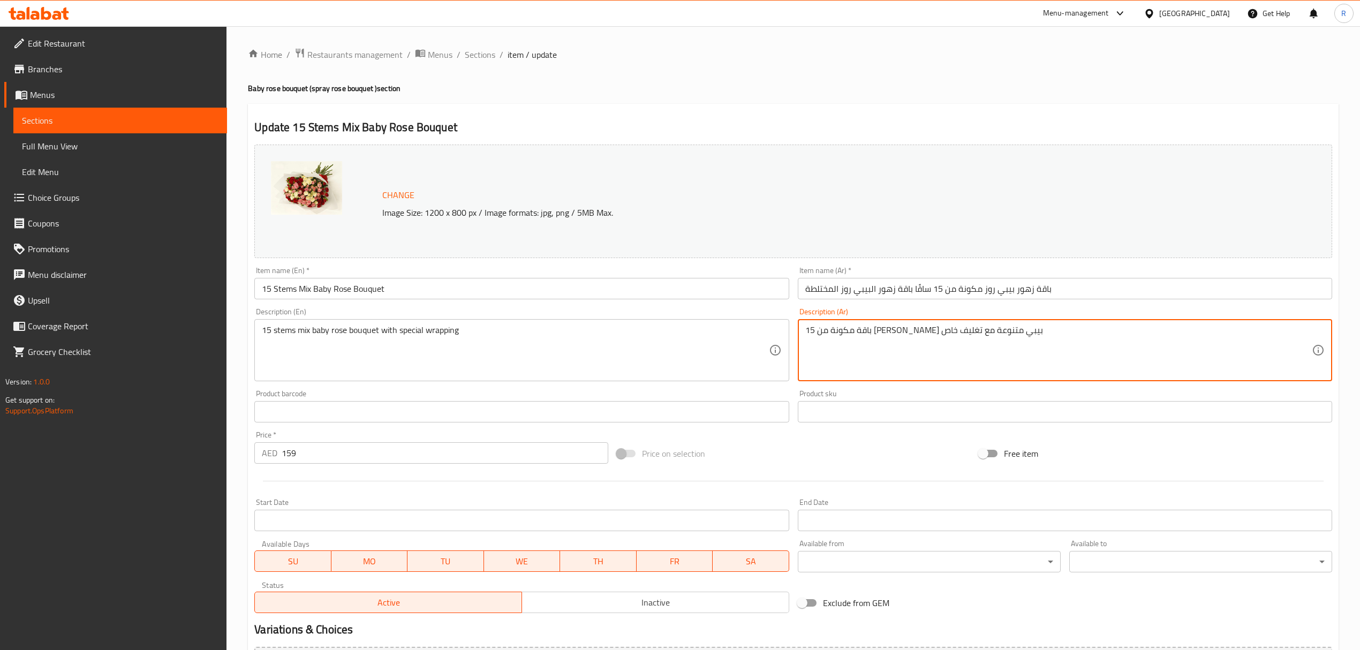
click at [859, 326] on textarea "باقة مكونة من 15 [PERSON_NAME] بيبي متنوعة مع تغليف خاص" at bounding box center [1058, 350] width 506 height 51
paste textarea "اقًا من الورد الطفولي المُختلط مع تغليف خاص."
drag, startPoint x: 892, startPoint y: 331, endPoint x: 923, endPoint y: 335, distance: 31.3
click at [923, 335] on textarea "باقة مكونة من 15 ساقًا من الورد الطفولي المُختلط مع تغليف خاص." at bounding box center [1058, 350] width 506 height 51
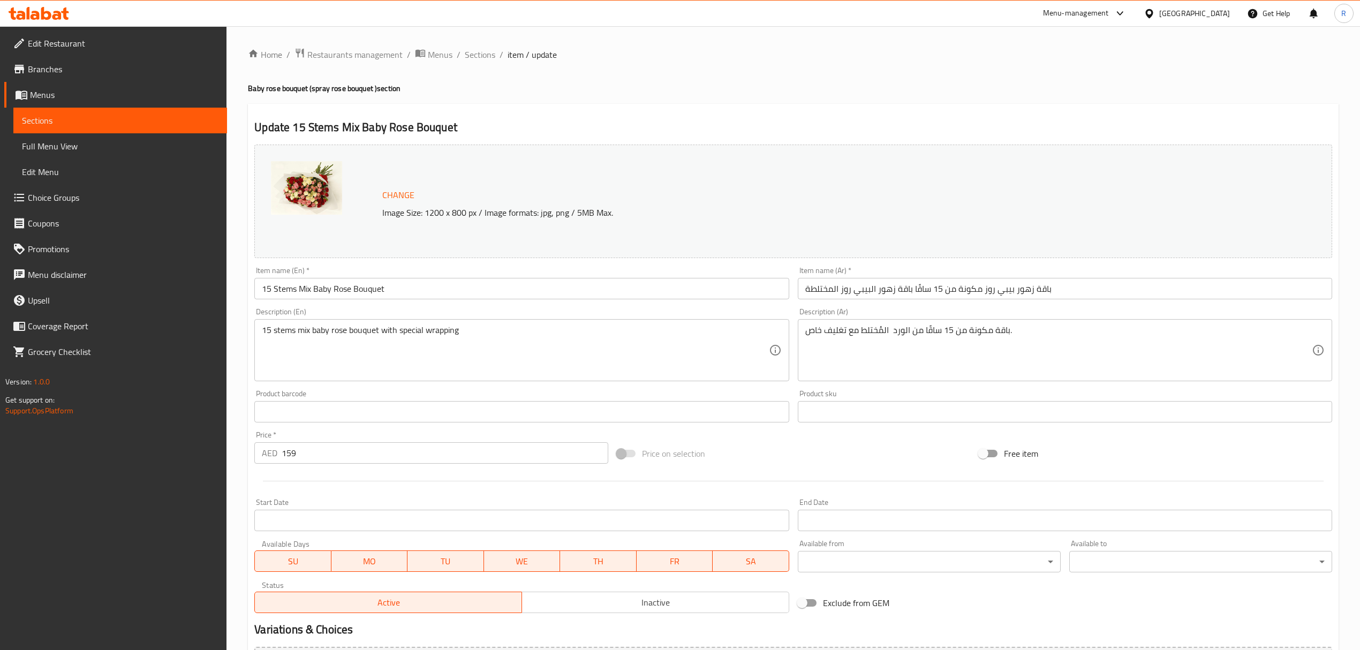
click at [887, 332] on textarea "باقة مكونة من 15 ساقًا من الورد المُختلط مع تغليف خاص." at bounding box center [1058, 350] width 506 height 51
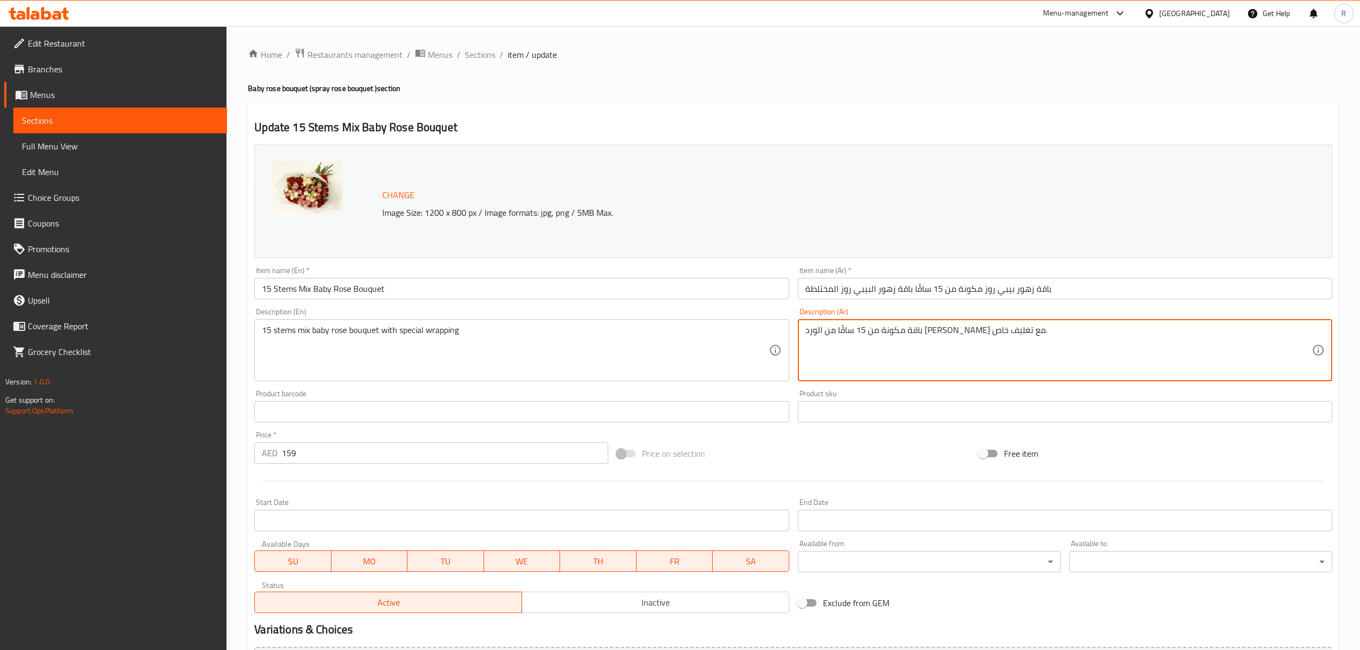
drag, startPoint x: 804, startPoint y: 335, endPoint x: 822, endPoint y: 331, distance: 18.6
click at [822, 331] on textarea "باقة مكونة من 15 ساقًا من الورد الصغير المُختلط مع تغليف خاص." at bounding box center [1058, 350] width 506 height 51
click at [822, 348] on textarea "باقة مكونة من 15 ساقًا من الورد الصغير المُختلط مع تغليف خاص." at bounding box center [1058, 350] width 506 height 51
drag, startPoint x: 805, startPoint y: 333, endPoint x: 820, endPoint y: 337, distance: 15.6
click at [820, 337] on textarea "باقة مكونة من 15 ساقًا من الورد الصغير المُختلط مع تغليف خاص." at bounding box center [1058, 350] width 506 height 51
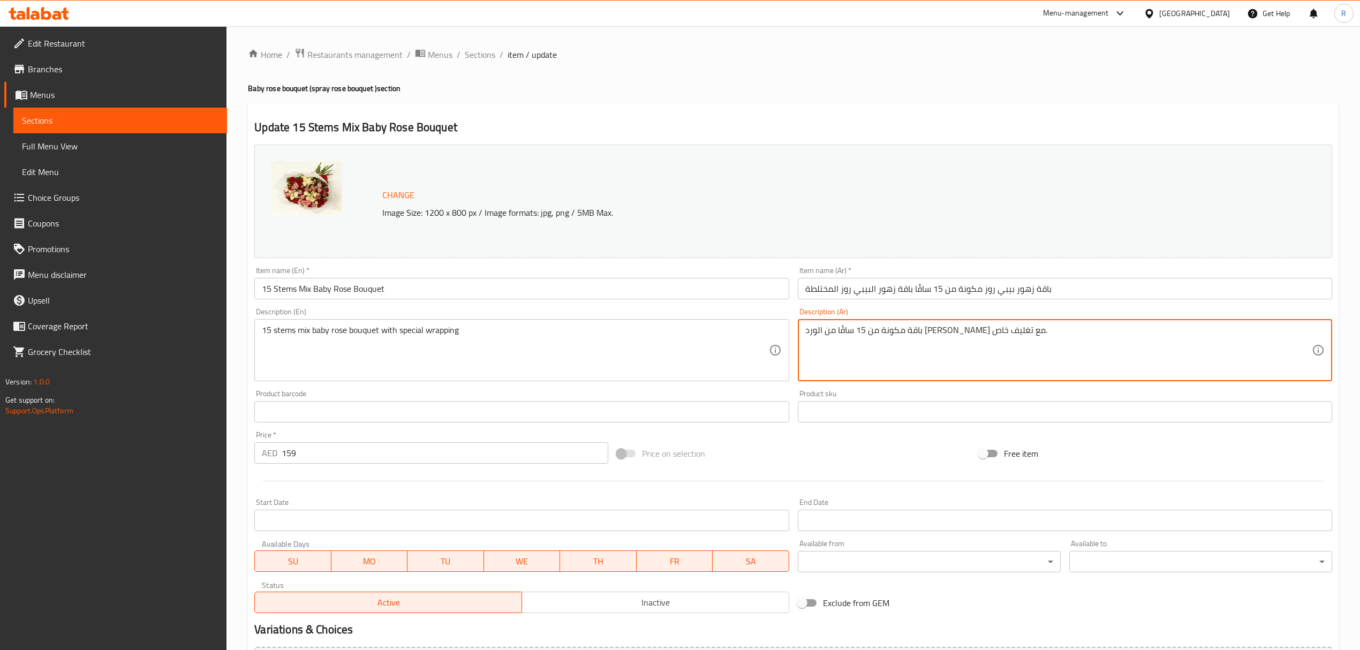
click at [870, 358] on textarea "باقة مكونة من 15 ساقًا من الورد الصغير المُختلط مع تغليف خاص." at bounding box center [1058, 350] width 506 height 51
drag, startPoint x: 861, startPoint y: 331, endPoint x: 877, endPoint y: 330, distance: 16.1
click at [877, 330] on textarea "باقة مكونة من 15 ساقًا من الورد الصغير المُختلط مع تغليف خاص." at bounding box center [1058, 350] width 506 height 51
drag, startPoint x: 804, startPoint y: 332, endPoint x: 823, endPoint y: 332, distance: 18.7
click at [823, 332] on textarea "باقة مكونة من 15 ساقًا من الورد الصغير المُشكل مع تغليف خاص." at bounding box center [1058, 350] width 506 height 51
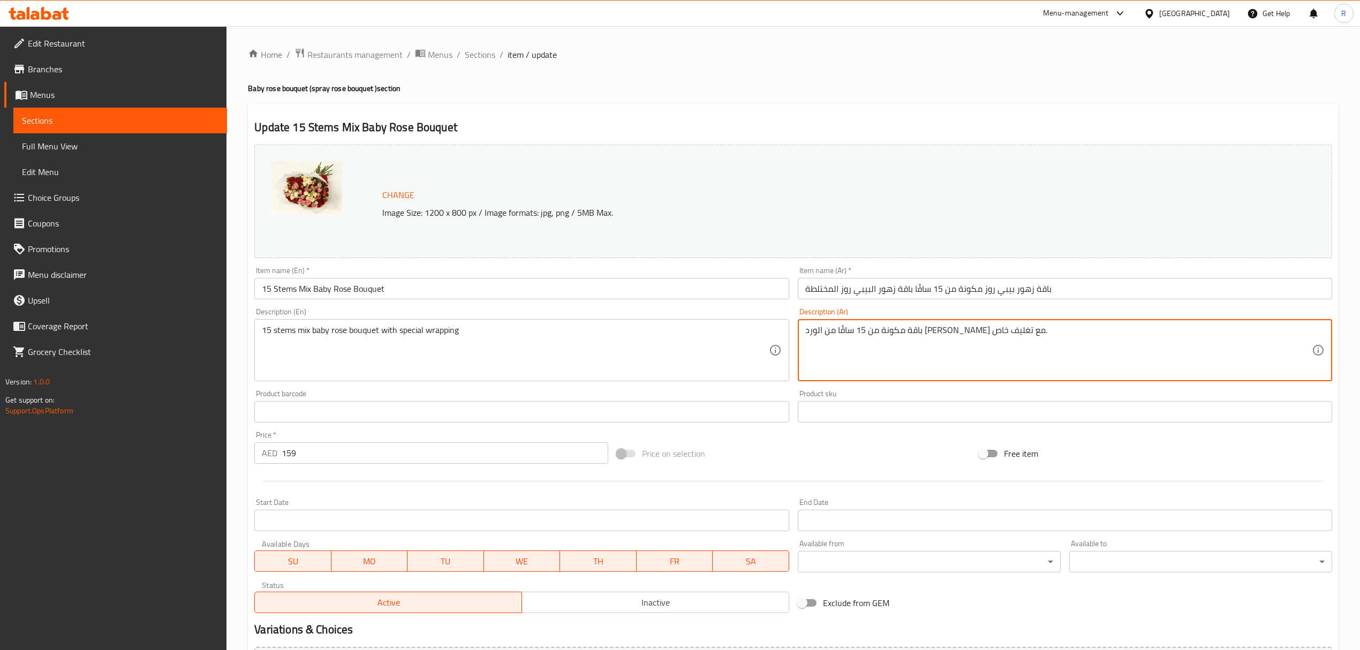
click at [820, 340] on textarea "باقة مكونة من 15 ساقًا من الورد الصغير المُشكل مع تغليف خاص." at bounding box center [1058, 350] width 506 height 51
drag, startPoint x: 806, startPoint y: 334, endPoint x: 821, endPoint y: 330, distance: 14.9
click at [821, 330] on textarea "باقة مكونة من 15 ساقًا من الورد الصغير المُشكل مع تغليف خاص." at bounding box center [1058, 350] width 506 height 51
type textarea "باقة مكونة من 15 ساقًا من الورد الصغير المُشكل مع تغليف اسبيشيال."
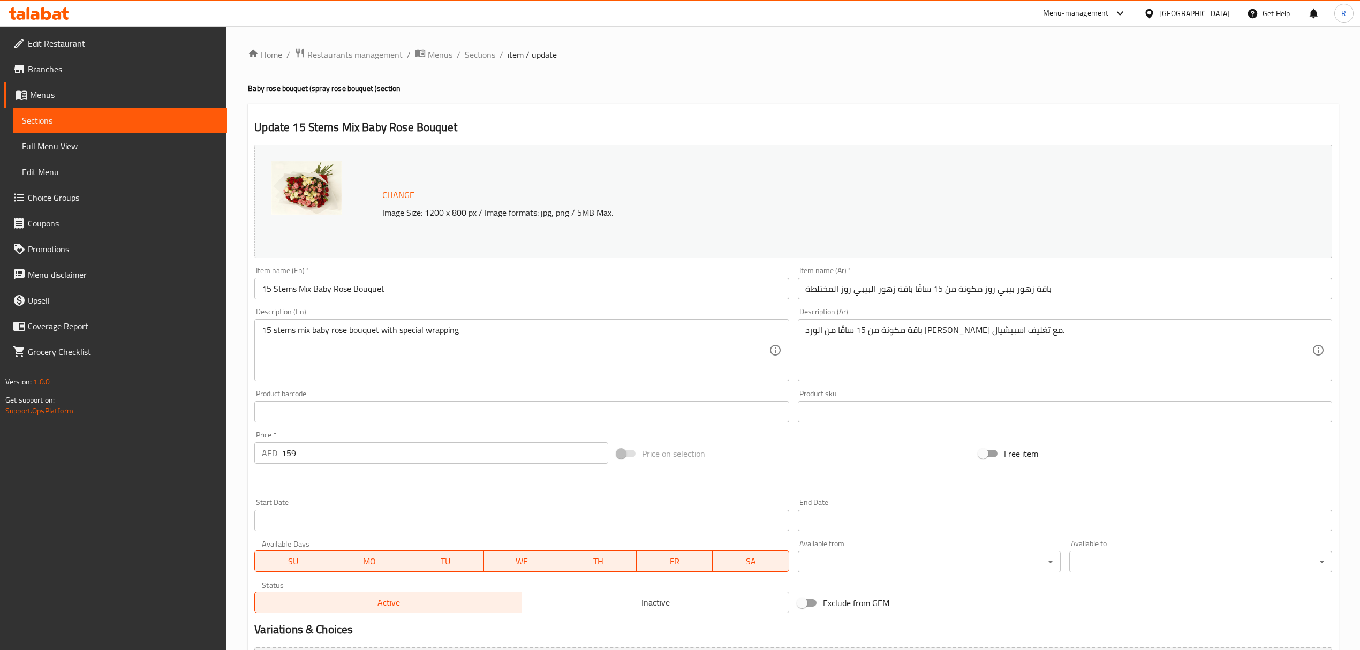
click at [785, 392] on div "Product barcode Product barcode" at bounding box center [521, 406] width 534 height 33
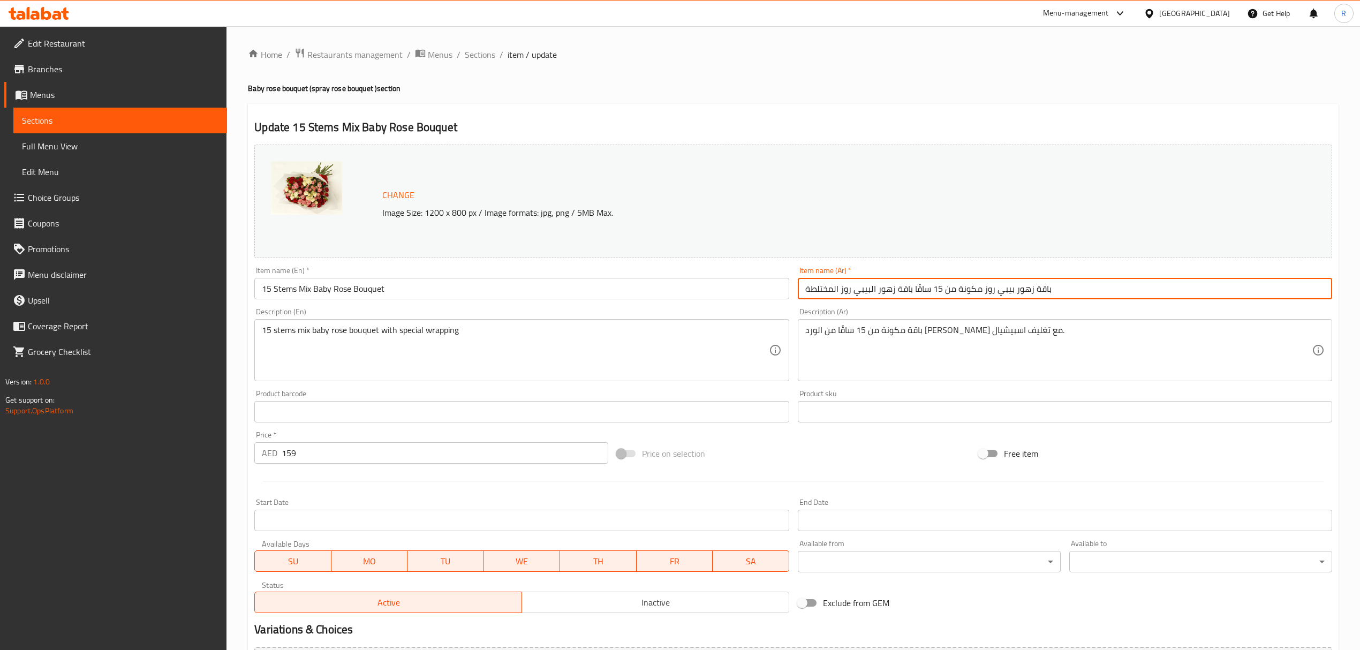
drag, startPoint x: 804, startPoint y: 290, endPoint x: 826, endPoint y: 290, distance: 22.5
click at [826, 290] on input "باقة زهور بيبي روز مكونة من 15 ساقًا باقة زهور البيبي روز المختلطة" at bounding box center [1065, 288] width 534 height 21
type input "باقة زهور بيبي روز مكونة من 15 ساقًا باقة زهور البيبي روز المشكل"
click at [440, 285] on input "15 Stems Mix Baby Rose Bouquet" at bounding box center [521, 288] width 534 height 21
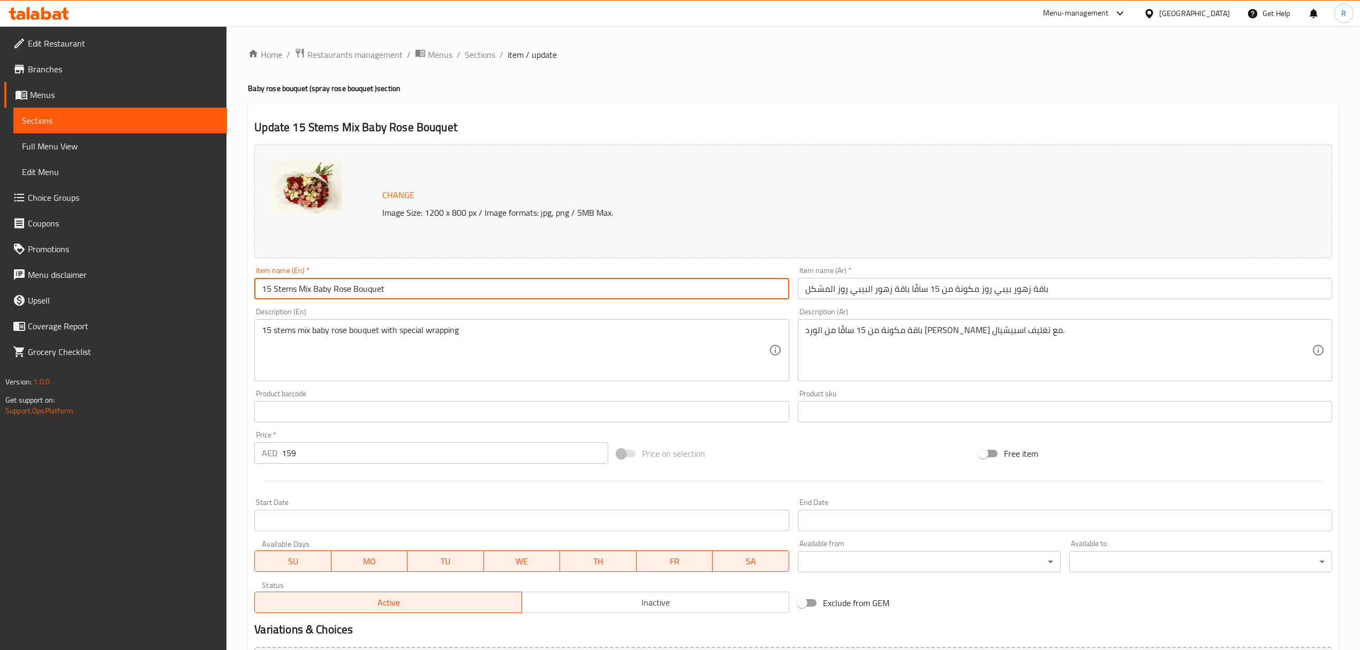
click at [440, 285] on input "15 Stems Mix Baby Rose Bouquet" at bounding box center [521, 288] width 534 height 21
click at [459, 285] on input "15 Stems Mix Baby Rose Bouquet" at bounding box center [521, 288] width 534 height 21
click at [491, 54] on span "Sections" at bounding box center [480, 54] width 31 height 13
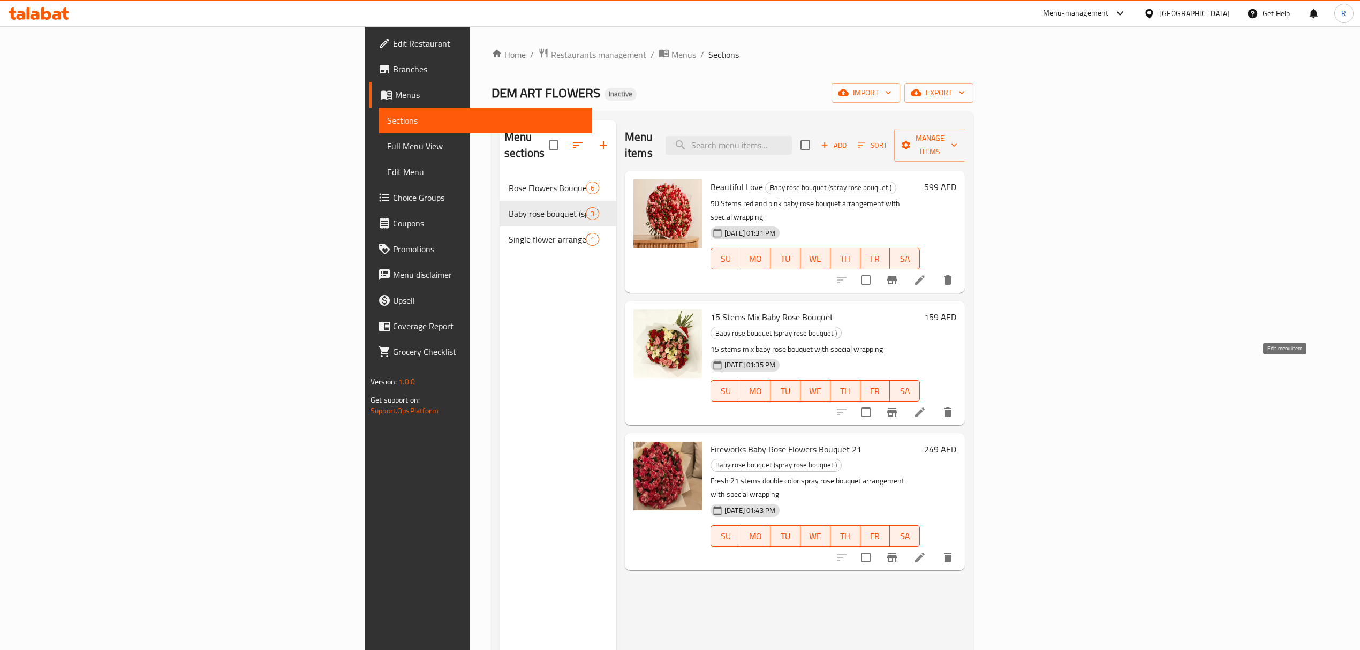
click at [924, 407] on icon at bounding box center [920, 412] width 10 height 10
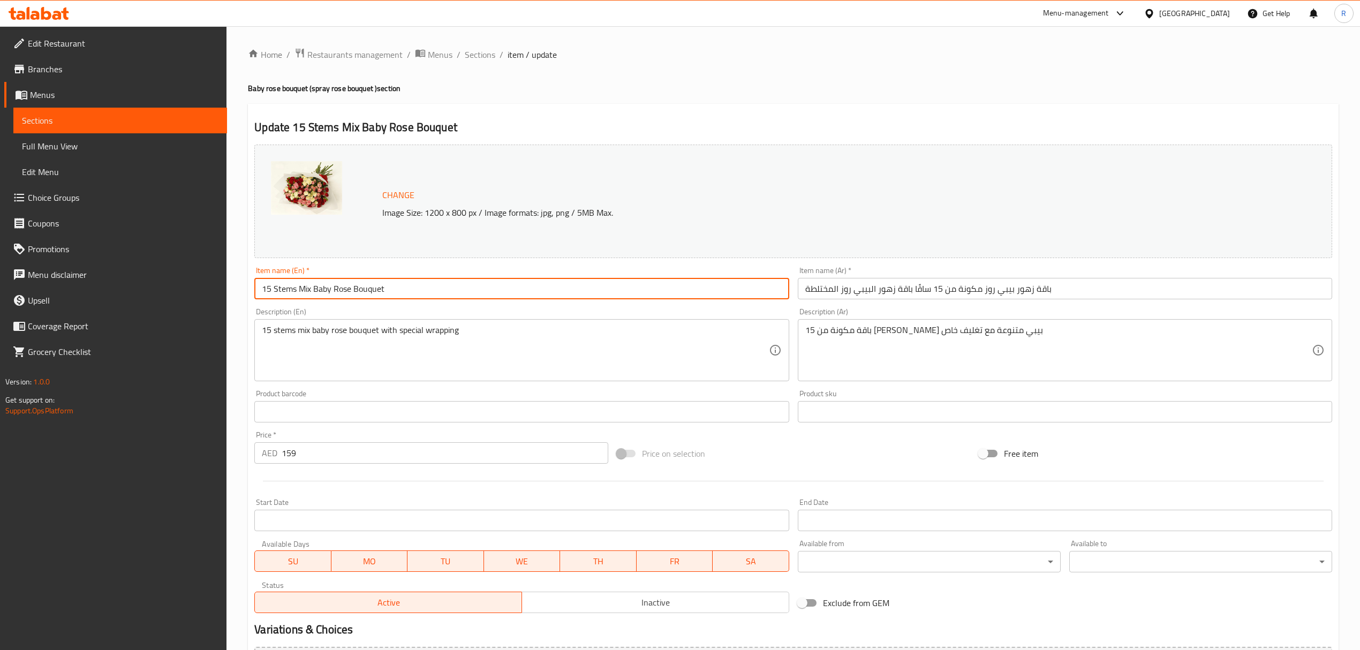
click at [529, 287] on input "15 Stems Mix Baby Rose Bouquet" at bounding box center [521, 288] width 534 height 21
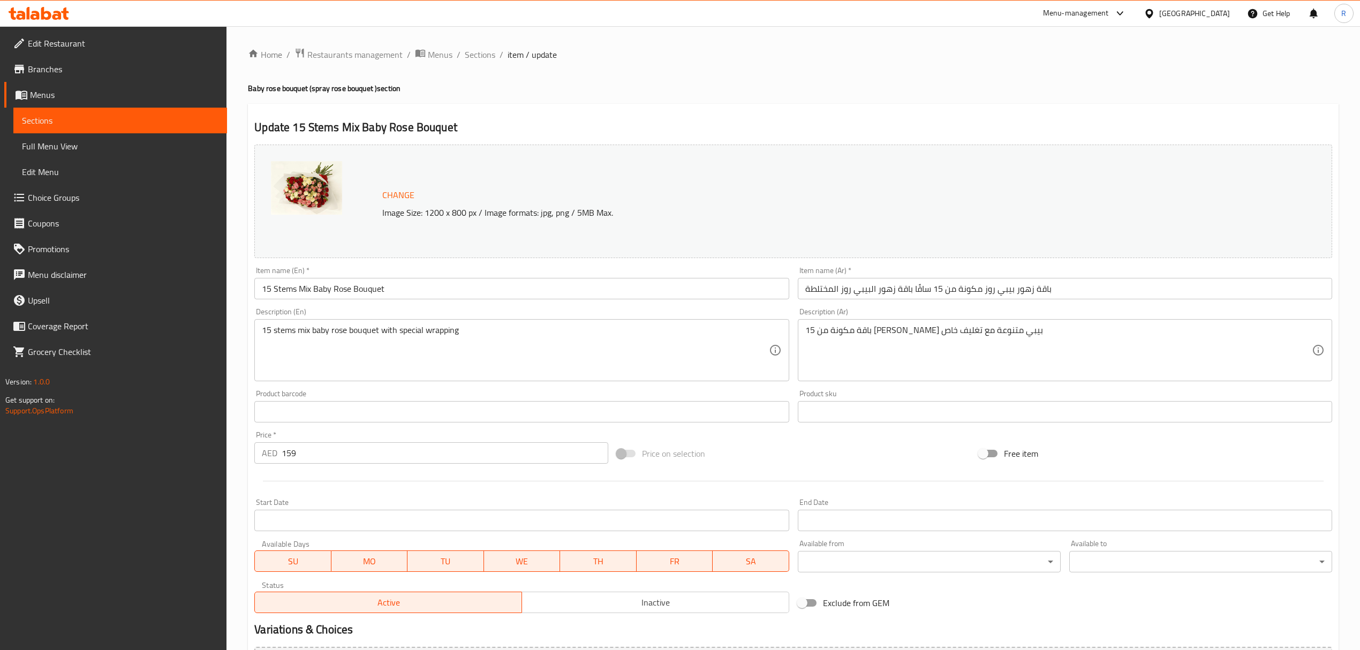
click at [868, 292] on input "باقة زهور بيبي روز مكونة من 15 ساقًا باقة زهور البيبي روز المختلطة" at bounding box center [1065, 288] width 534 height 21
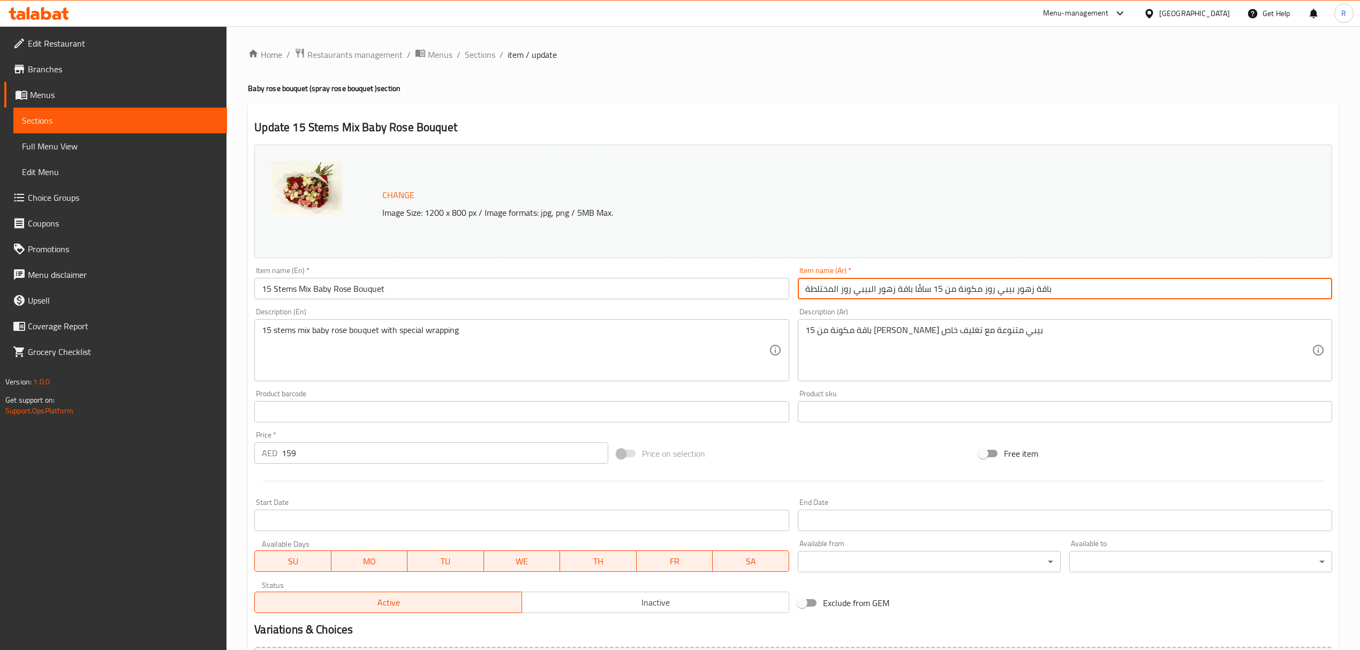
click at [868, 292] on input "باقة زهور بيبي روز مكونة من 15 ساقًا باقة زهور البيبي روز المختلطة" at bounding box center [1065, 288] width 534 height 21
paste input "ورد طفولي مُختلط مكونة من 15 ساقًا."
drag, startPoint x: 900, startPoint y: 293, endPoint x: 923, endPoint y: 288, distance: 23.1
click at [923, 288] on input "باقة ورد طفولي مُختلط مكونة من 15 ساقًا." at bounding box center [1065, 288] width 534 height 21
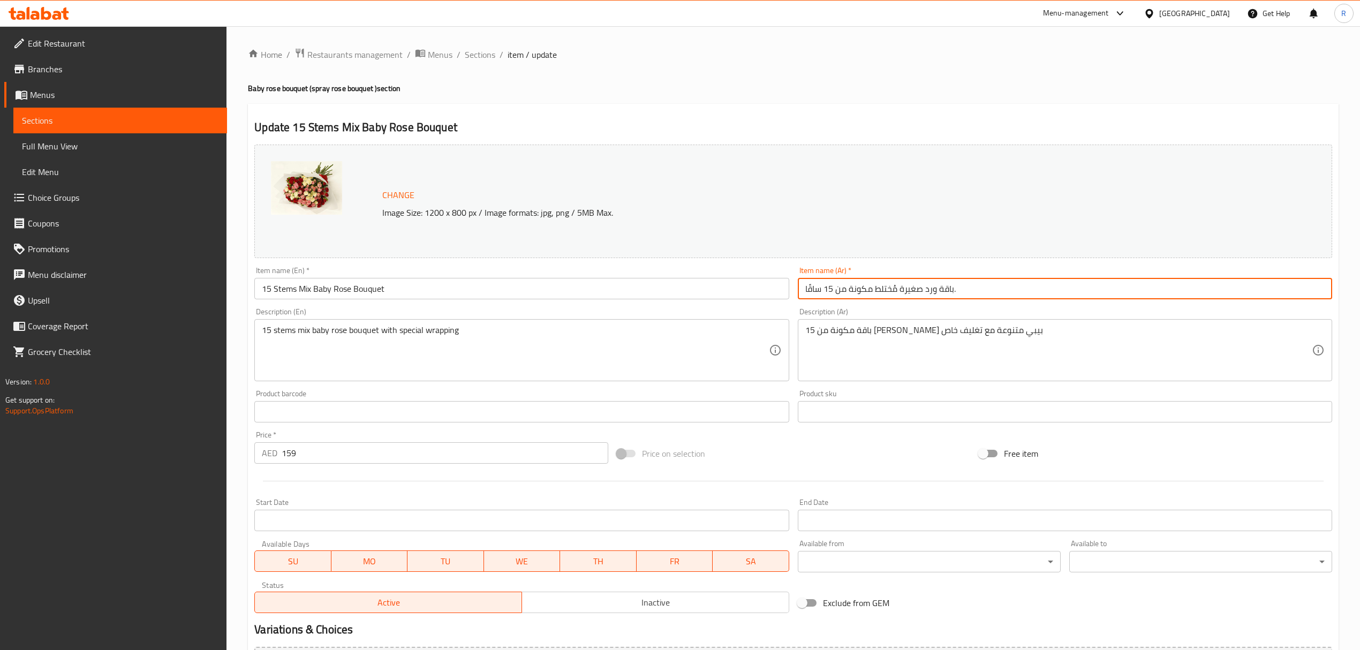
click at [876, 290] on input "باقة ورد صغيرة مُختلط مكونة من 15 ساقًا." at bounding box center [1065, 288] width 534 height 21
drag, startPoint x: 875, startPoint y: 290, endPoint x: 891, endPoint y: 287, distance: 16.8
click at [891, 287] on input "باقة ورد صغيرة مُختلط مكونة من 15 ساقًا." at bounding box center [1065, 288] width 534 height 21
type input "باقة ورد صغيرة مُشكل مكونة من 15 ساقًا."
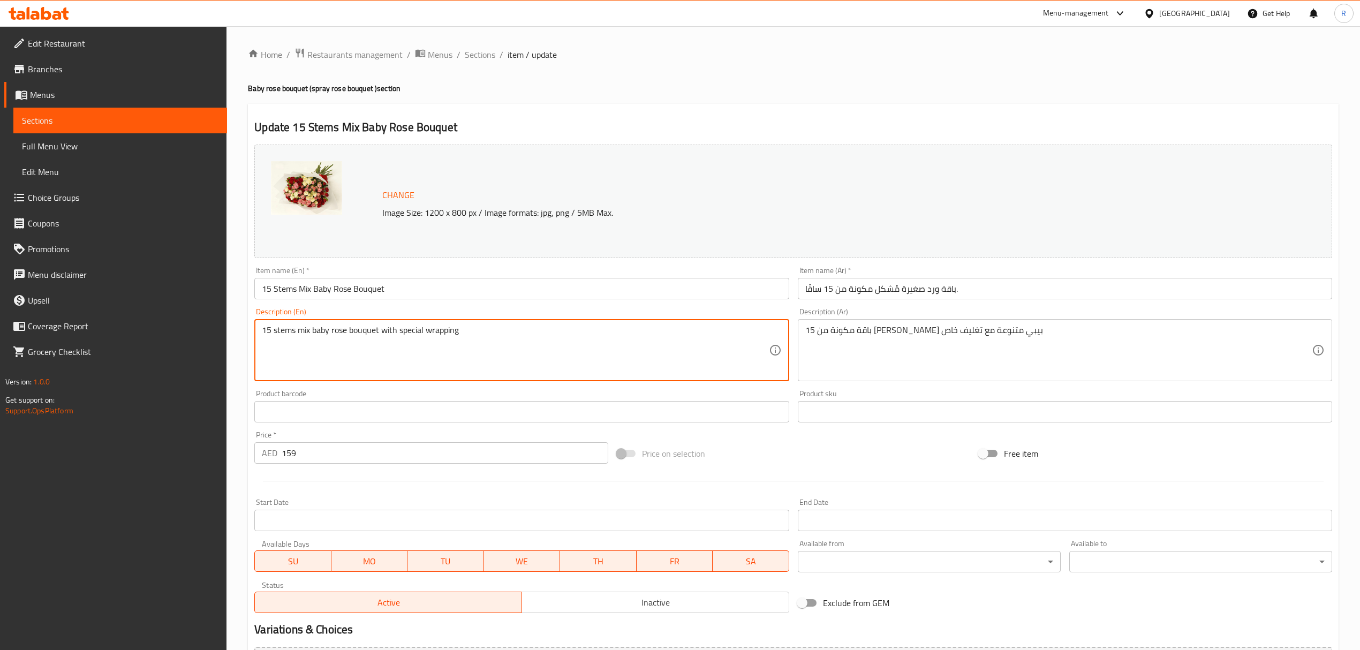
click at [348, 336] on textarea "15 stems mix baby rose bouquet with special wrapping" at bounding box center [515, 350] width 506 height 51
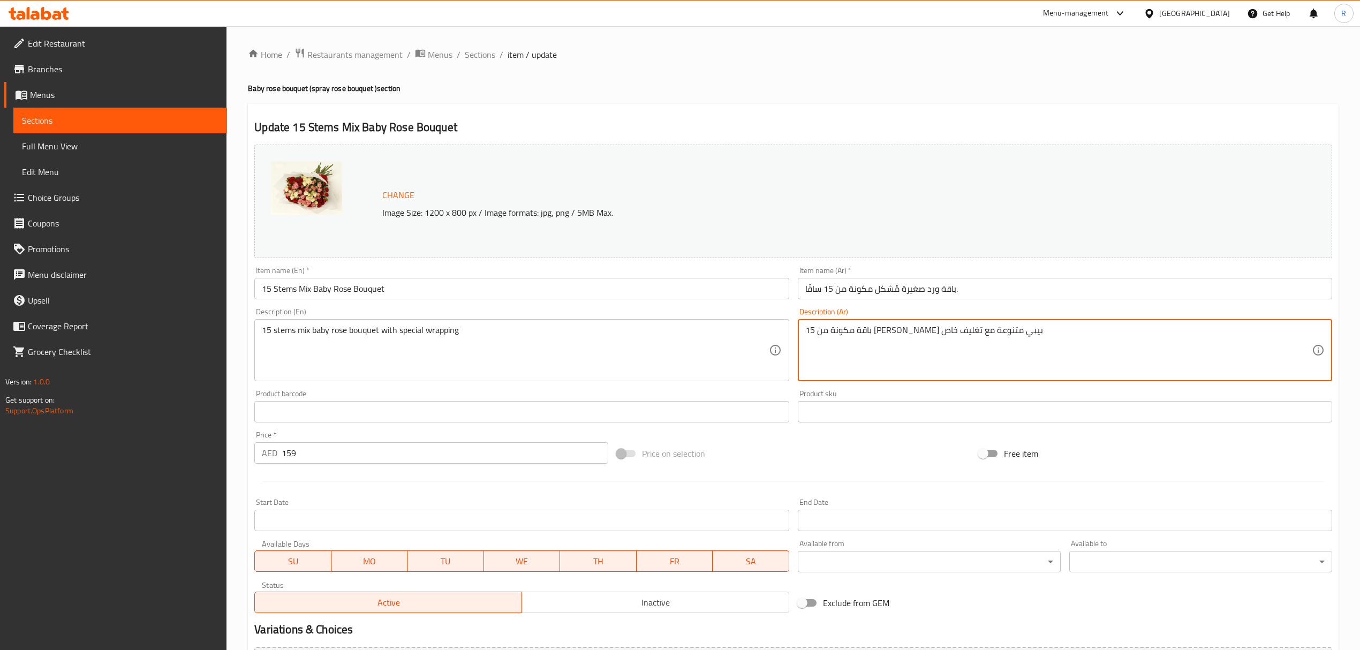
click at [861, 328] on textarea "باقة مكونة من 15 [PERSON_NAME] بيبي متنوعة مع تغليف خاص" at bounding box center [1058, 350] width 506 height 51
paste textarea "رد طفولي مُختلط مكونة من 15 ساقًا مع تغليف خاص."
drag, startPoint x: 958, startPoint y: 332, endPoint x: 979, endPoint y: 332, distance: 21.4
click at [979, 332] on textarea "باقة ورد طفولي مُختلط مكونة من 15 ساقًا مع تغليف خاص." at bounding box center [1058, 350] width 506 height 51
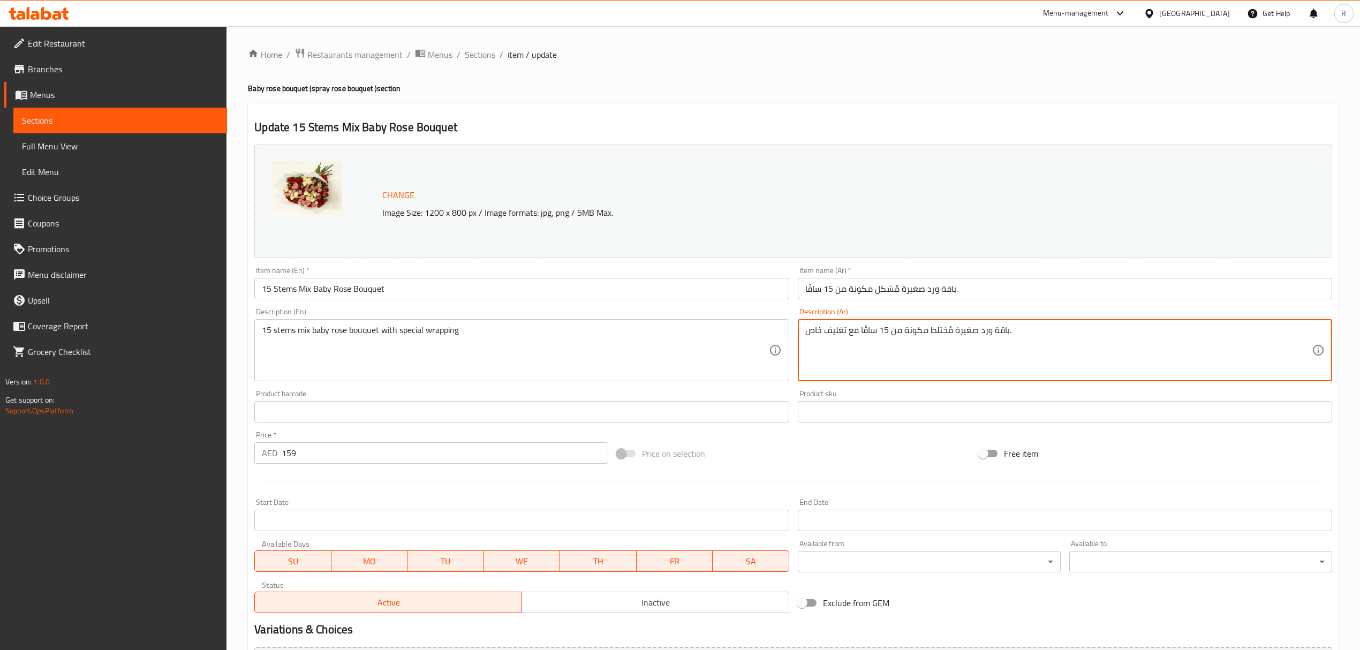
drag, startPoint x: 927, startPoint y: 332, endPoint x: 945, endPoint y: 330, distance: 18.3
click at [945, 330] on textarea "باقة ورد صغيرة مُختلط مكونة من 15 ساقًا مع تغليف خاص." at bounding box center [1058, 350] width 506 height 51
click at [940, 350] on textarea "باقة ورد صغيرة مُختلط مكونة من 15 ساقًا مع تغليف خاص." at bounding box center [1058, 350] width 506 height 51
drag, startPoint x: 928, startPoint y: 330, endPoint x: 945, endPoint y: 328, distance: 17.3
click at [945, 328] on textarea "باقة ورد صغيرة مُختلط مكونة من 15 ساقًا مع تغليف خاص." at bounding box center [1058, 350] width 506 height 51
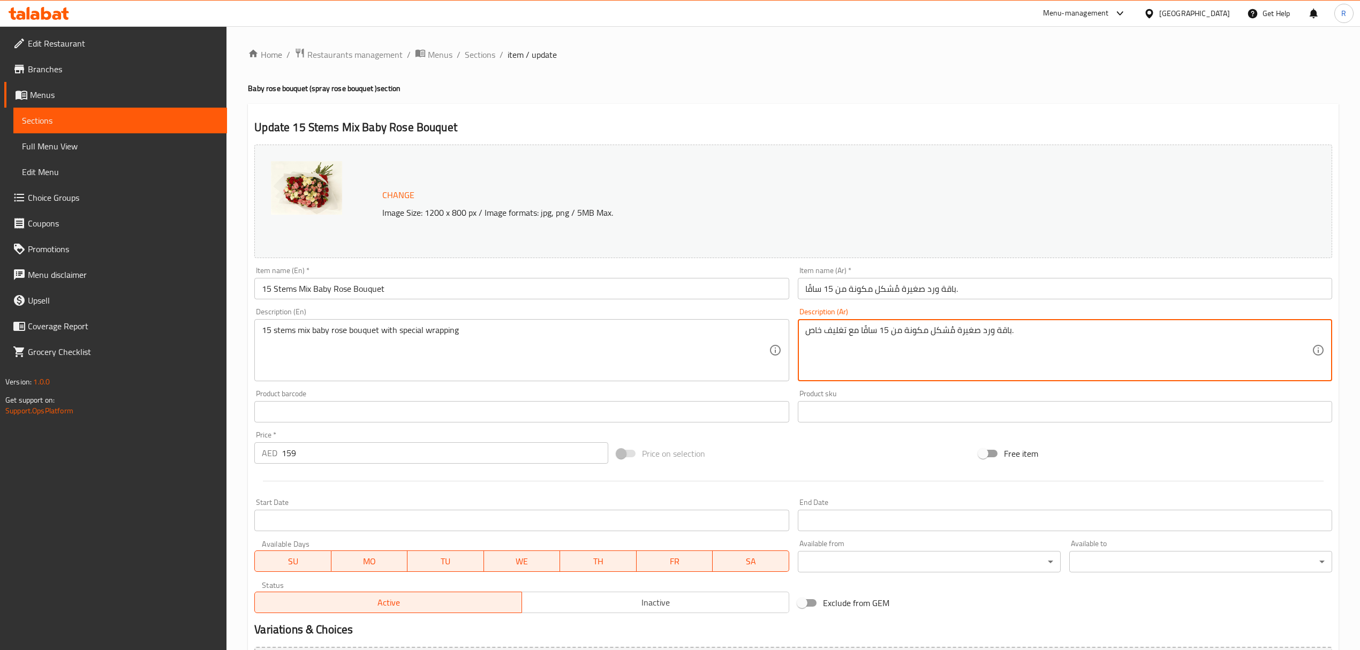
drag, startPoint x: 805, startPoint y: 331, endPoint x: 821, endPoint y: 331, distance: 16.1
click at [821, 331] on textarea "باقة ورد صغيرة مُشكل مكونة من 15 ساقًا مع تغليف خاص." at bounding box center [1058, 350] width 506 height 51
type textarea "باقة ورد صغيرة مُشكل مكونة من 15 ساقًا مع تغليف اسبيشيال."
click at [817, 446] on div "Price on selection" at bounding box center [793, 453] width 362 height 29
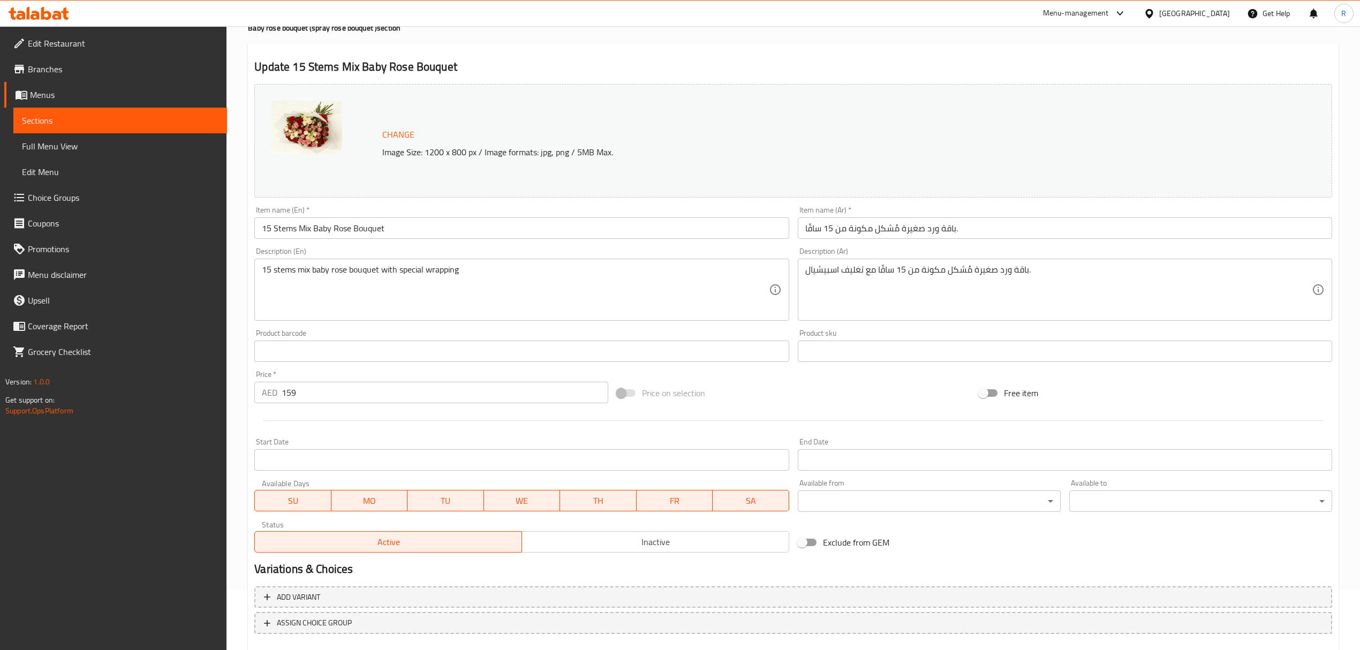
scroll to position [121, 0]
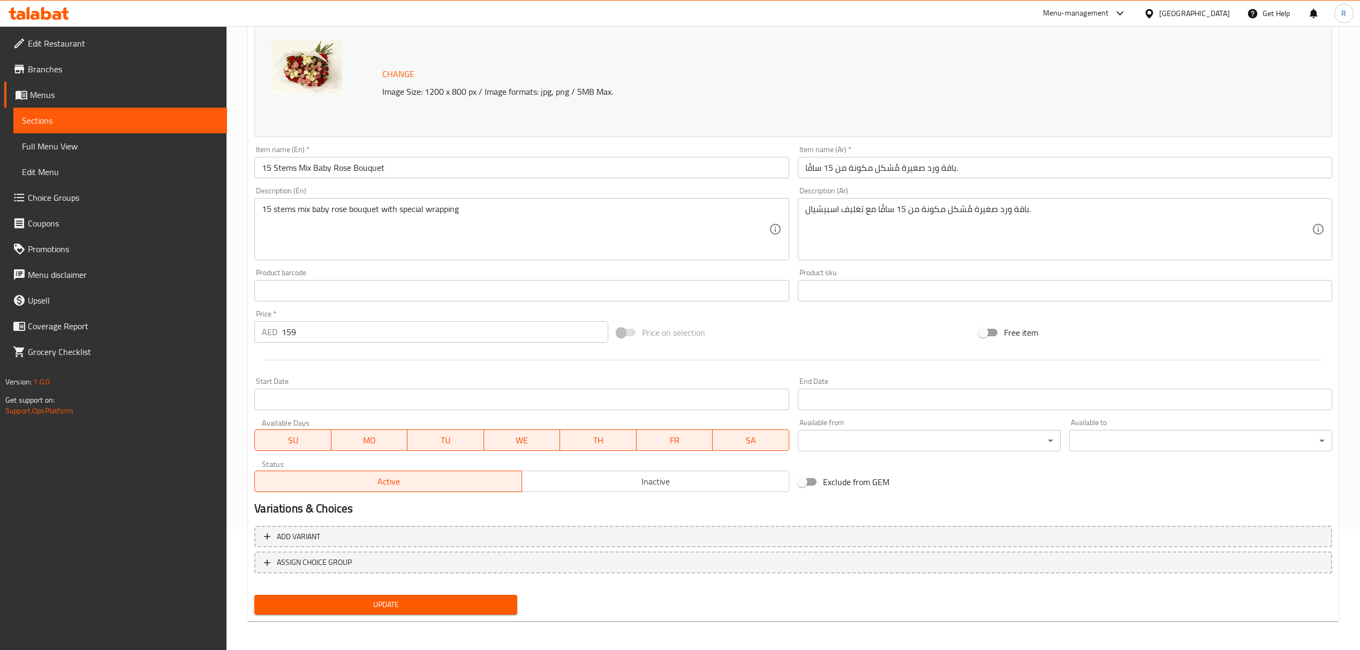
click at [503, 598] on span "Update" at bounding box center [386, 604] width 246 height 13
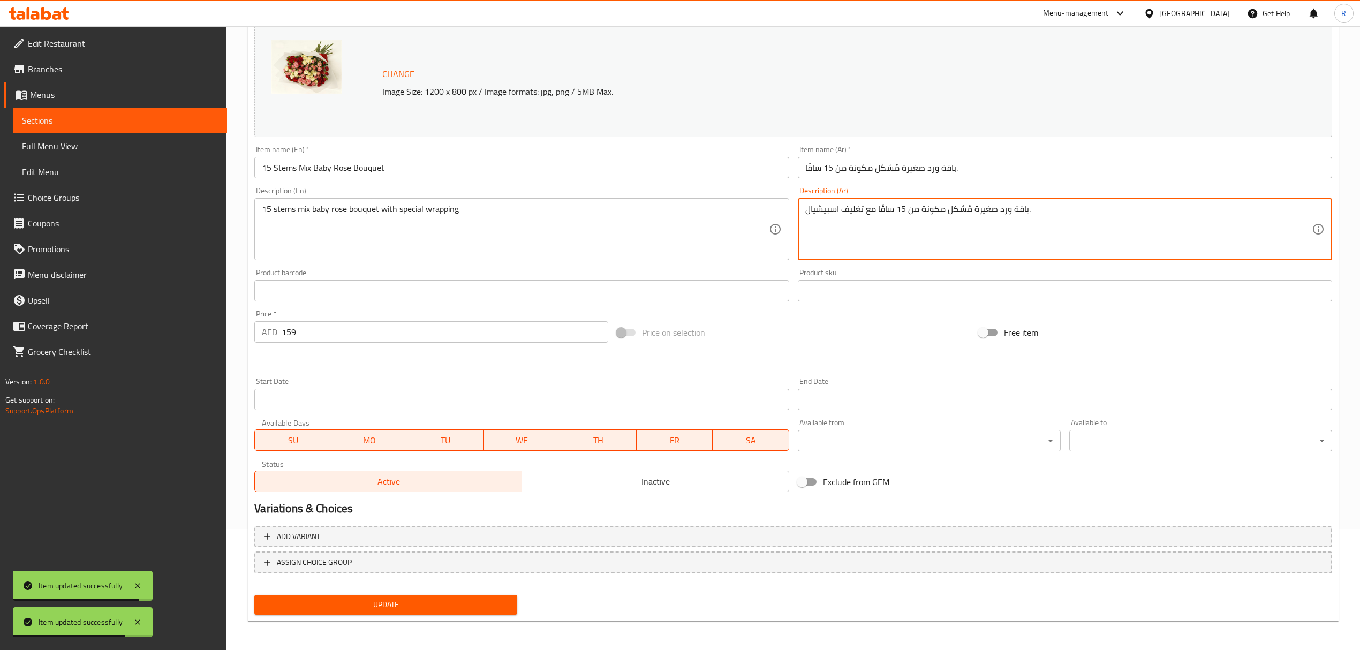
click at [911, 212] on textarea "باقة ورد صغيرة مُشكل مكونة من 15 ساقًا مع تغليف اسبيشيال." at bounding box center [1058, 229] width 506 height 51
click at [454, 603] on span "Update" at bounding box center [386, 604] width 246 height 13
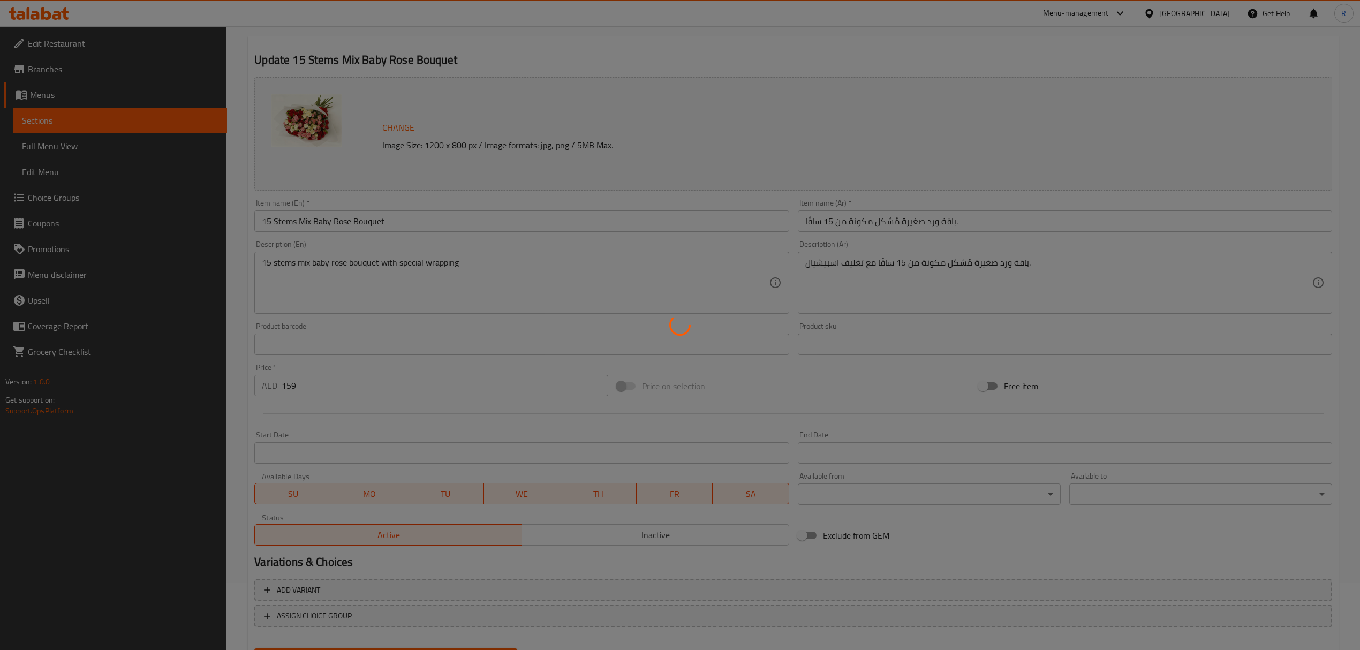
scroll to position [0, 0]
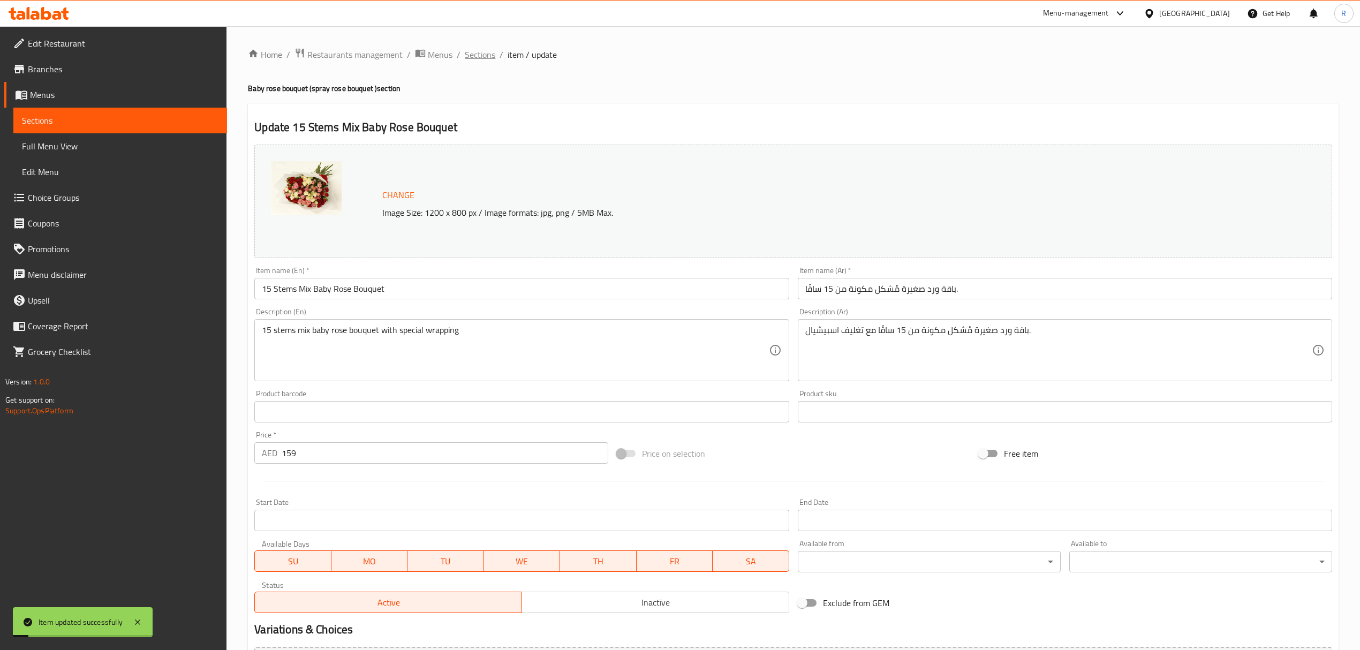
click at [486, 58] on span "Sections" at bounding box center [480, 54] width 31 height 13
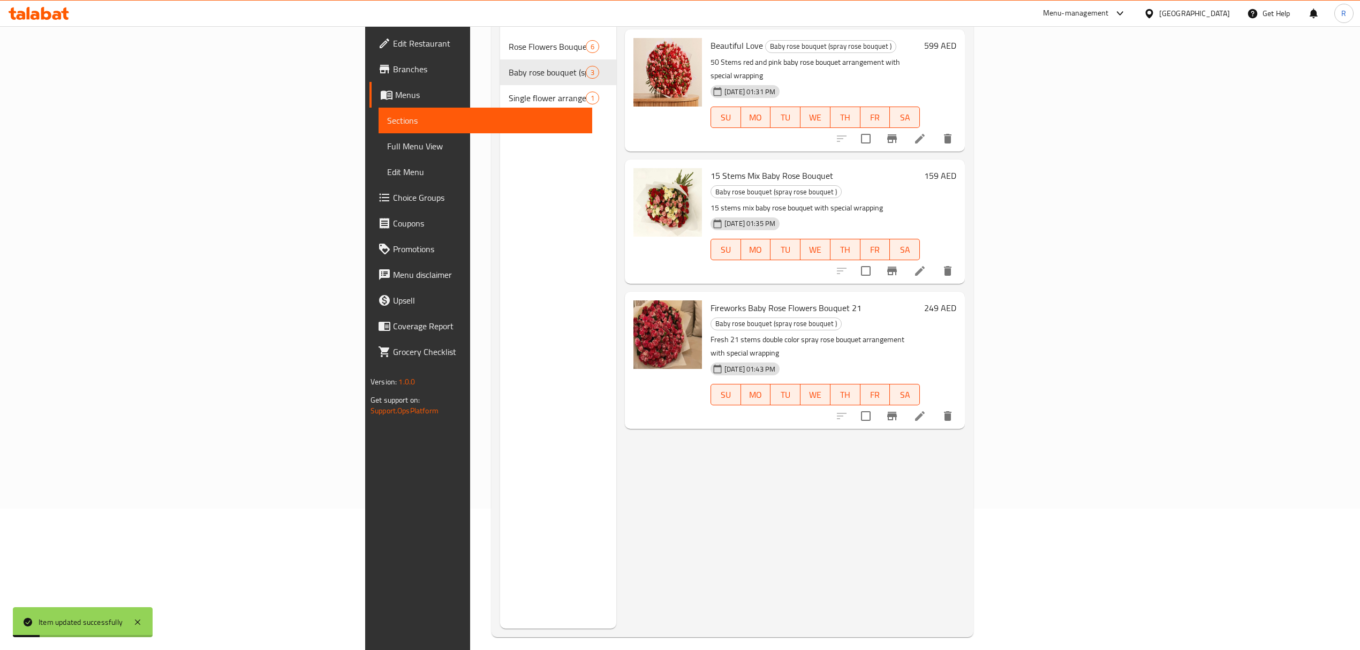
scroll to position [142, 0]
click at [924, 410] on icon at bounding box center [920, 415] width 10 height 10
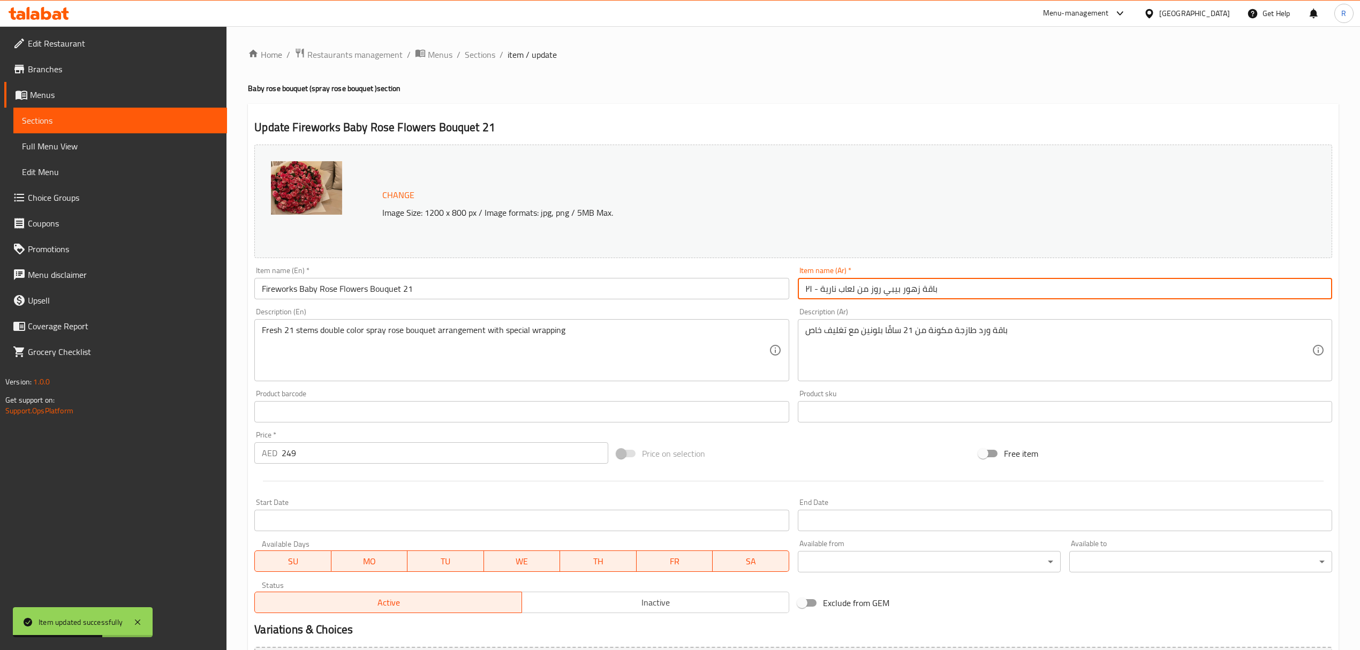
drag, startPoint x: 805, startPoint y: 290, endPoint x: 811, endPoint y: 289, distance: 6.4
click at [811, 289] on input "باقة زهور بيبي روز من لعاب نارية - ٢١" at bounding box center [1065, 288] width 534 height 21
type input "باقة زهور بيبي روز من لعاب نارية - 21"
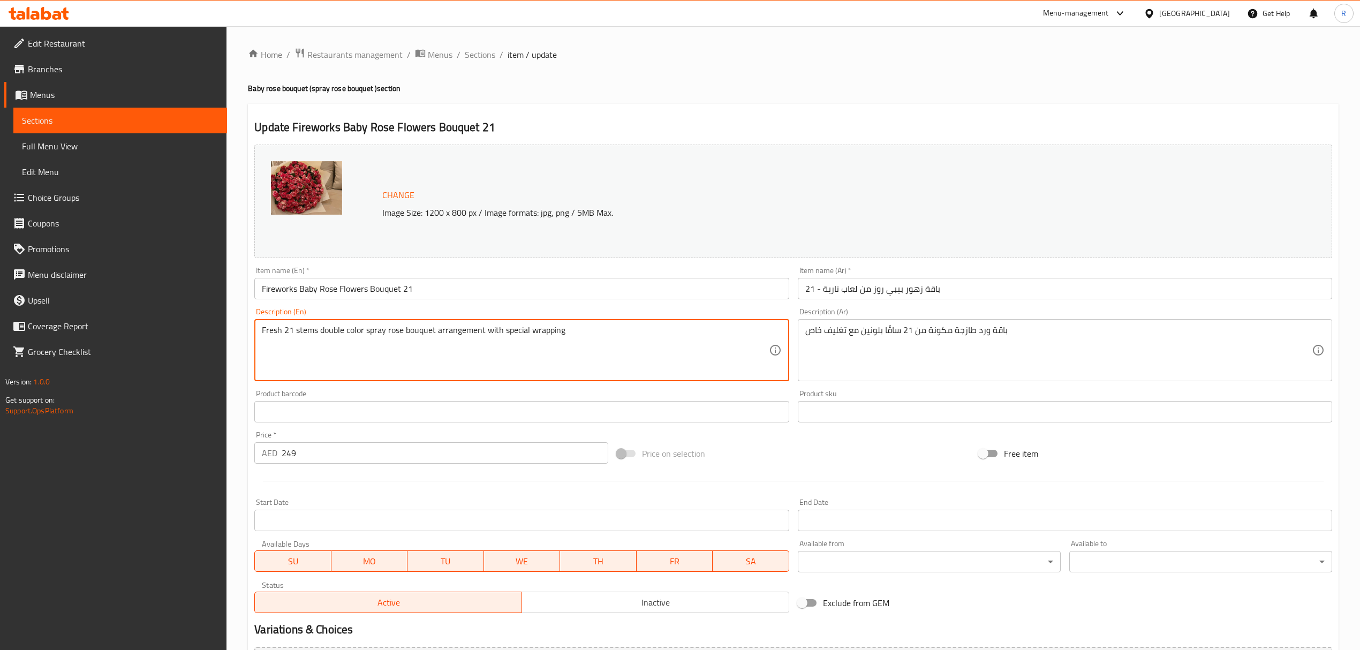
click at [398, 350] on textarea "Fresh 21 stems double color spray rose bouquet arrangement with special wrapping" at bounding box center [515, 350] width 506 height 51
click at [412, 331] on textarea "Fresh 21 stems double color spray rose bouquet arrangement with special wrapping" at bounding box center [515, 350] width 506 height 51
click at [436, 334] on textarea "Fresh 21 stems double color spray rose bouquet arrangement with special wrapping" at bounding box center [515, 350] width 506 height 51
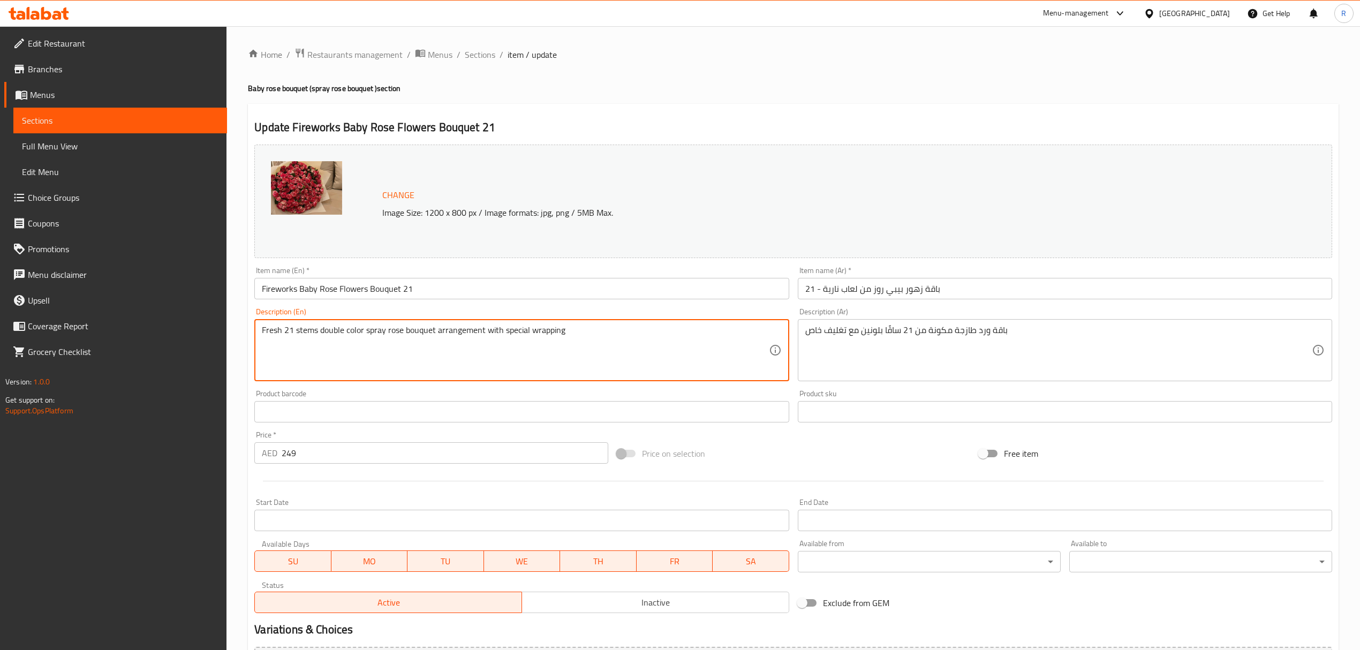
click at [436, 334] on textarea "Fresh 21 stems double color spray rose bouquet arrangement with special wrapping" at bounding box center [515, 350] width 506 height 51
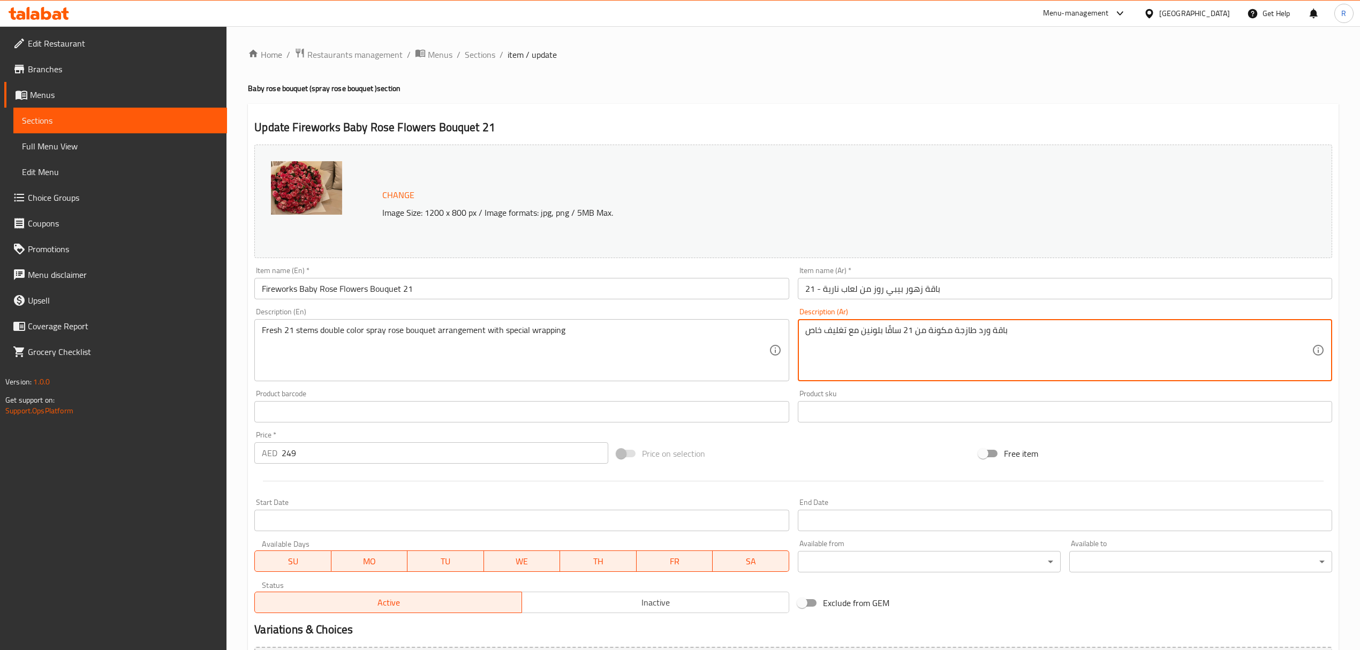
click at [903, 333] on textarea "باقة ورد طازجة مكونة من 21 ساقًا بلونين مع تغليف خاص" at bounding box center [1058, 350] width 506 height 51
paste textarea "نسيق باقة من 21 ساقًا من ورد السبراي الطازج مزدوج اللون مع تغليف خاص."
drag, startPoint x: 880, startPoint y: 335, endPoint x: 902, endPoint y: 333, distance: 22.0
click at [902, 333] on textarea "تنسيق باقة من 21 ساقًا من ورد السبراي الطازج مزدوج اللون مع تغليف خاص." at bounding box center [1058, 350] width 506 height 51
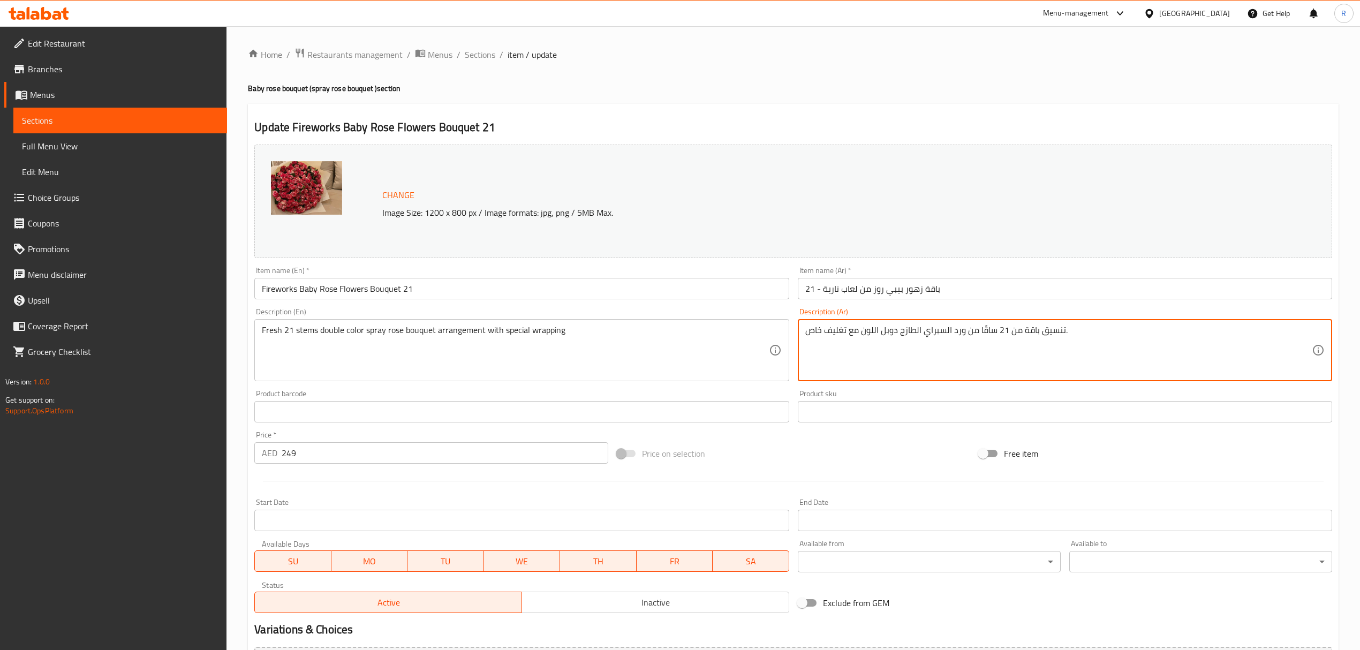
drag, startPoint x: 805, startPoint y: 335, endPoint x: 821, endPoint y: 331, distance: 16.5
click at [821, 331] on textarea "تنسيق باقة من 21 ساقًا من ورد السبراي الطازج دوبل اللون مع تغليف خاص." at bounding box center [1058, 350] width 506 height 51
type textarea "تنسيق باقة من 21 ساقًا من ورد السبراي الطازج دوبل اللون مع تغليف اسبيشال."
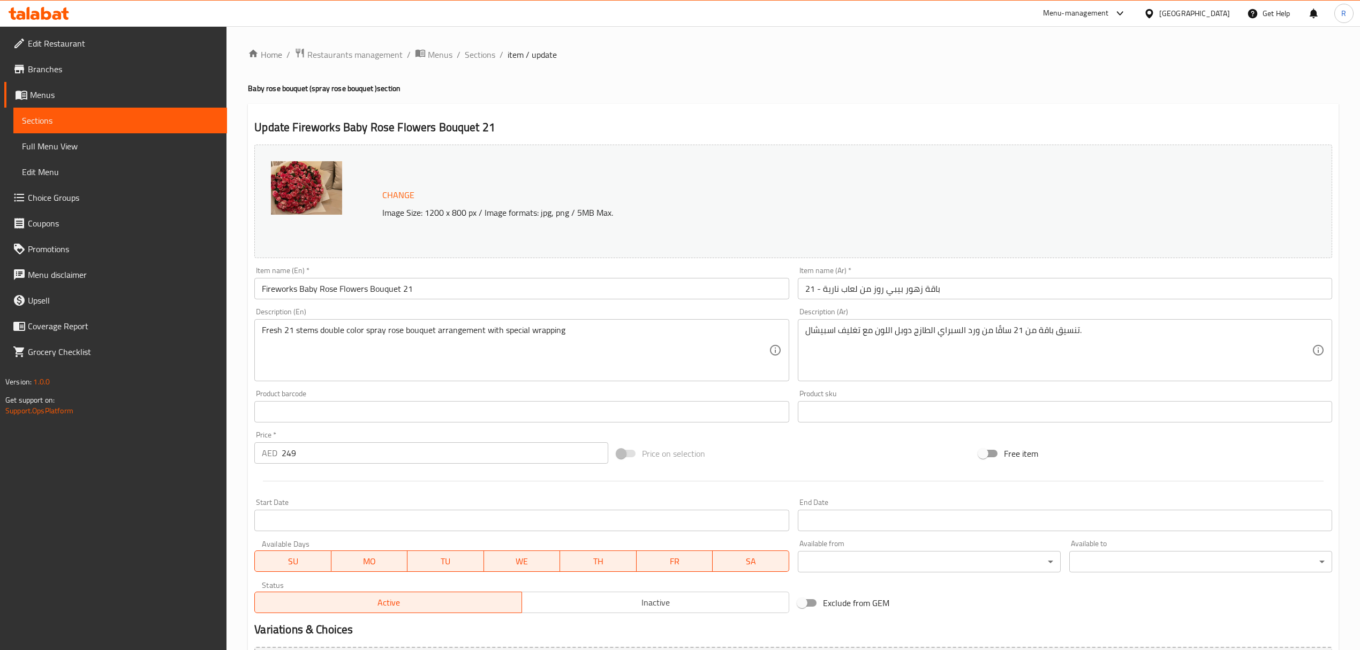
click at [793, 392] on div "Product sku Product sku" at bounding box center [1064, 405] width 543 height 41
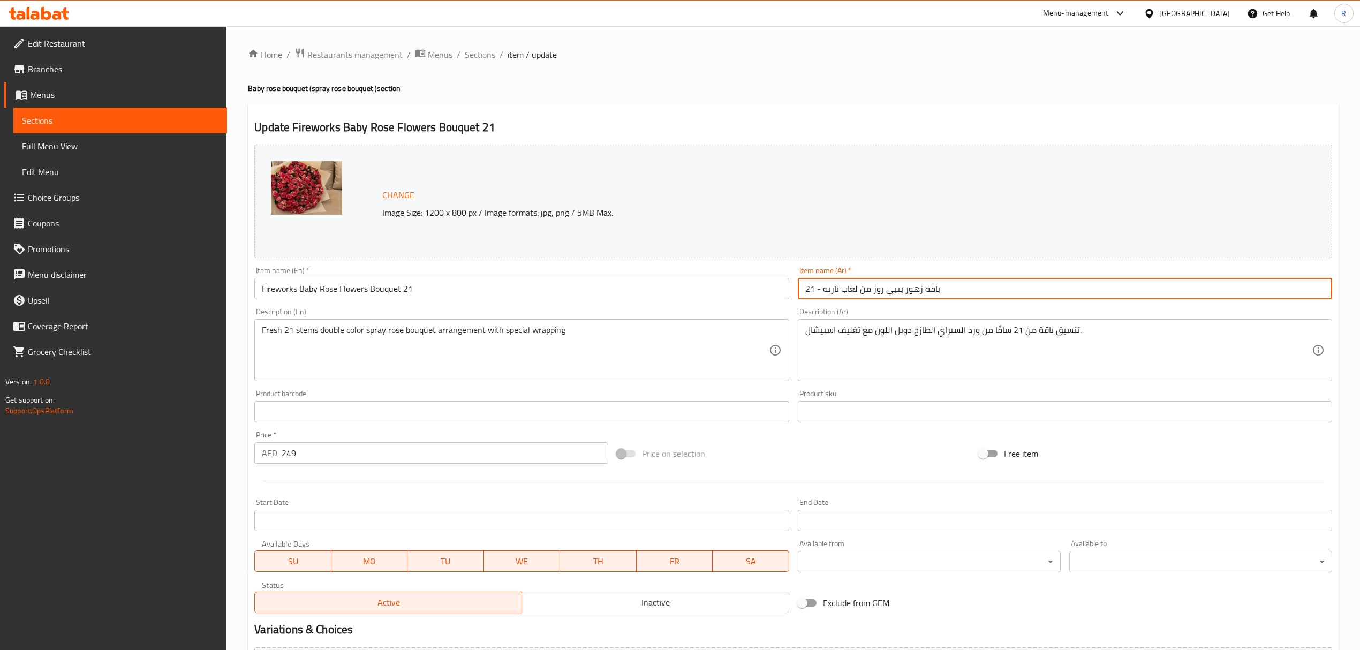
click at [855, 289] on input "باقة زهور بيبي روز من لعاب نارية - 21" at bounding box center [1065, 288] width 534 height 21
type input "باقة زهور بيبي روز من العاب نارية - 21"
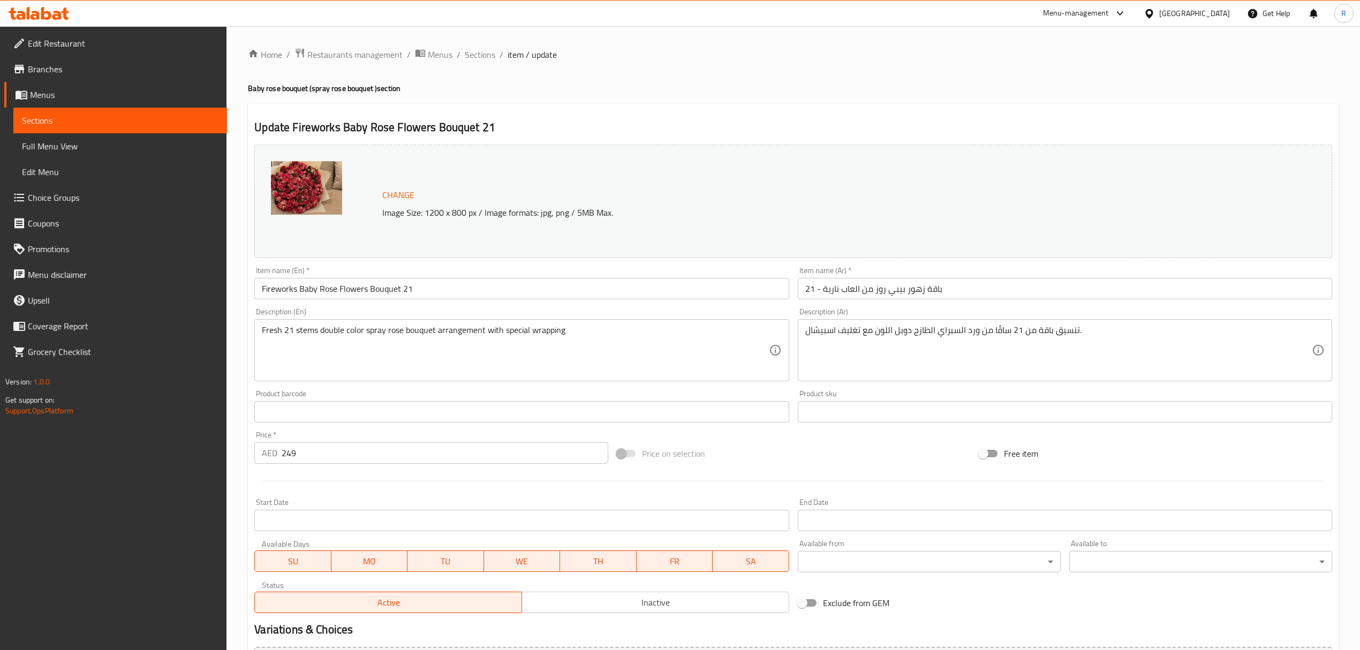
click at [792, 394] on div "Product barcode Product barcode" at bounding box center [521, 405] width 543 height 41
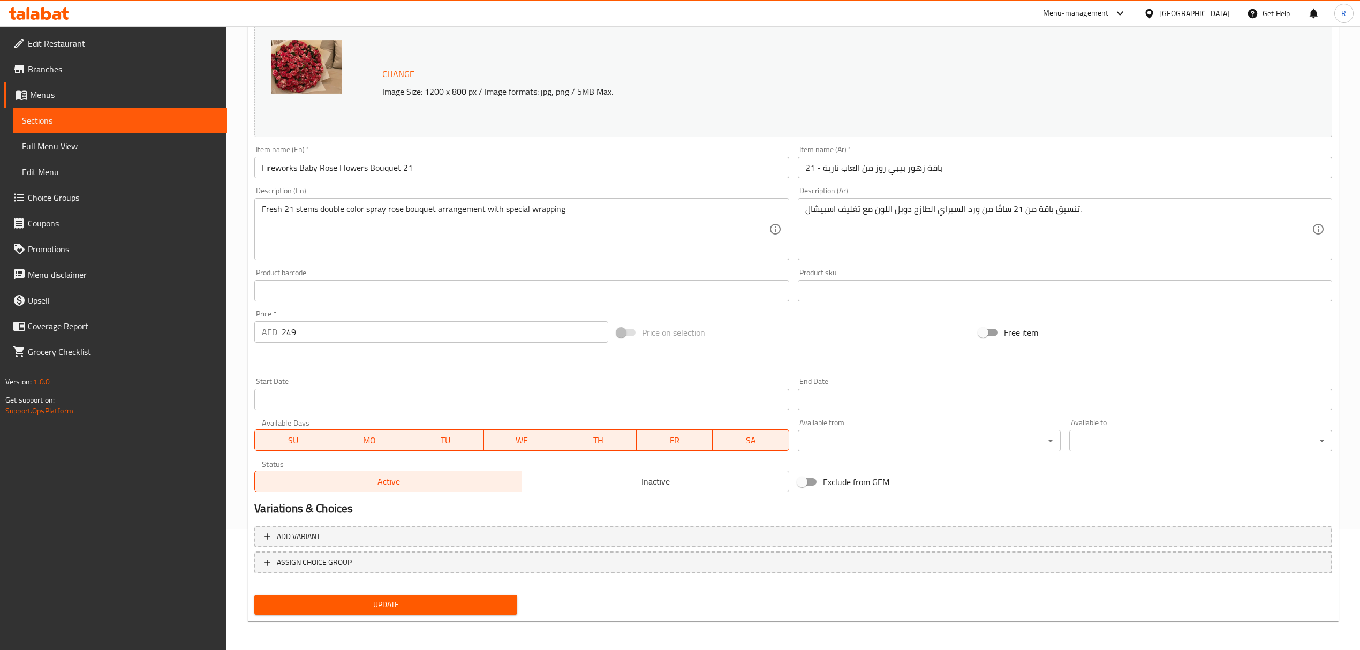
click at [497, 611] on button "Update" at bounding box center [385, 605] width 263 height 20
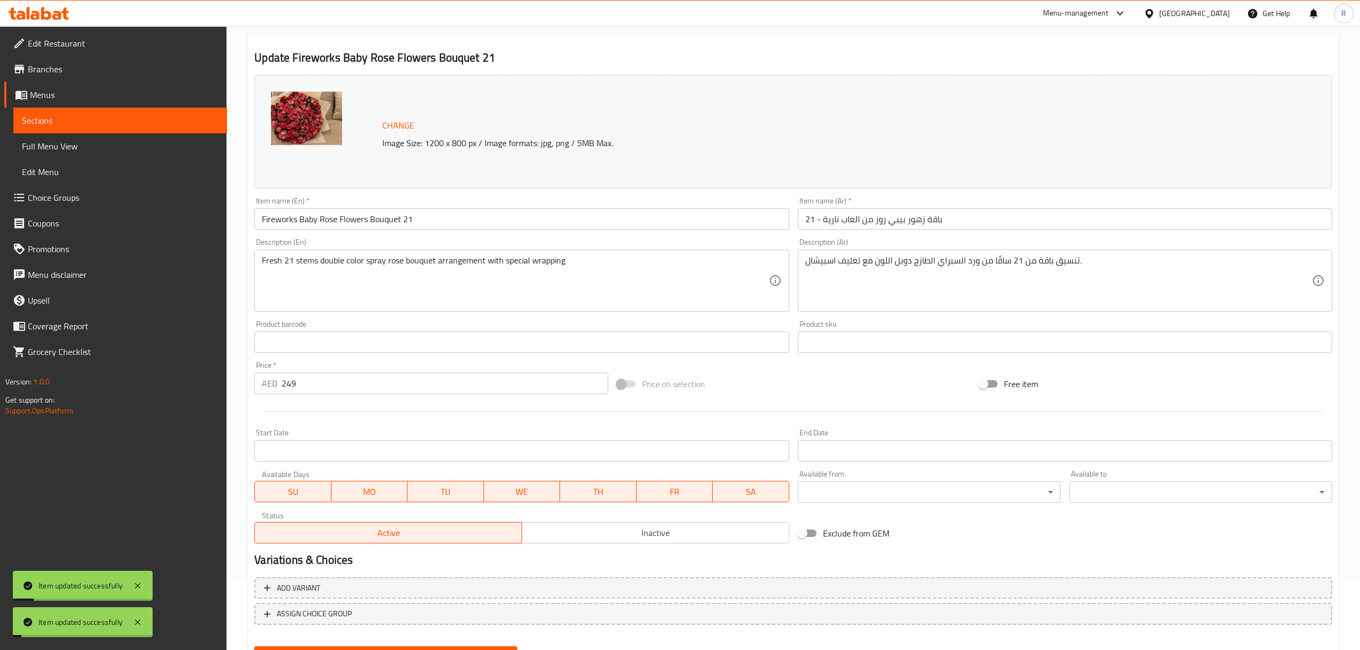
scroll to position [0, 0]
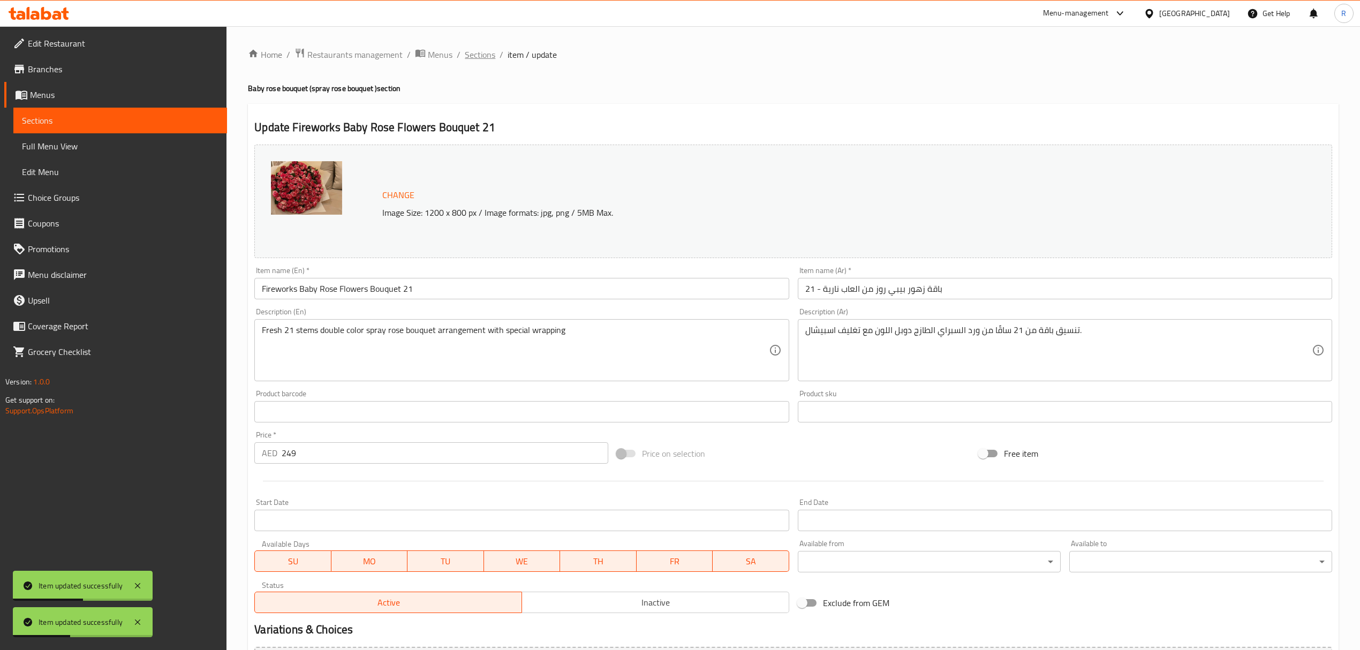
click at [490, 61] on span "Sections" at bounding box center [480, 54] width 31 height 13
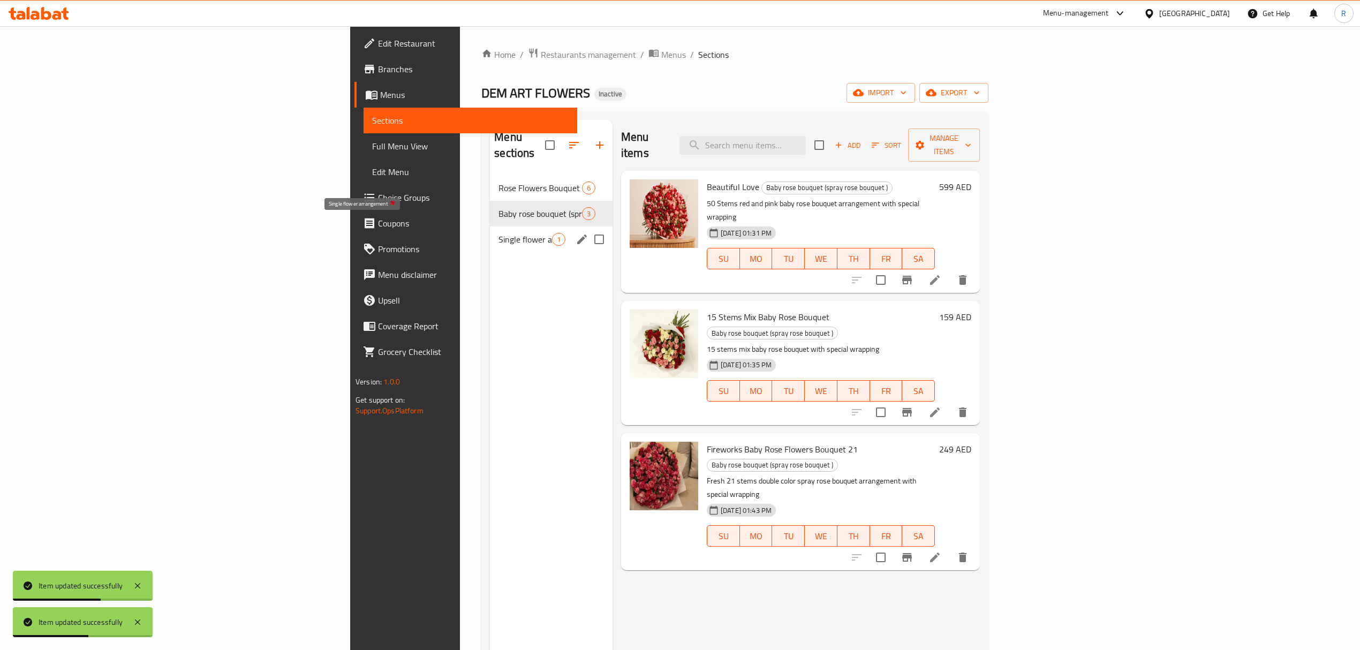
click at [498, 233] on span "Single flower arrangement 🌹" at bounding box center [525, 239] width 54 height 13
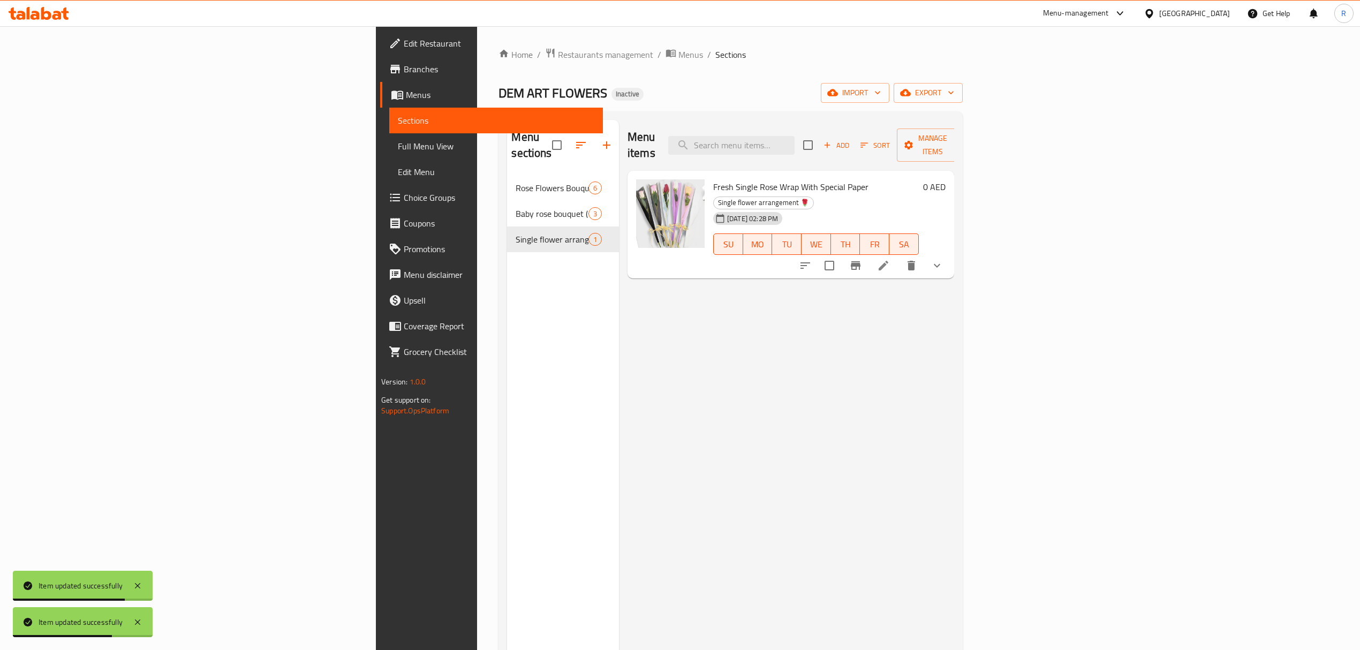
click at [898, 256] on li at bounding box center [883, 265] width 30 height 19
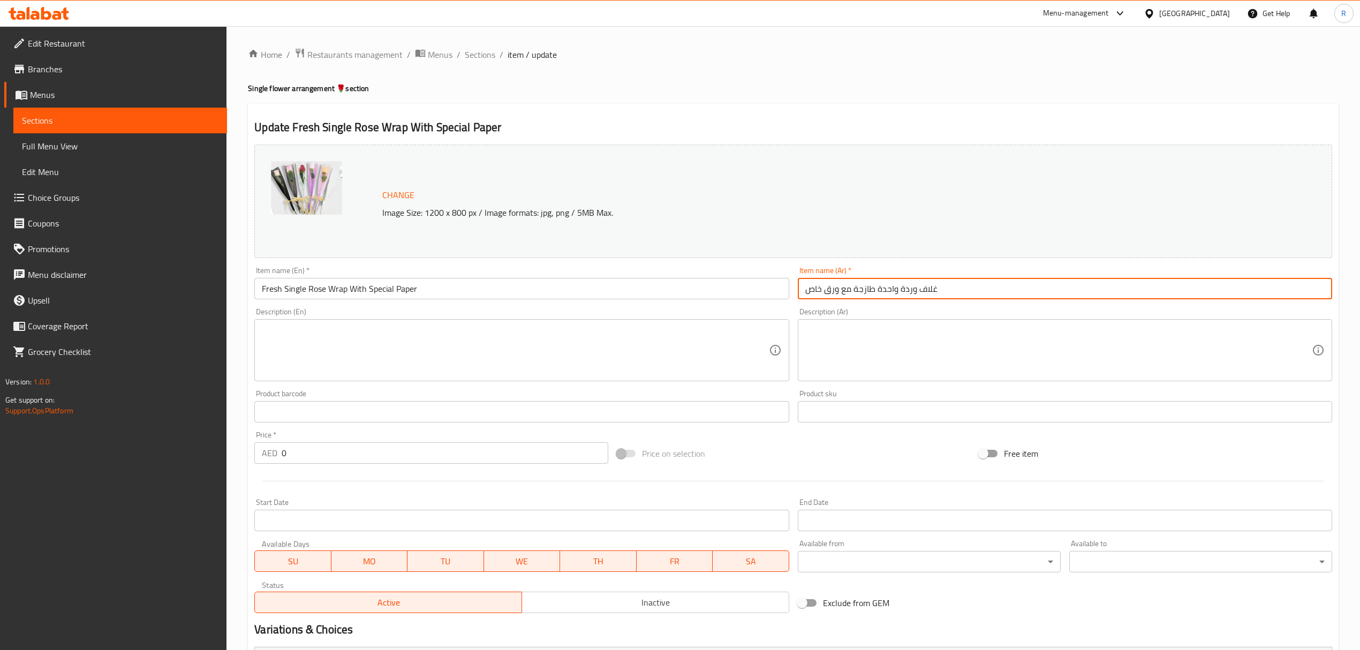
drag, startPoint x: 808, startPoint y: 290, endPoint x: 820, endPoint y: 290, distance: 12.3
click at [820, 290] on input "غلاف وردة واحدة طازجة مع ورق خاص" at bounding box center [1065, 288] width 534 height 21
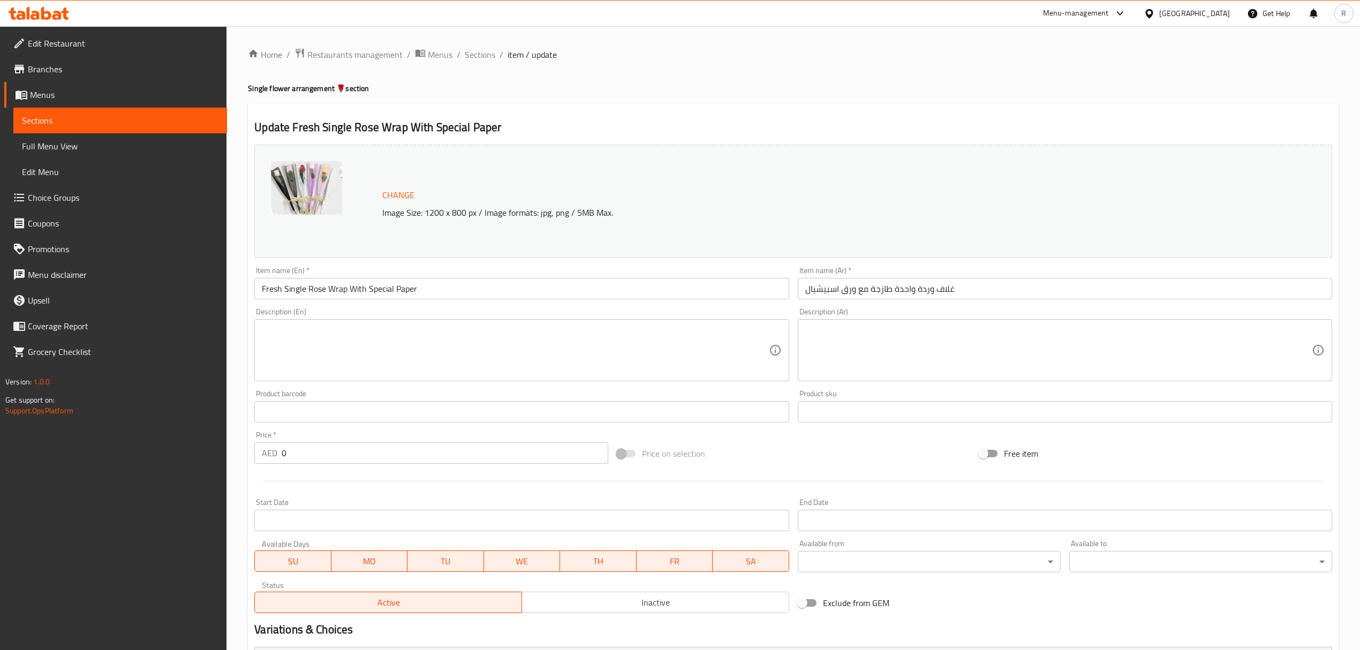
click at [787, 390] on div "Product barcode Product barcode" at bounding box center [521, 405] width 543 height 41
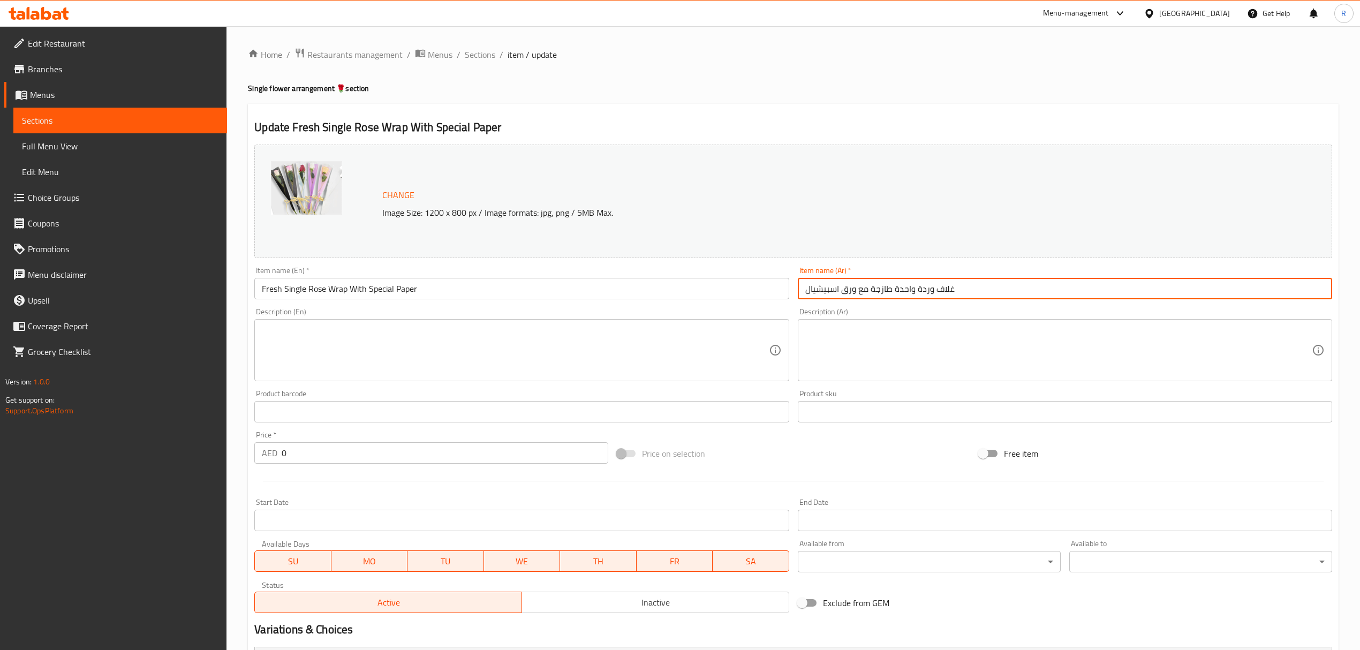
drag, startPoint x: 893, startPoint y: 291, endPoint x: 913, endPoint y: 290, distance: 19.9
click at [913, 290] on input "غلاف وردة واحدة طازجة مع ورق اسبيشيال" at bounding box center [1065, 288] width 534 height 21
type input "غلاف وردة سينجل طازجة مع ورق اسبيشيال"
click at [793, 391] on div "Product sku Product sku" at bounding box center [1064, 405] width 543 height 41
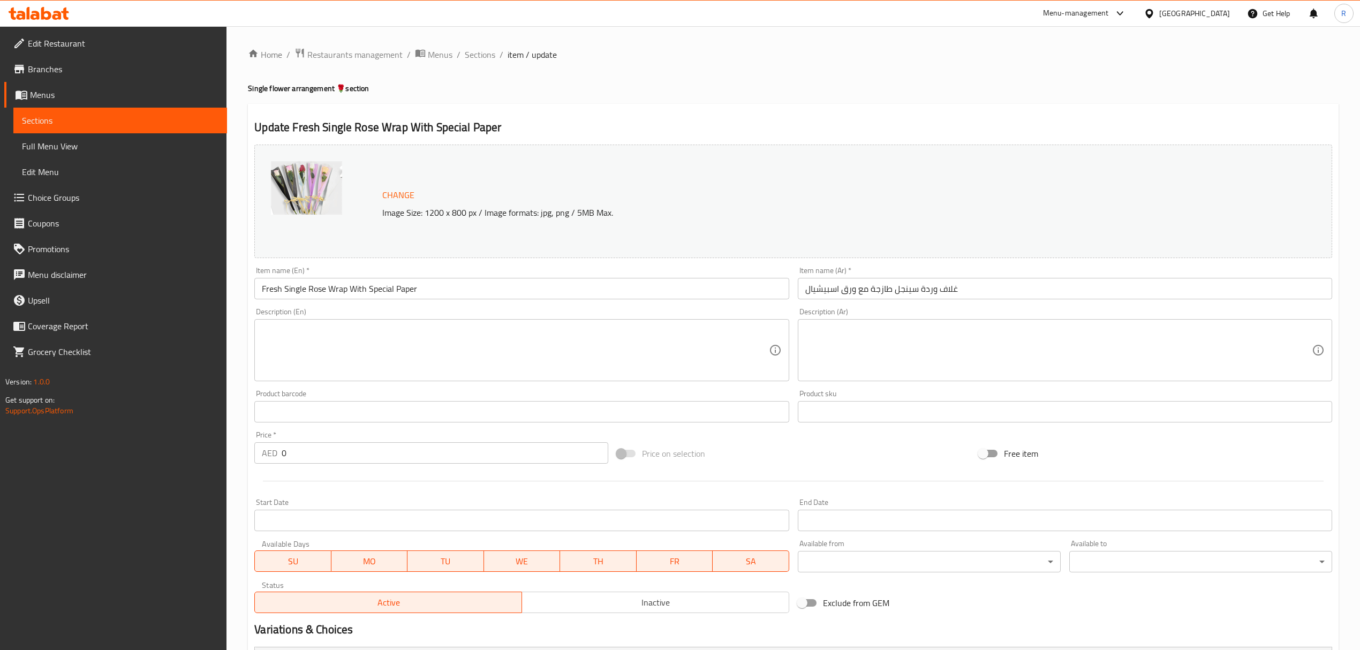
scroll to position [210, 0]
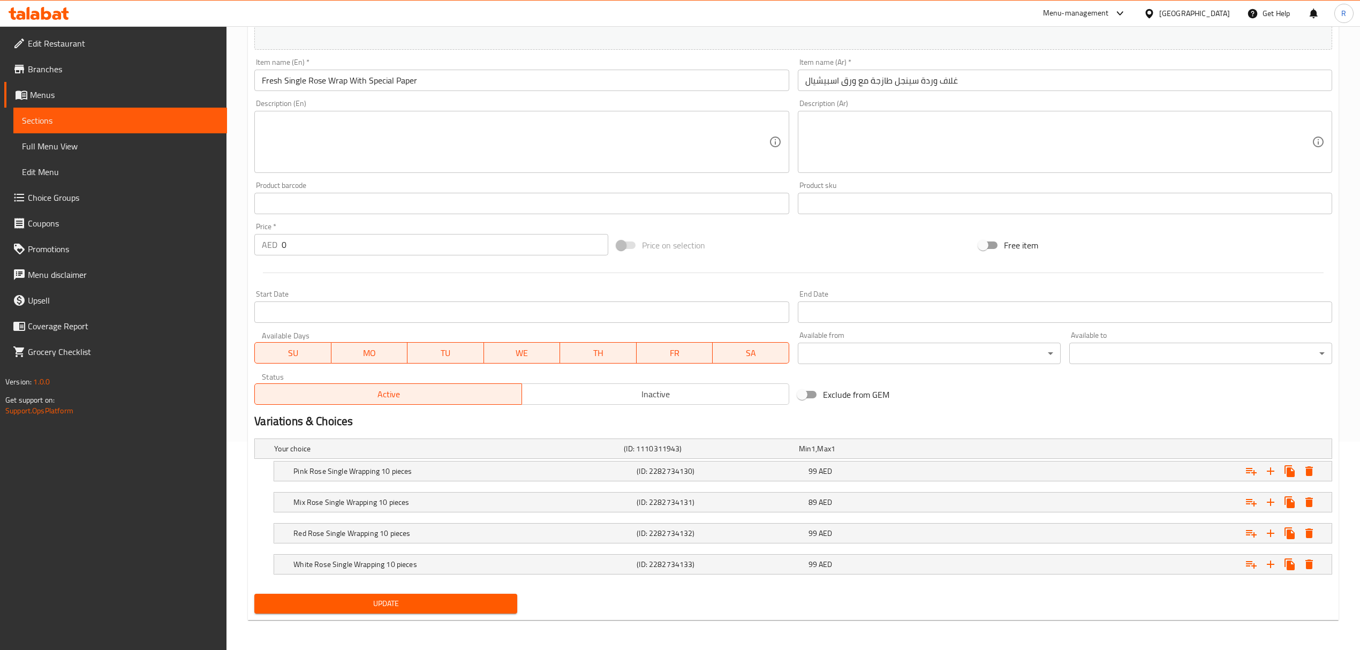
click at [523, 483] on nav at bounding box center [792, 487] width 1077 height 9
click at [438, 566] on h5 "White Rose Single Wrapping 10 pieces" at bounding box center [462, 564] width 339 height 11
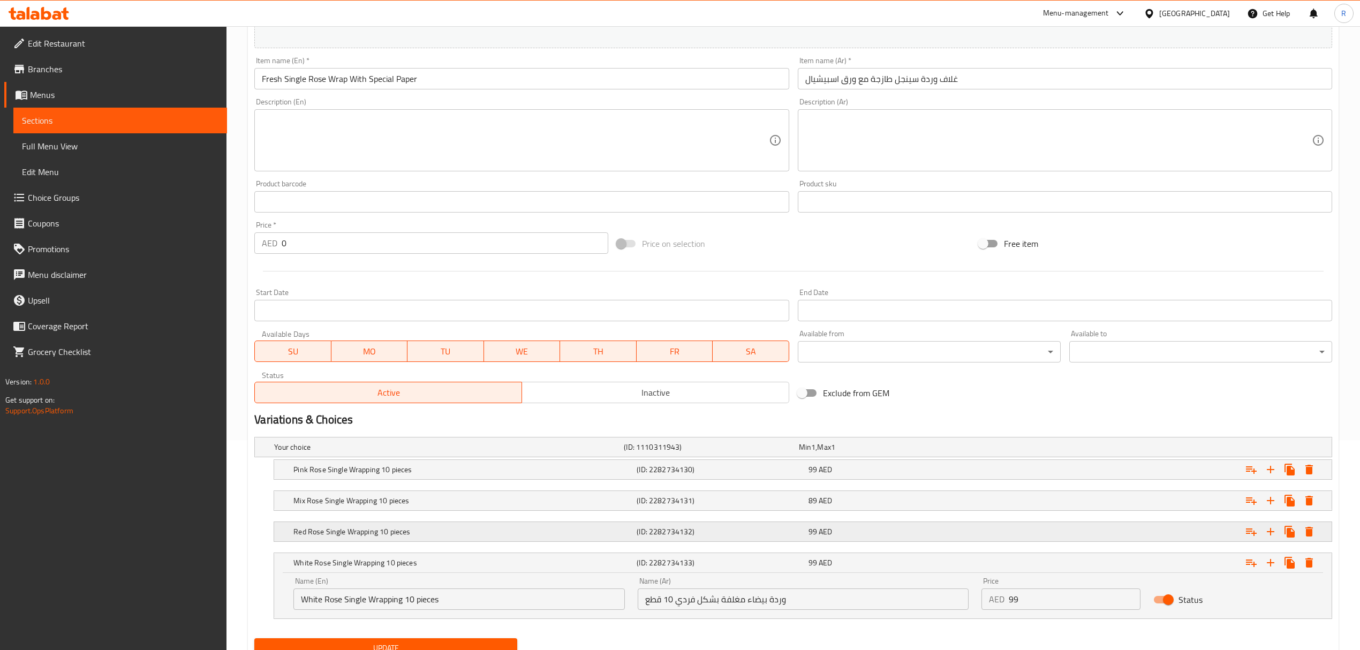
click at [433, 534] on h5 "Red Rose Single Wrapping 10 pieces" at bounding box center [462, 531] width 339 height 11
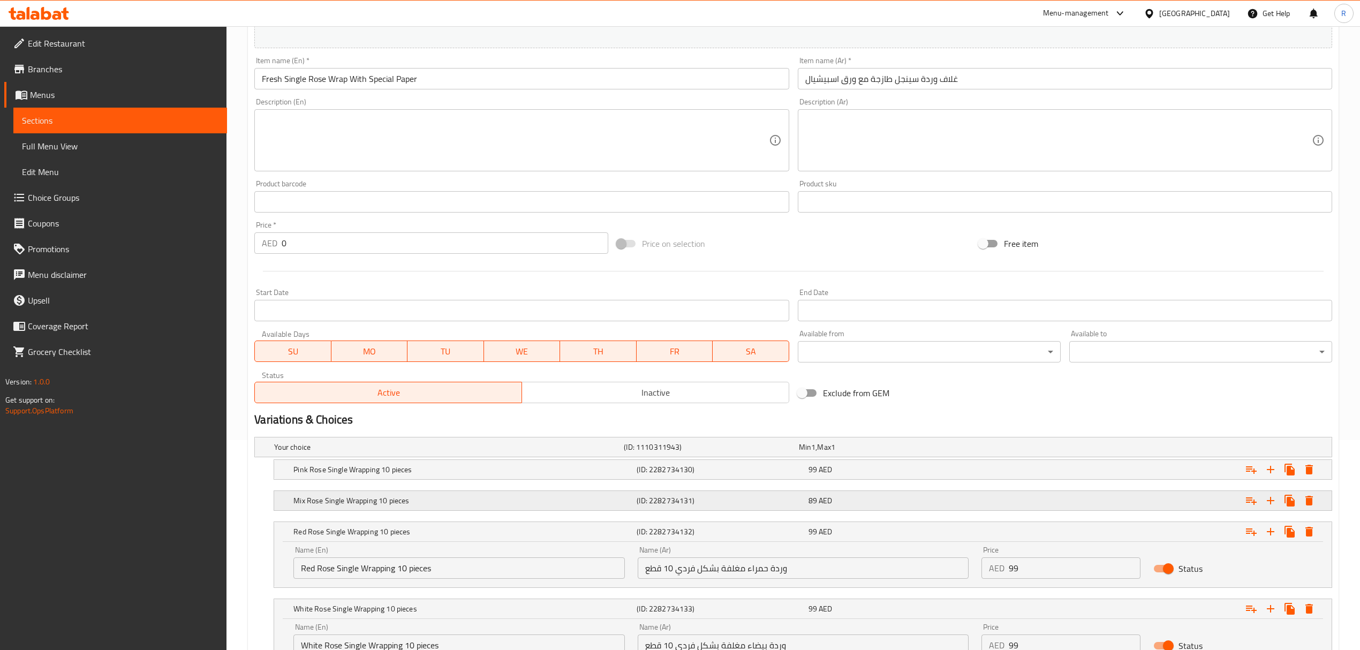
click at [428, 505] on h5 "Mix Rose Single Wrapping 10 pieces" at bounding box center [462, 500] width 339 height 11
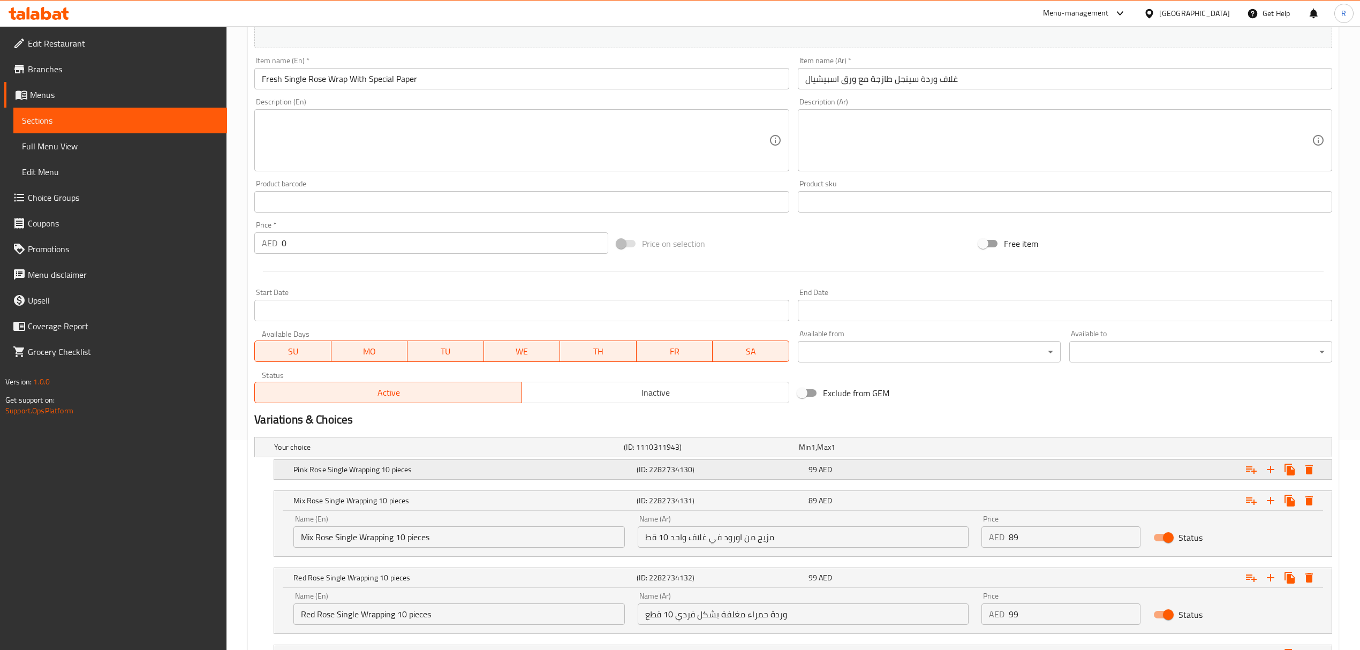
click at [427, 470] on h5 "Pink Rose Single Wrapping 10 pieces" at bounding box center [462, 469] width 339 height 11
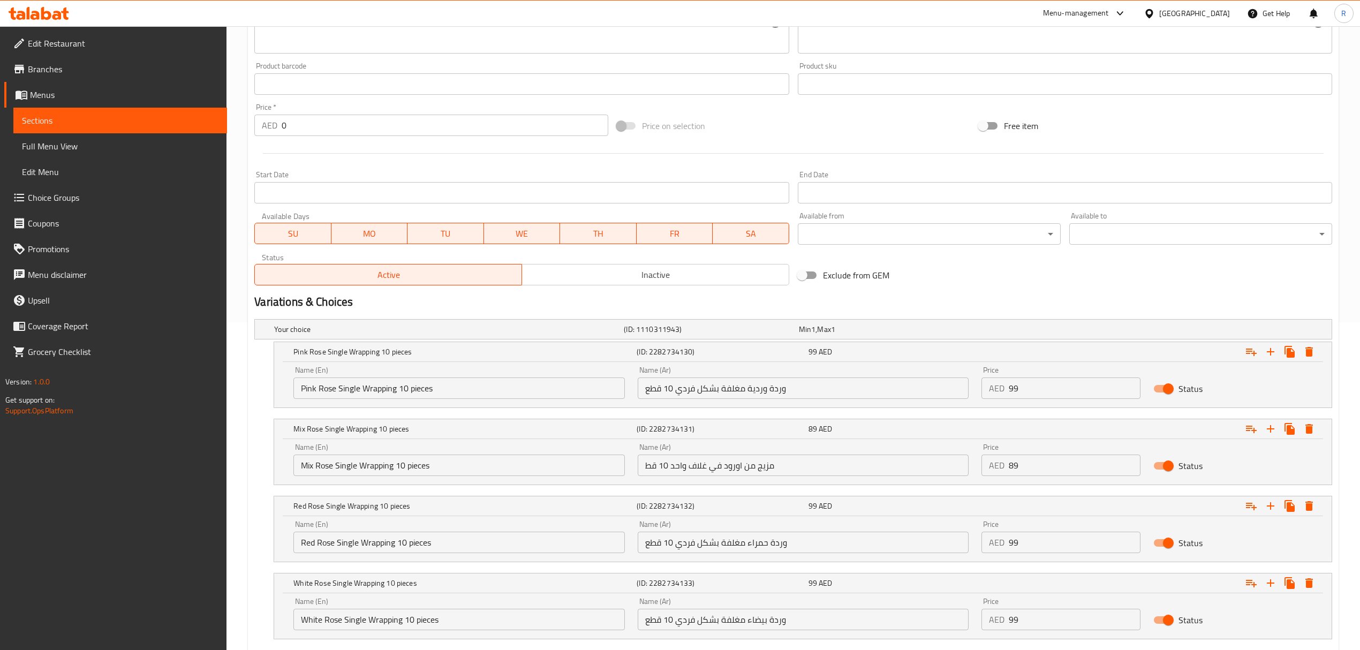
scroll to position [352, 0]
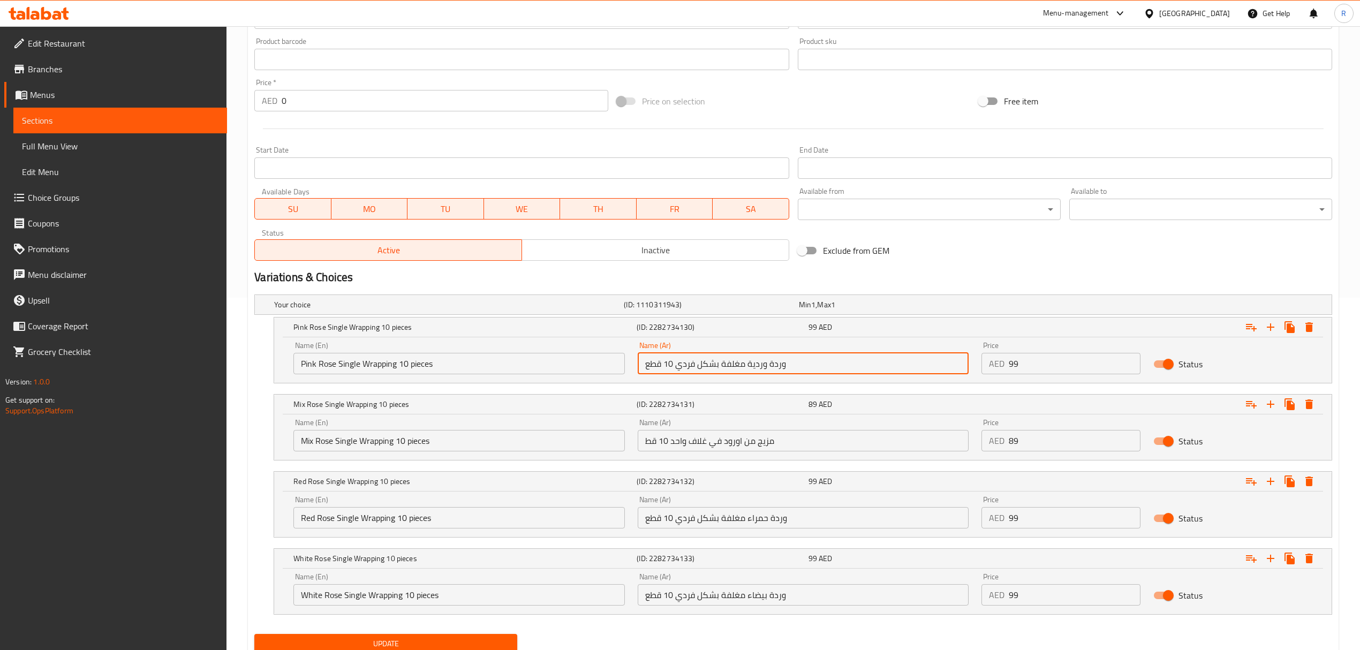
drag, startPoint x: 673, startPoint y: 367, endPoint x: 694, endPoint y: 371, distance: 20.9
click at [694, 367] on input "وردة وردية مغلفة بشكل فردي 10 قطع" at bounding box center [802, 363] width 331 height 21
click at [693, 371] on input "وردة وردية مغلفة بشكل فردي 10 قطع" at bounding box center [802, 363] width 331 height 21
drag, startPoint x: 677, startPoint y: 371, endPoint x: 695, endPoint y: 367, distance: 18.1
click at [695, 367] on input "وردة وردية مغلفة بشكل فردي 10 قطع" at bounding box center [802, 363] width 331 height 21
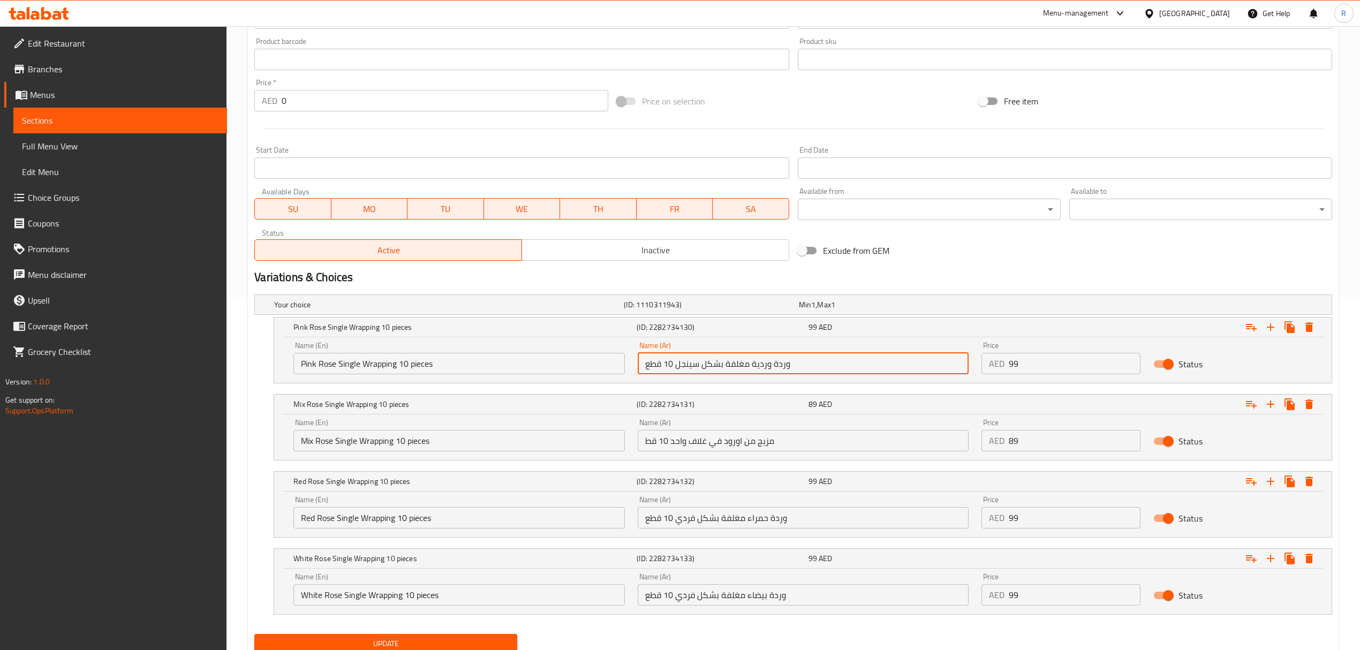
type input "وردة وردية مغلفة بشكل سينجل 10 قطع"
click at [682, 444] on input "مزيج من اورود في غلاف واحد 10 قط" at bounding box center [802, 440] width 331 height 21
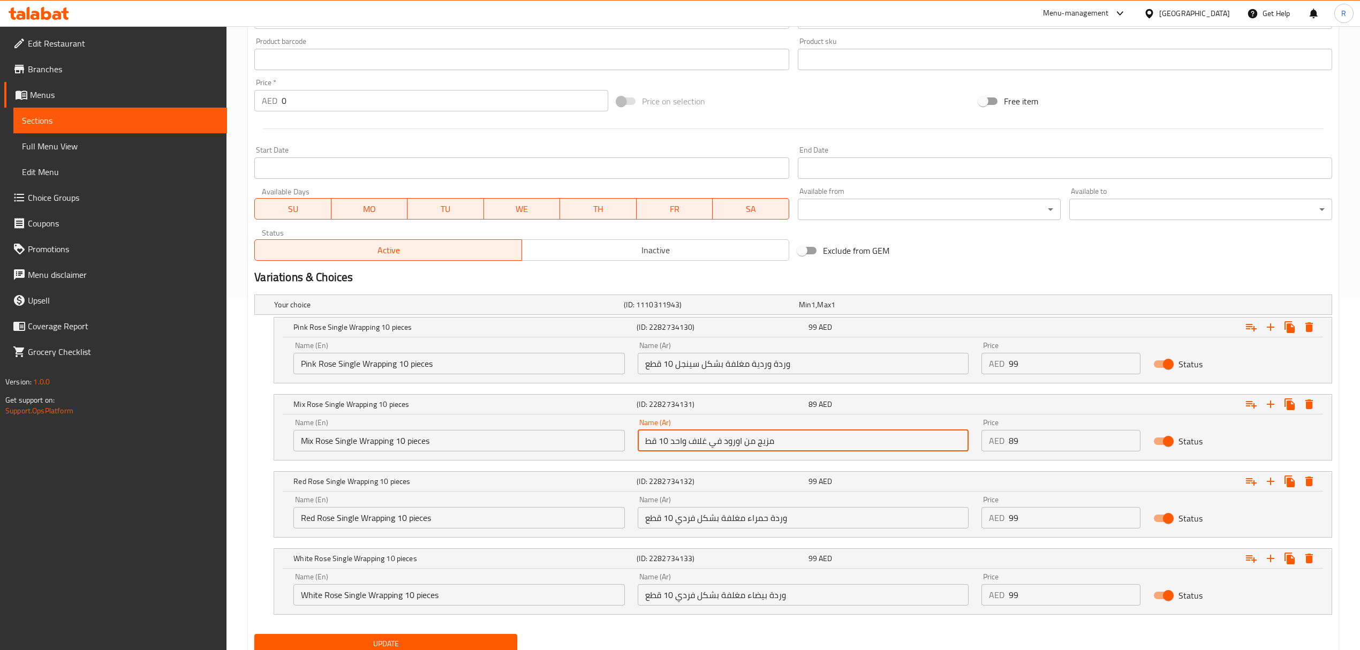
drag, startPoint x: 671, startPoint y: 444, endPoint x: 684, endPoint y: 442, distance: 13.5
click at [684, 442] on input "مزيج من اورود في غلاف واحد 10 قط" at bounding box center [802, 440] width 331 height 21
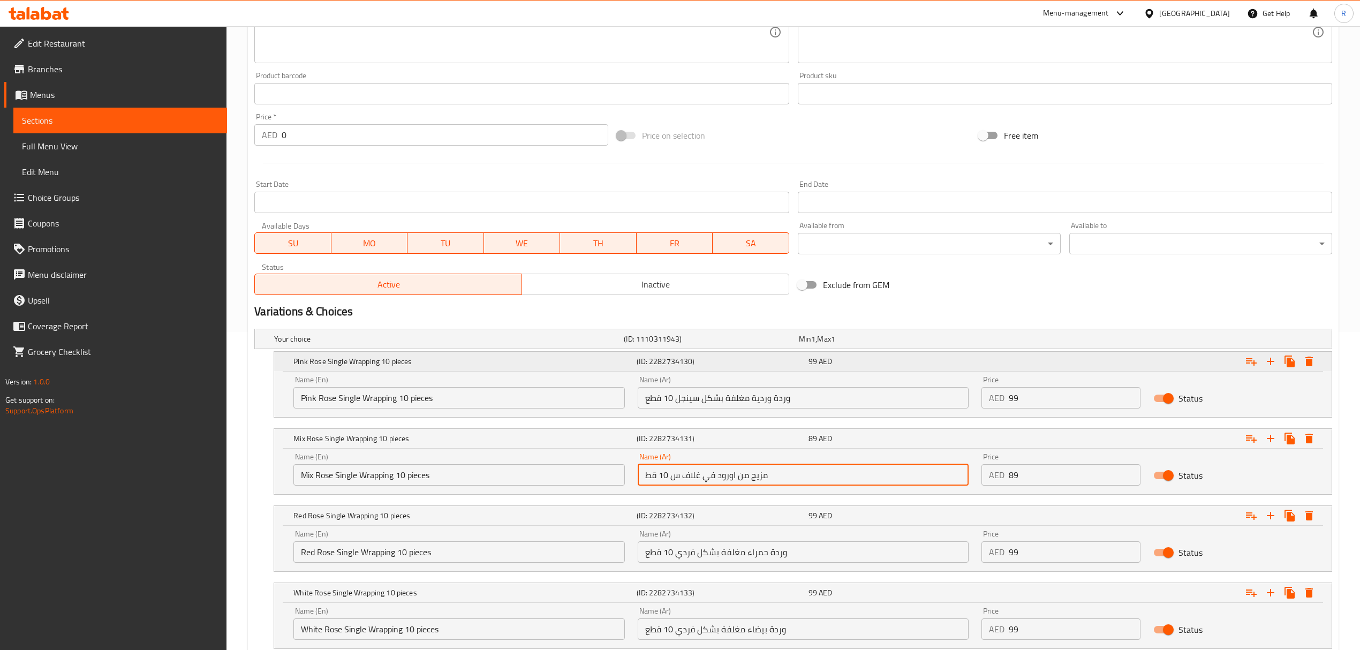
scroll to position [356, 0]
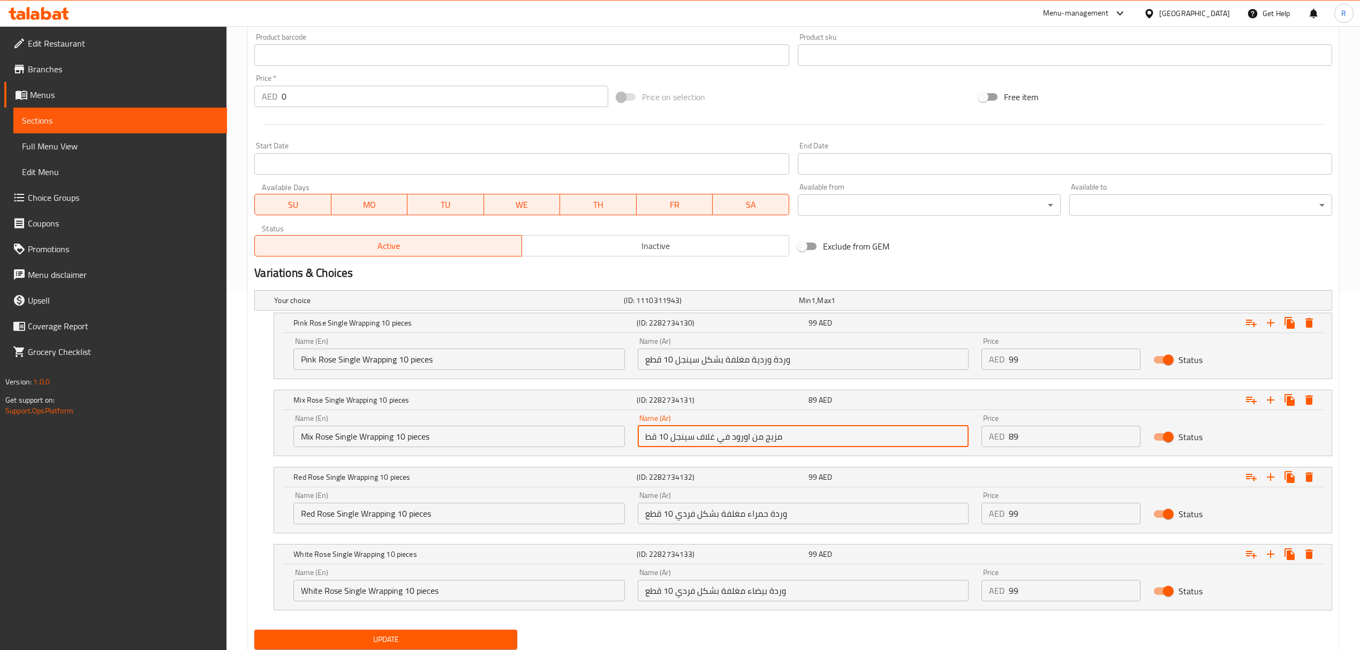
click at [672, 437] on input "مزيج من اورود في غلاف سينجل 10 قط" at bounding box center [802, 436] width 331 height 21
drag, startPoint x: 670, startPoint y: 437, endPoint x: 694, endPoint y: 434, distance: 23.8
click at [694, 434] on input "مزيج من اورود في غلاف سينجل 10 قط" at bounding box center [802, 436] width 331 height 21
type input "مزيج من اورود في غلاف سينجل 10 قط"
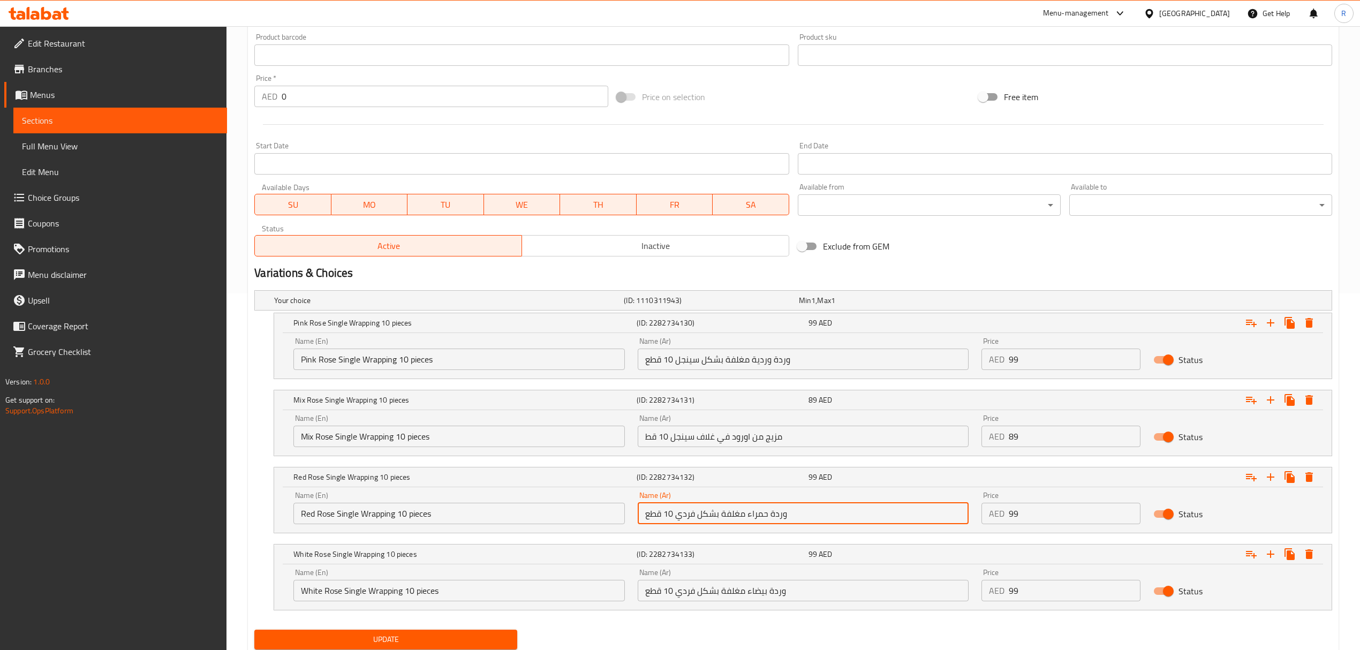
drag, startPoint x: 675, startPoint y: 517, endPoint x: 694, endPoint y: 513, distance: 18.7
click at [694, 513] on input "وردة حمراء مغلفة بشكل فردي 10 قطع" at bounding box center [802, 513] width 331 height 21
paste input "سينجل"
type input "وردة حمراء مغلفة بشكل سينجل 10 قطع"
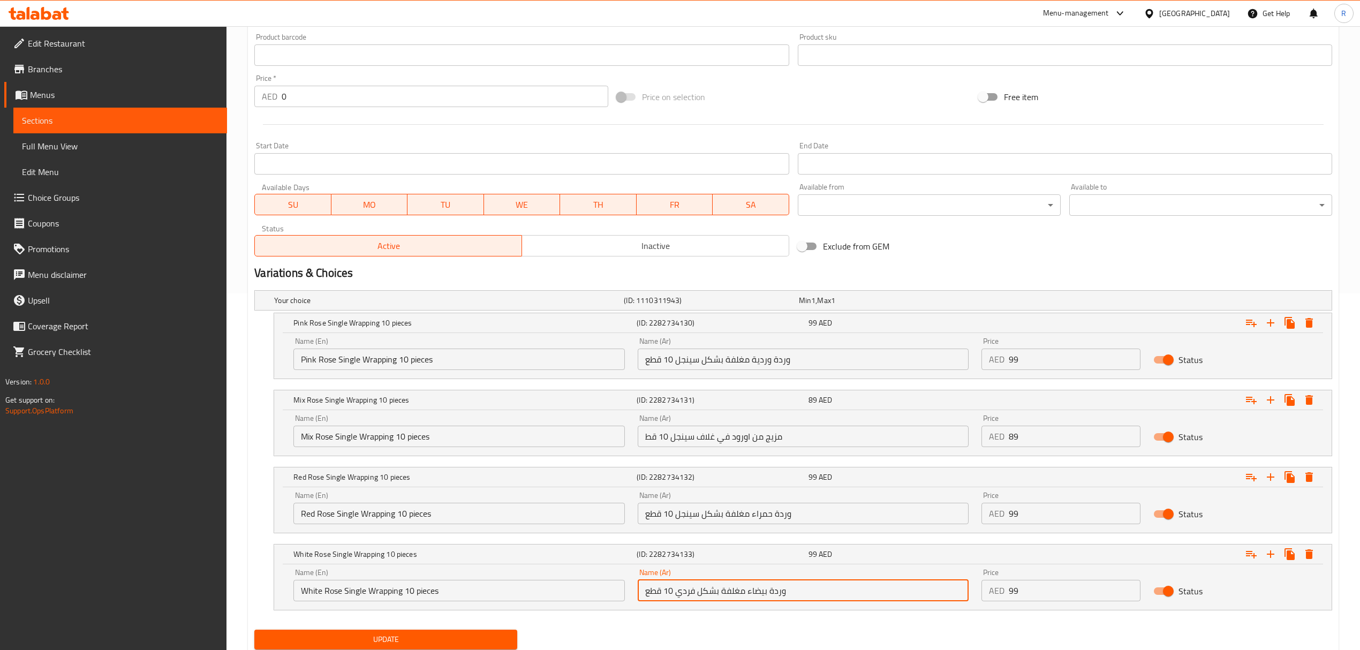
drag, startPoint x: 673, startPoint y: 592, endPoint x: 694, endPoint y: 596, distance: 20.7
click at [694, 596] on input "وردة بيضاء مغلفة بشكل فردي 10 قطع" at bounding box center [802, 590] width 331 height 21
drag, startPoint x: 677, startPoint y: 596, endPoint x: 694, endPoint y: 596, distance: 17.1
click at [694, 596] on input "وردة بيضاء مغلفة بشكل فردي 10 قطع" at bounding box center [802, 590] width 331 height 21
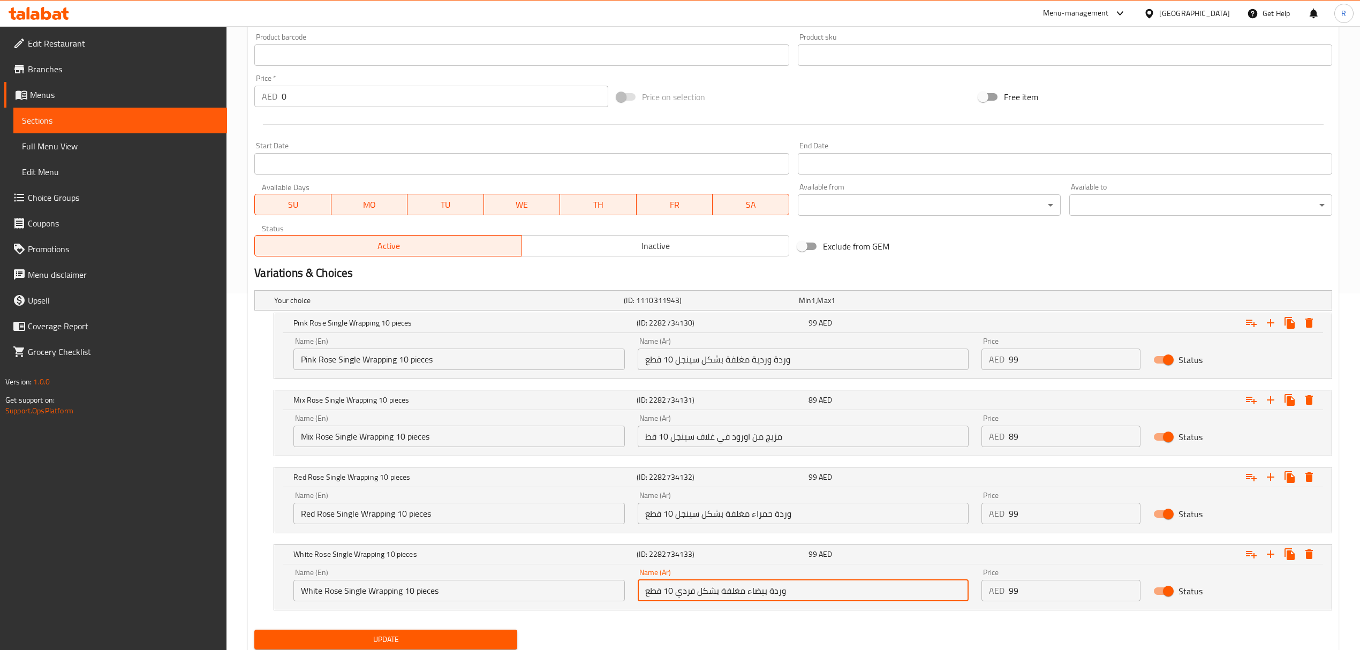
paste input "سينجل"
type input "وردة بيضاء مغلفة بشكل سينجل 10 قطع"
click at [643, 436] on input "مزيج من اورود في غلاف سينجل 10 قط" at bounding box center [802, 436] width 331 height 21
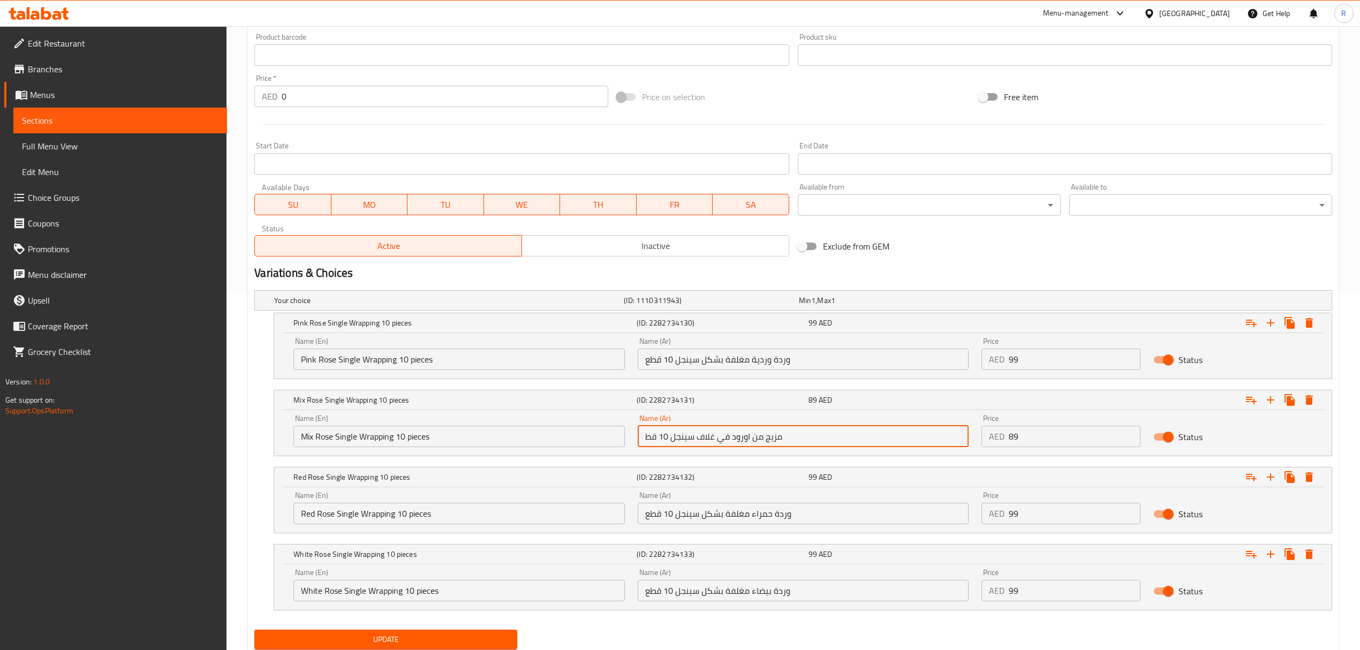
click at [819, 436] on input "مزيج من اورود في غلاف سينجل 10 قط" at bounding box center [802, 436] width 331 height 21
type input "مزيج من اورود في غلاف سينجل 10 قطع"
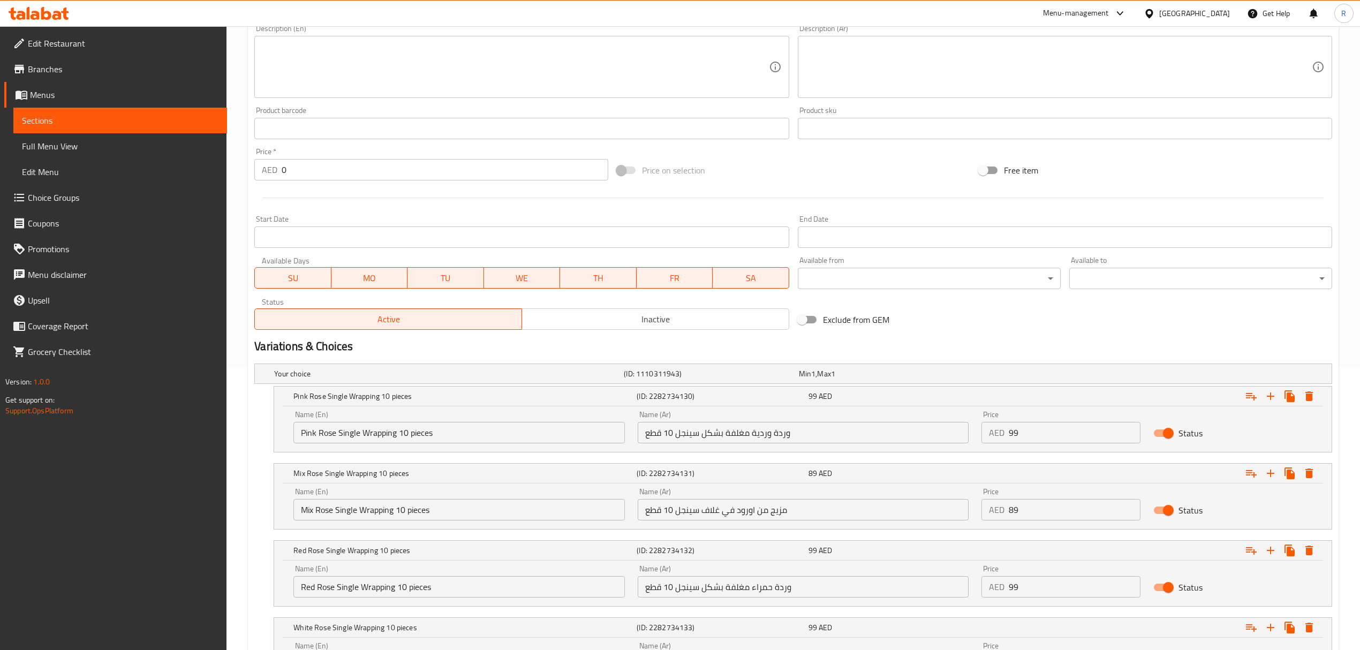
scroll to position [285, 0]
click at [359, 504] on input "Mix Rose Single Wrapping 10 pieces" at bounding box center [458, 507] width 331 height 21
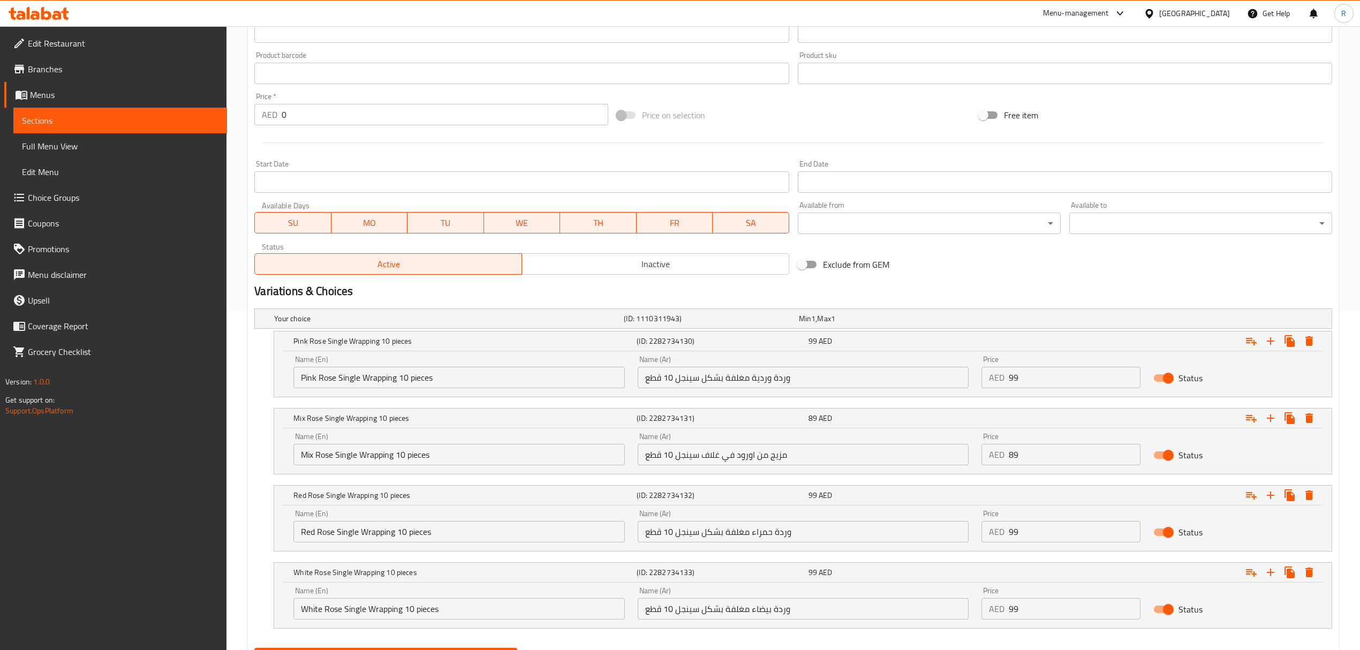
scroll to position [394, 0]
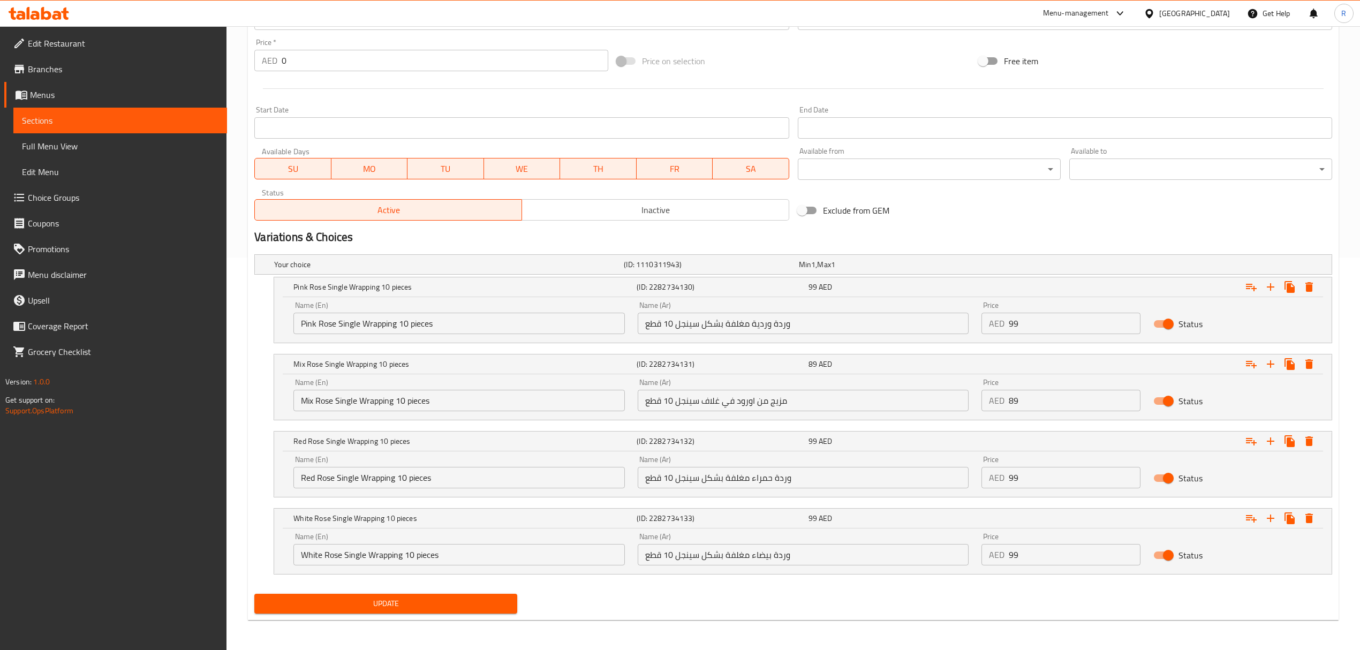
click at [624, 600] on div "Update" at bounding box center [793, 603] width 1086 height 28
click at [386, 603] on span "Update" at bounding box center [386, 603] width 246 height 13
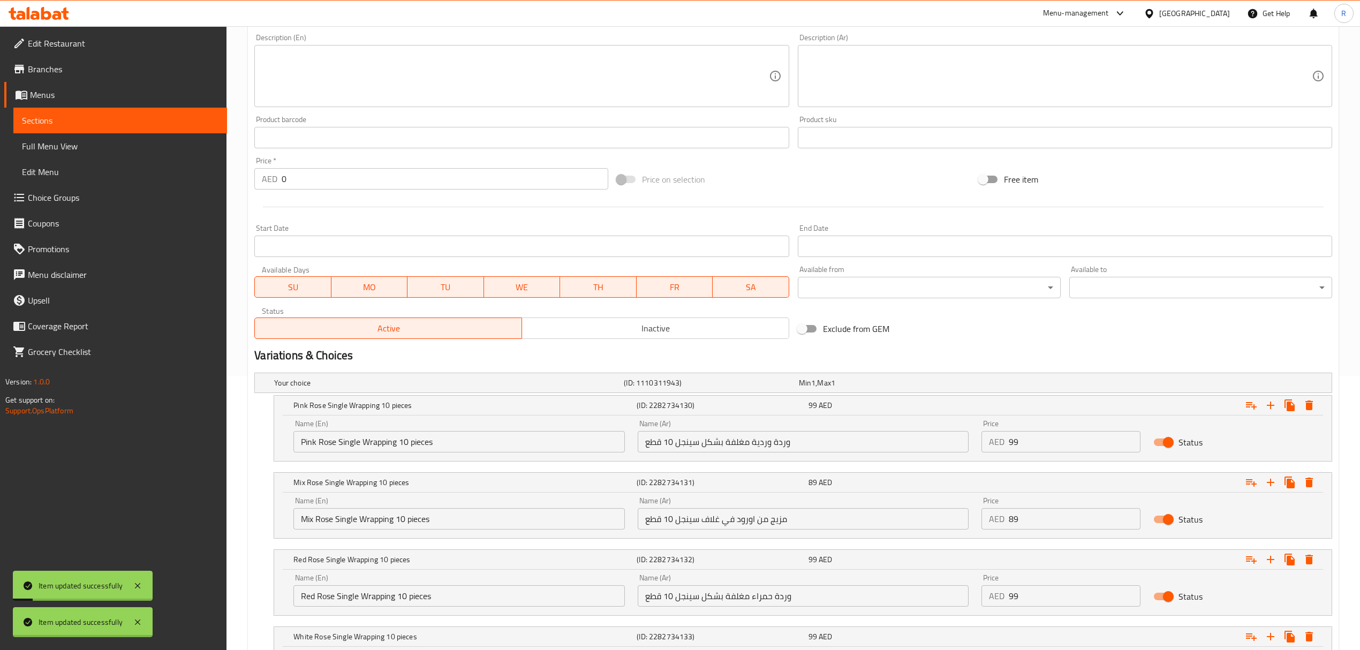
scroll to position [0, 0]
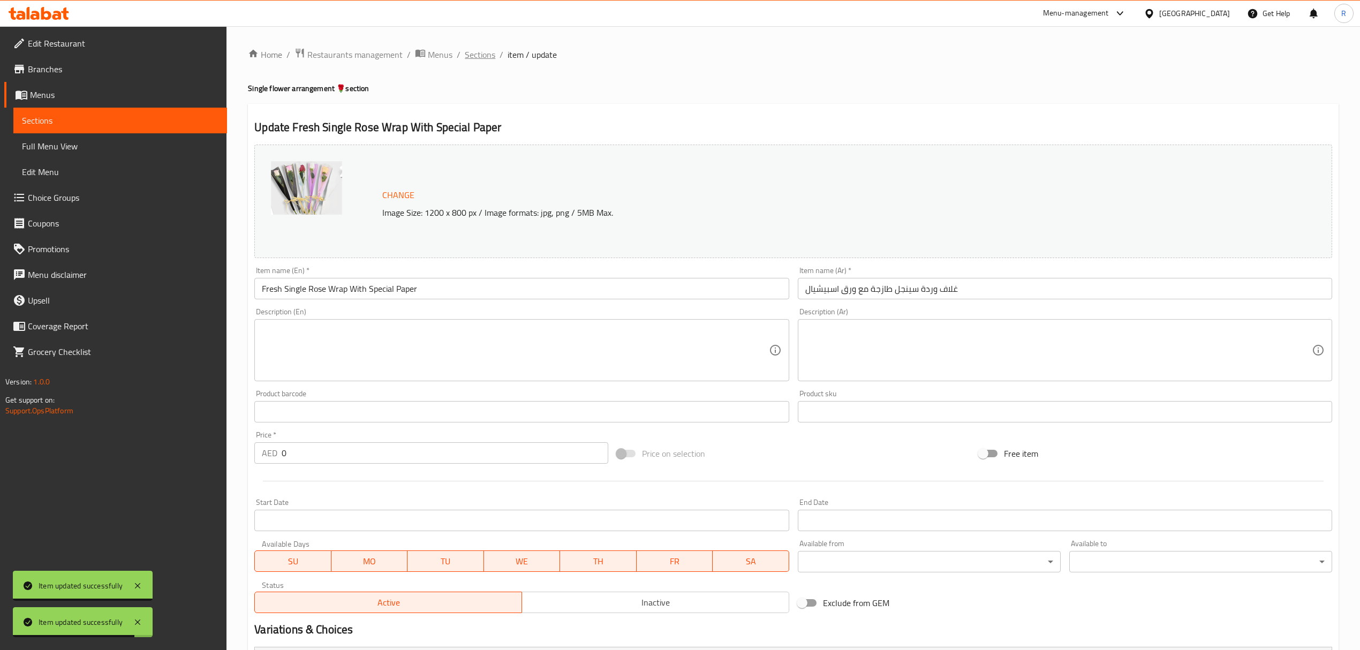
click at [481, 55] on span "Sections" at bounding box center [480, 54] width 31 height 13
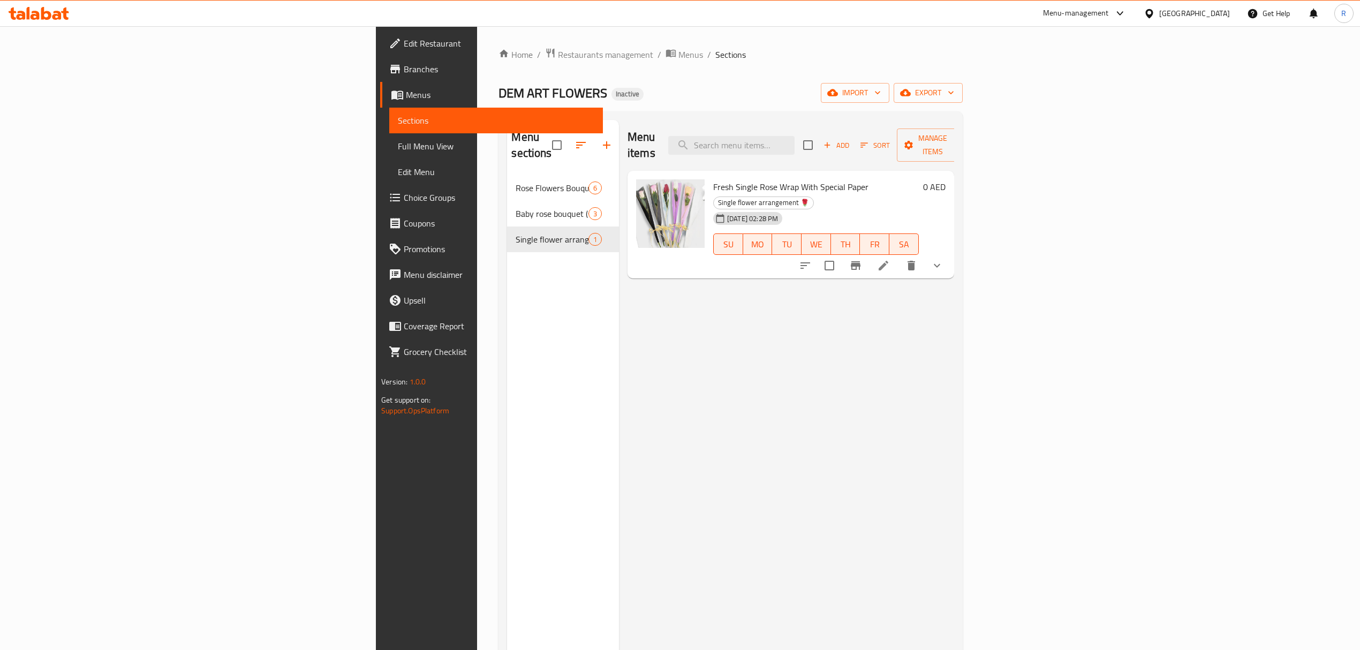
click at [866, 337] on div "Menu items Add Sort Manage items Fresh Single Rose Wrap With Special Paper Sing…" at bounding box center [786, 445] width 335 height 650
click at [398, 150] on span "Full Menu View" at bounding box center [496, 146] width 196 height 13
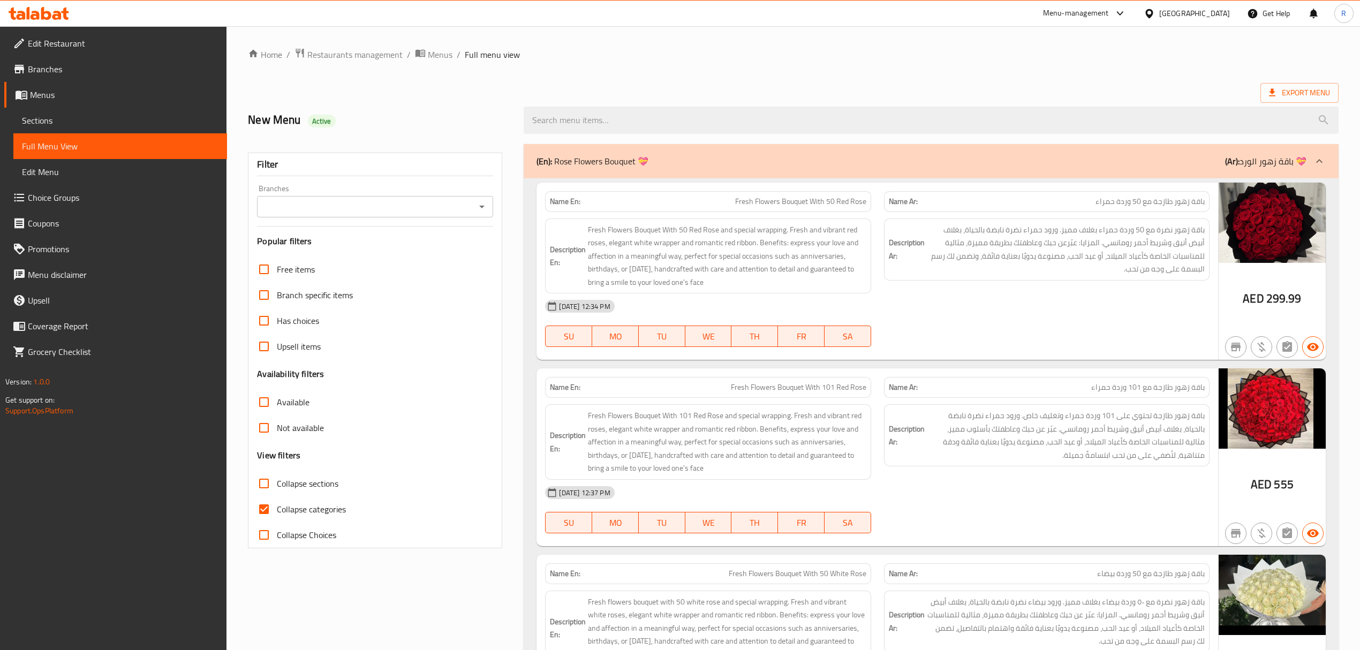
scroll to position [142, 0]
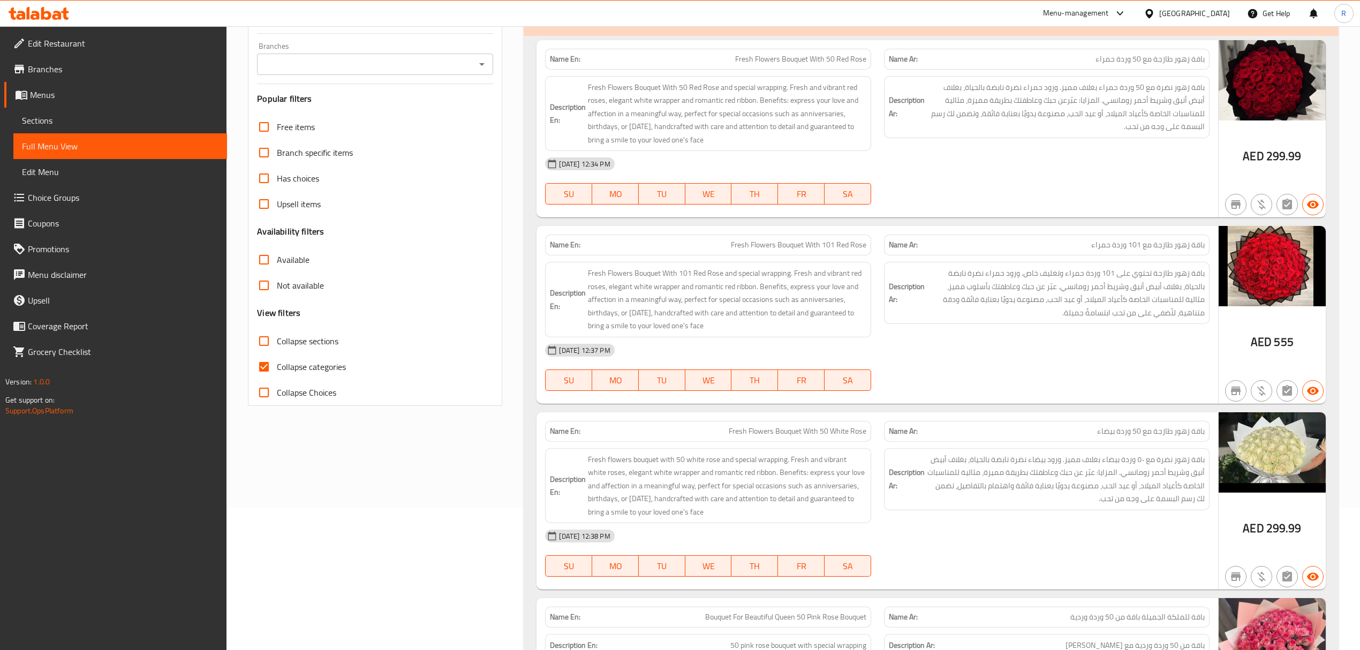
click at [265, 370] on input "Collapse categories" at bounding box center [264, 367] width 26 height 26
checkbox input "false"
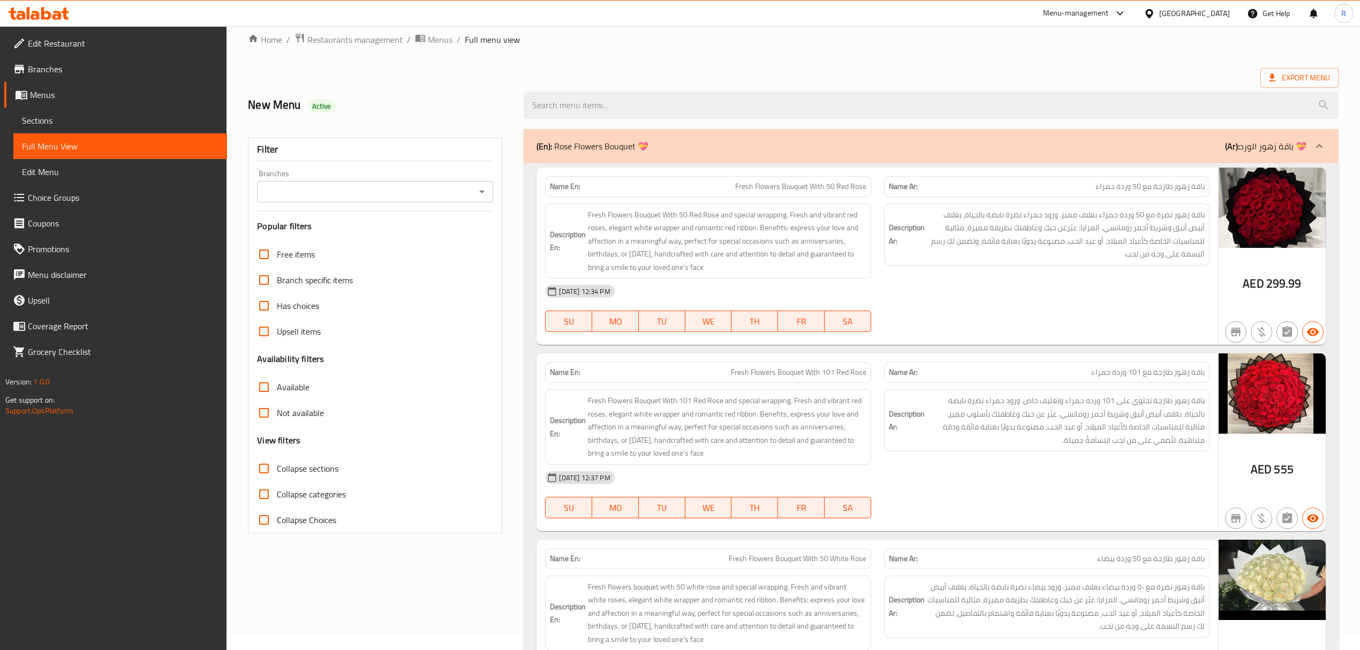
scroll to position [0, 0]
